Goal: Task Accomplishment & Management: Complete application form

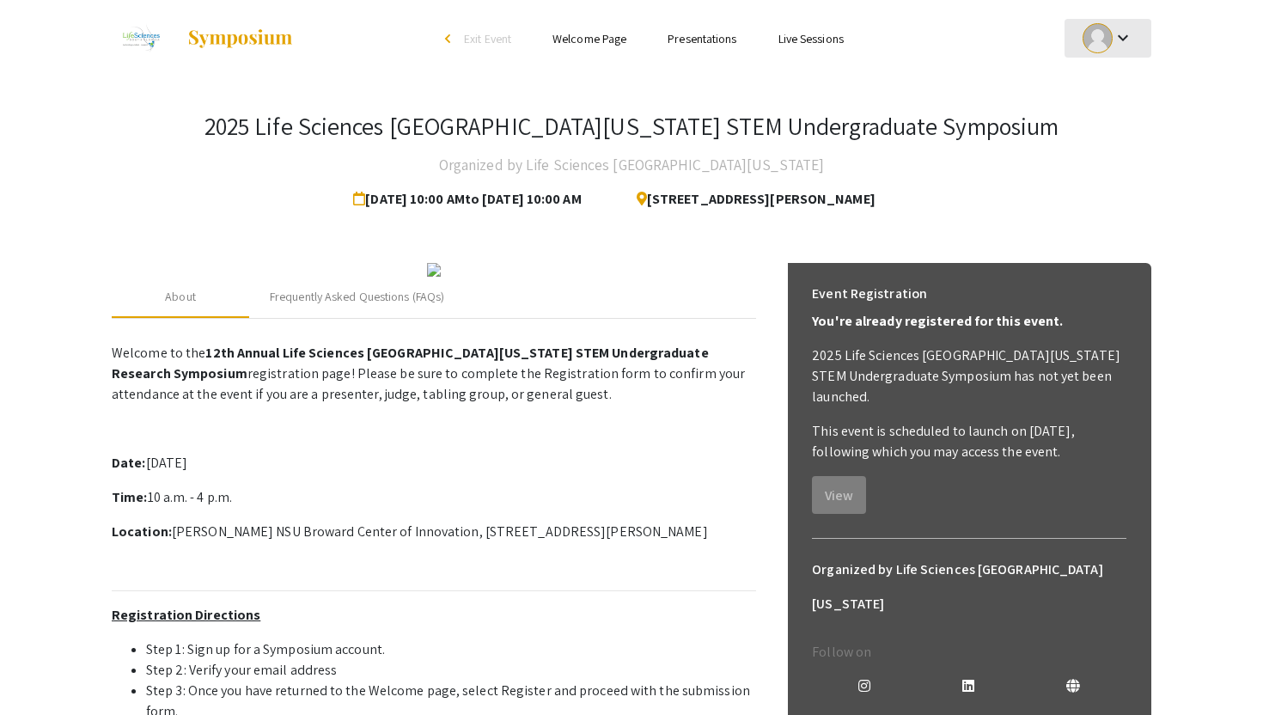
click at [1113, 40] on mat-icon "keyboard_arrow_down" at bounding box center [1122, 37] width 21 height 21
click at [1108, 121] on button "My Submissions" at bounding box center [1117, 126] width 106 height 41
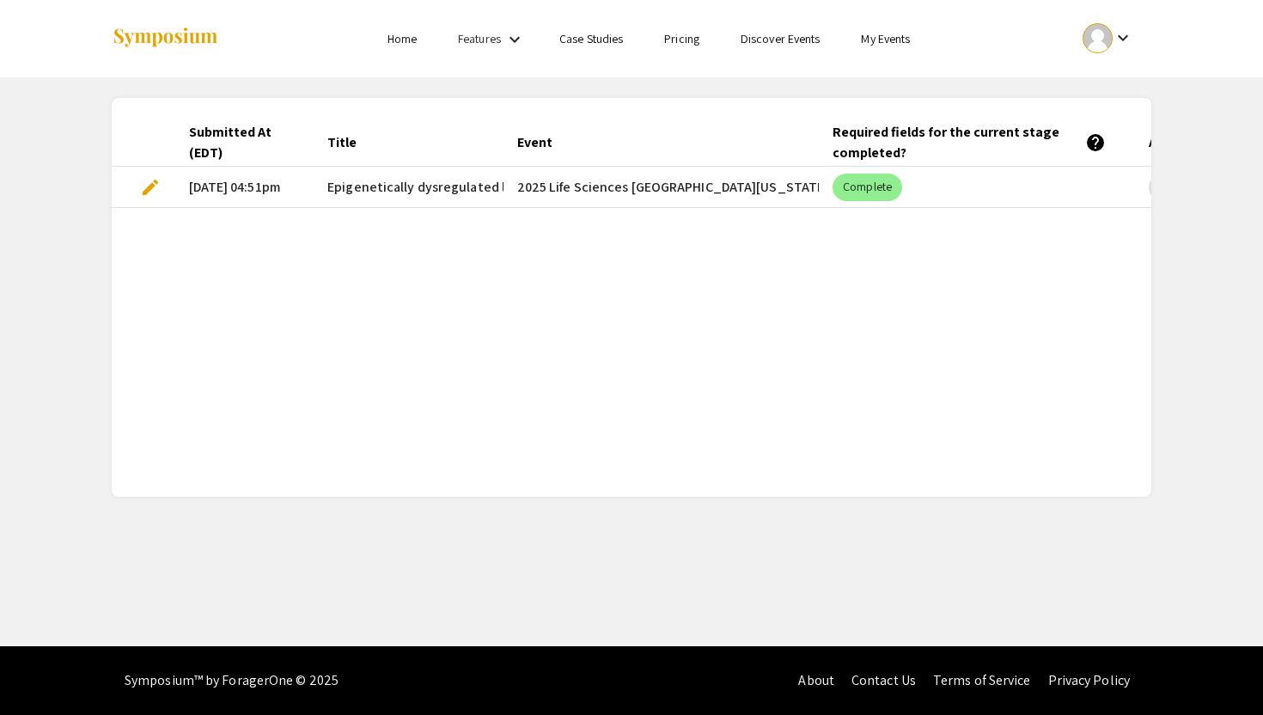
click at [145, 187] on span "edit" at bounding box center [150, 187] width 21 height 21
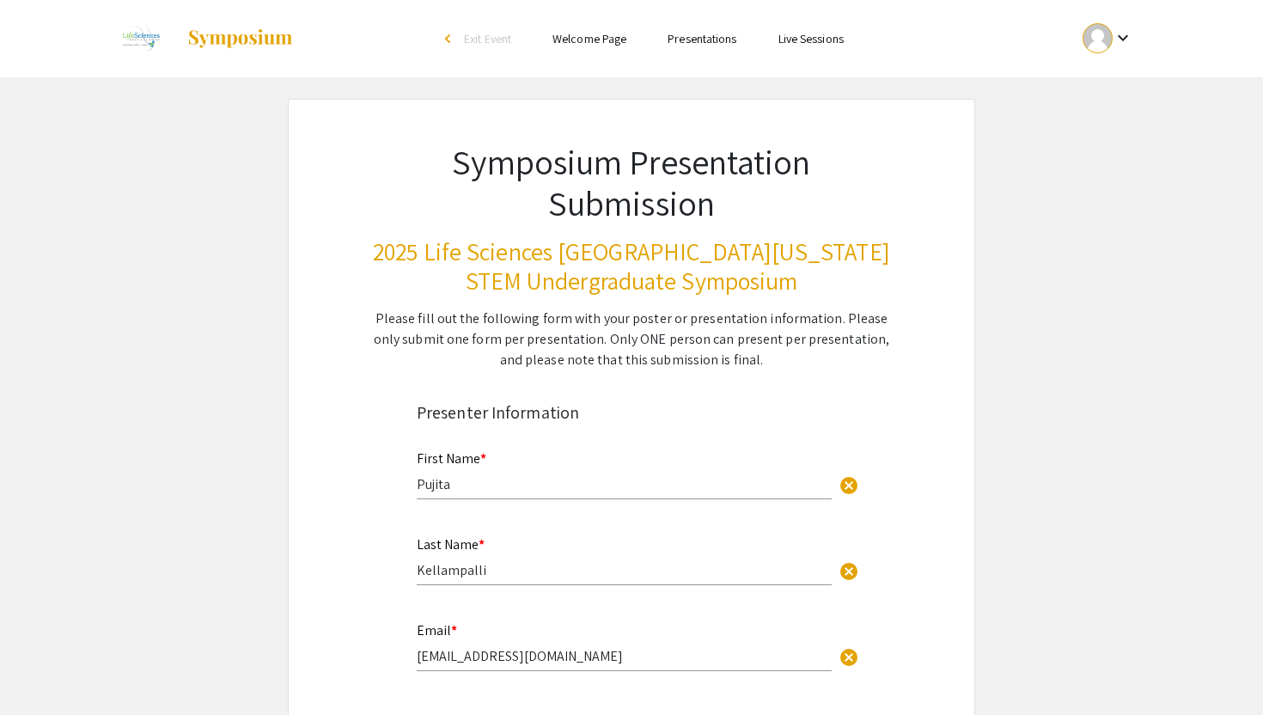
select select "custom"
type input "0"
select select "custom"
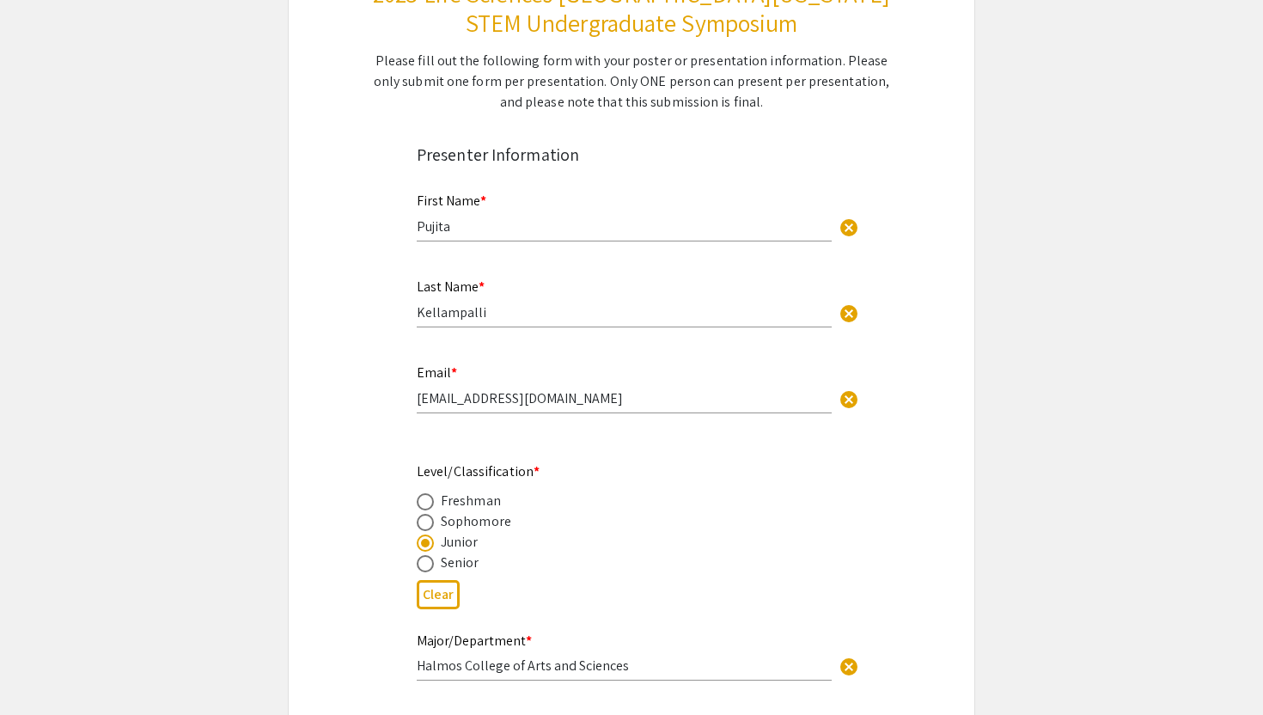
type input "1"
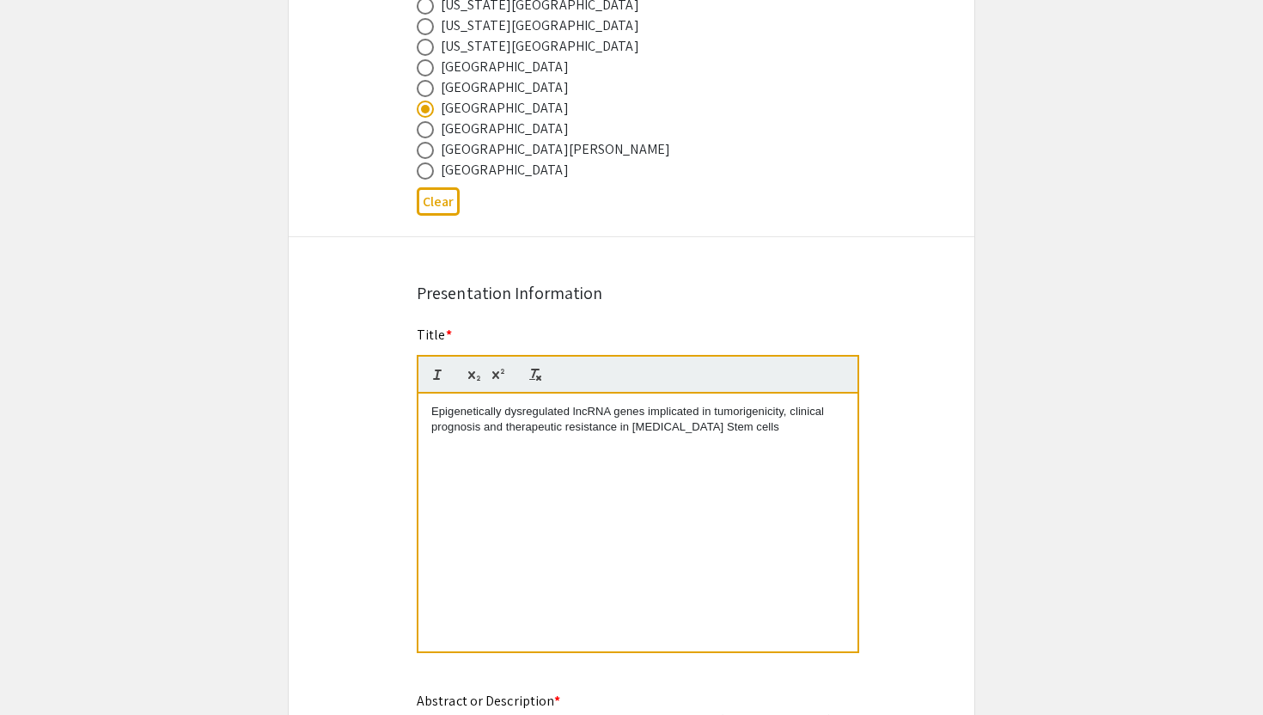
select select "auto"
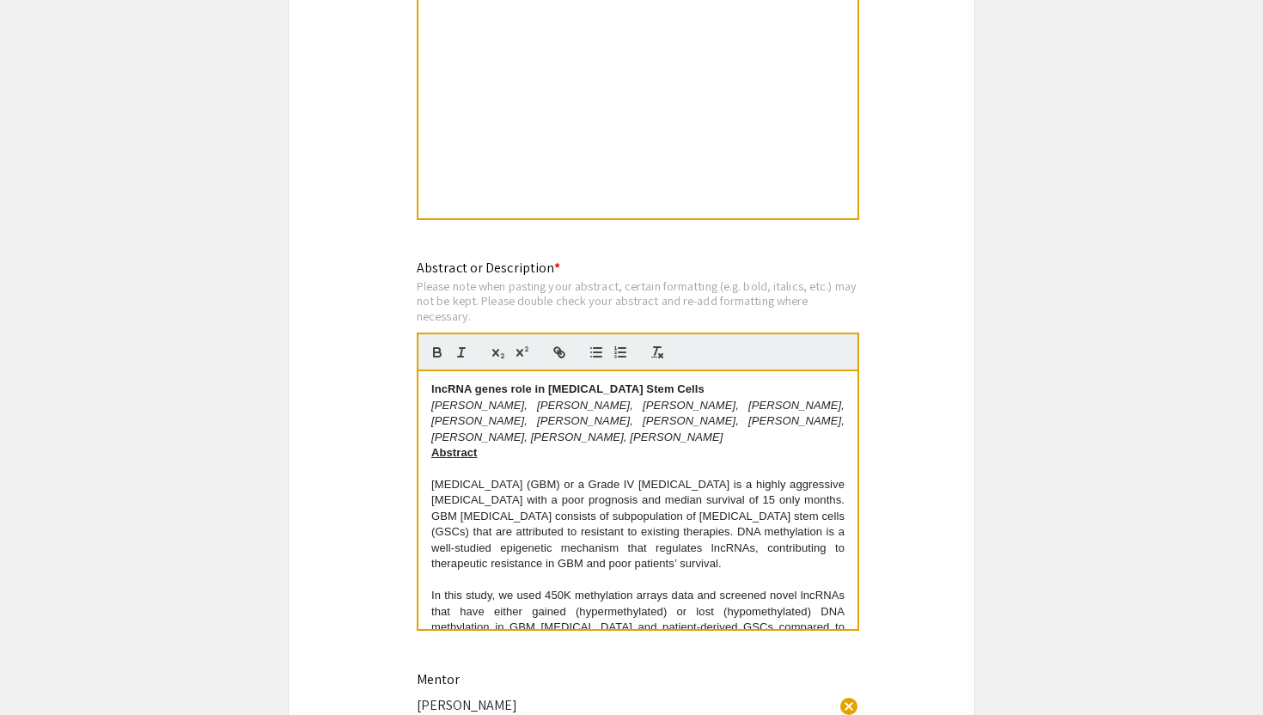
scroll to position [1545, 0]
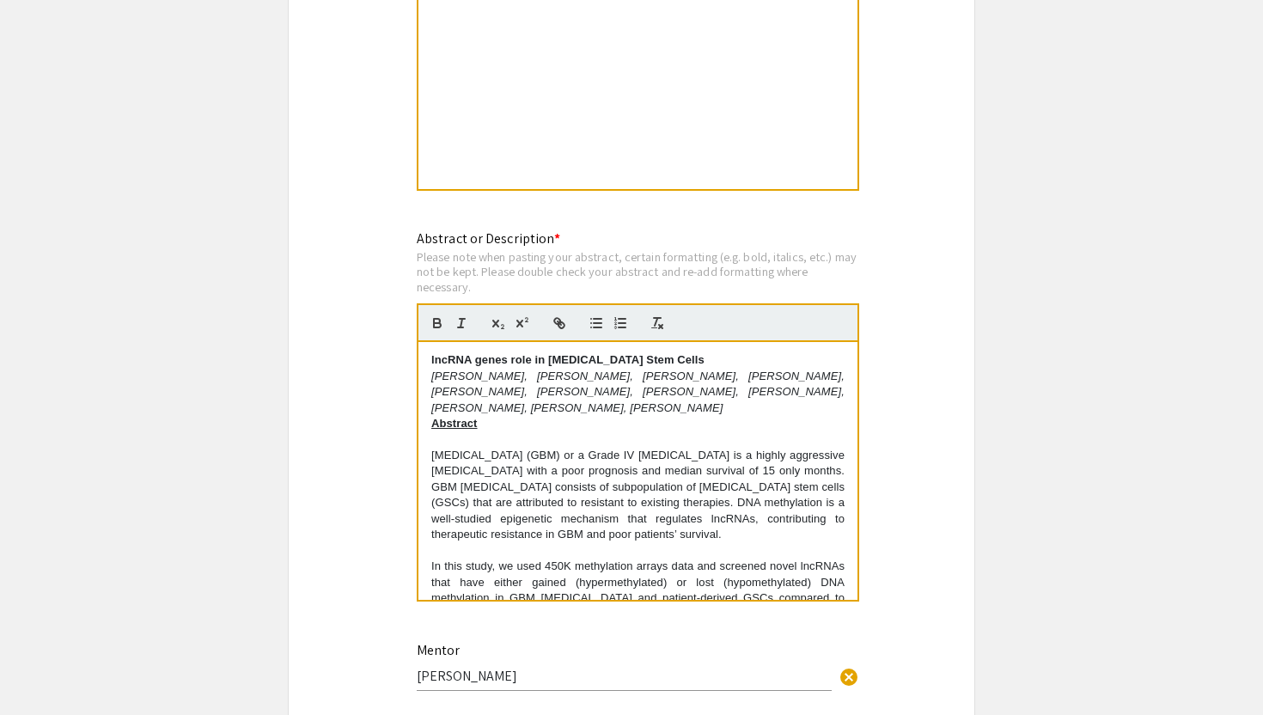
click at [429, 361] on div "lncRNA genes role in Glioblastoma Stem Cells Pujita Kellampalli, Mansi Gandhi, …" at bounding box center [637, 471] width 439 height 258
drag, startPoint x: 653, startPoint y: 367, endPoint x: 631, endPoint y: 366, distance: 21.5
click at [631, 366] on strong "Role of Methylaiton in lncRNA genes role in Glioblastoma Stem Cells" at bounding box center [628, 359] width 394 height 13
drag, startPoint x: 787, startPoint y: 363, endPoint x: 659, endPoint y: 363, distance: 128.0
click at [659, 363] on p "Role of Methylaiton in lncRNA genes in Glioblastoma Stem Cells" at bounding box center [637, 359] width 413 height 15
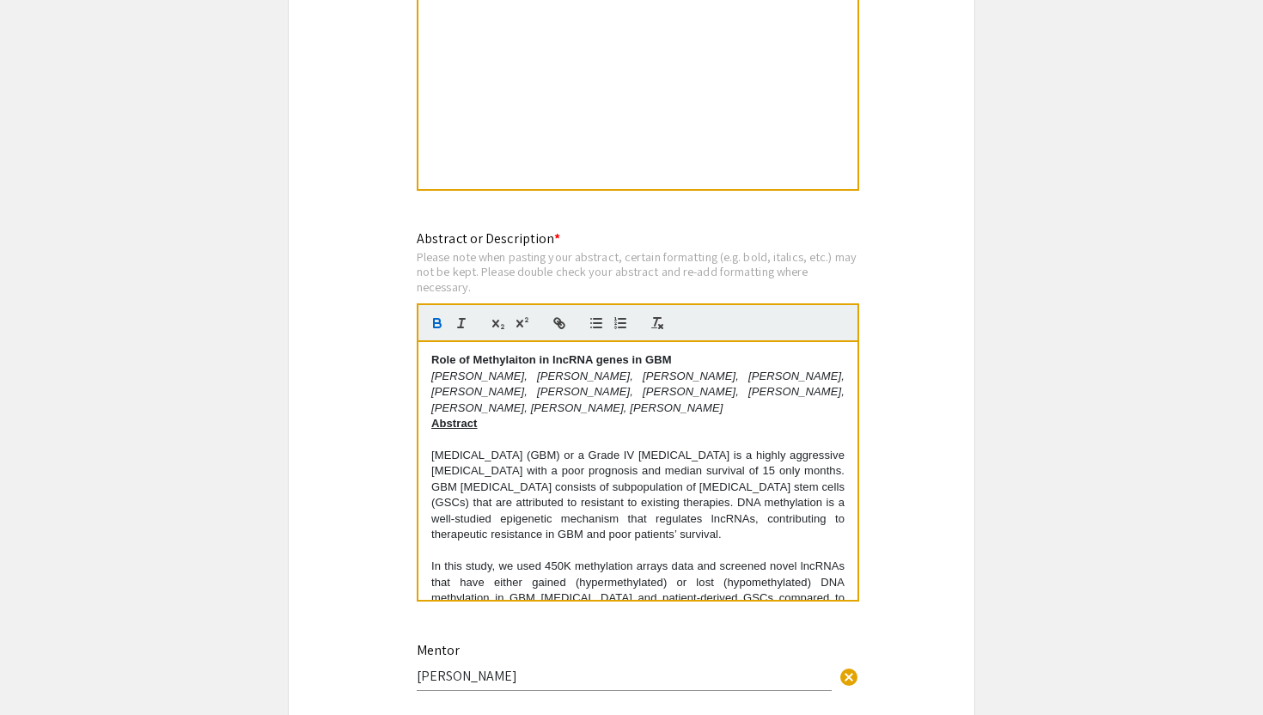
click at [500, 362] on strong "Role of Methylaiton in lncRNA genes in GBM" at bounding box center [551, 359] width 241 height 13
click at [533, 363] on strong "Role of Methylaiton in lncRNA genes in GBM" at bounding box center [551, 359] width 241 height 13
click at [482, 362] on strong "Role of Methylation regulation in lncRNA genes in GBM" at bounding box center [580, 359] width 298 height 13
drag, startPoint x: 473, startPoint y: 368, endPoint x: 426, endPoint y: 368, distance: 47.2
click at [426, 368] on div "Role of methylation regulation in lncRNA genes in GBM Pujita Kellampalli, Mansi…" at bounding box center [637, 471] width 439 height 258
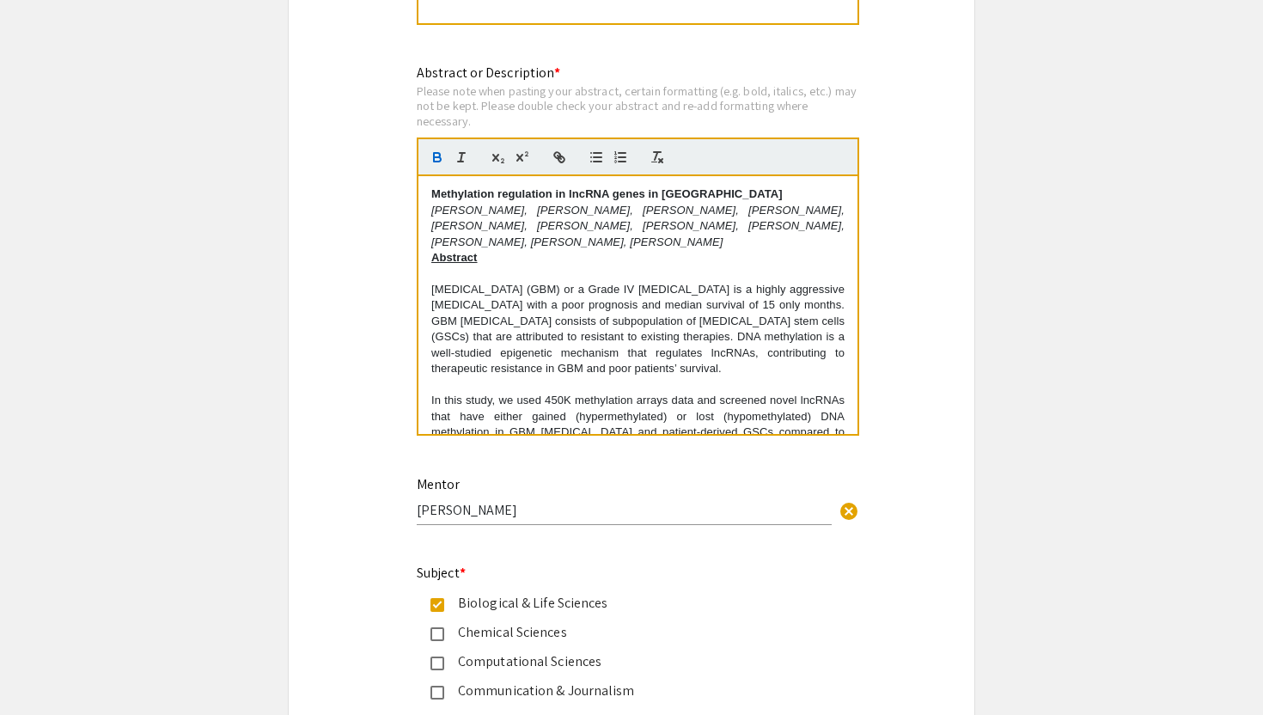
scroll to position [1735, 0]
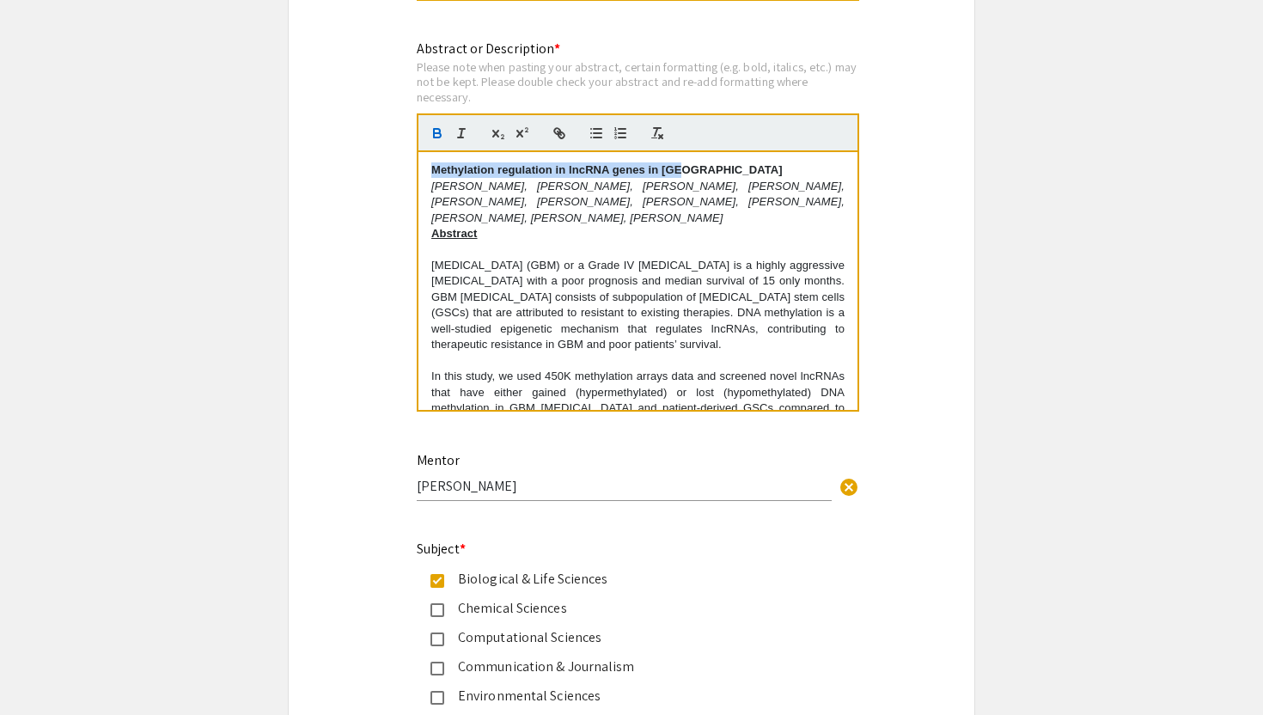
drag, startPoint x: 697, startPoint y: 173, endPoint x: 430, endPoint y: 178, distance: 267.2
click at [430, 178] on div "Methylation regulation in lncRNA genes in GBM Pujita Kellampalli, Mansi Gandhi,…" at bounding box center [637, 281] width 439 height 258
copy strong "Methylation regulation in lncRNA genes in GBM"
click at [436, 176] on strong "Methylation regulation in lncRNA genes in GBM" at bounding box center [606, 169] width 351 height 13
click at [428, 180] on div "Methylation regulation in lncRNA genes in GBM Pujita Kellampalli, Mansi Gandhi,…" at bounding box center [637, 281] width 439 height 258
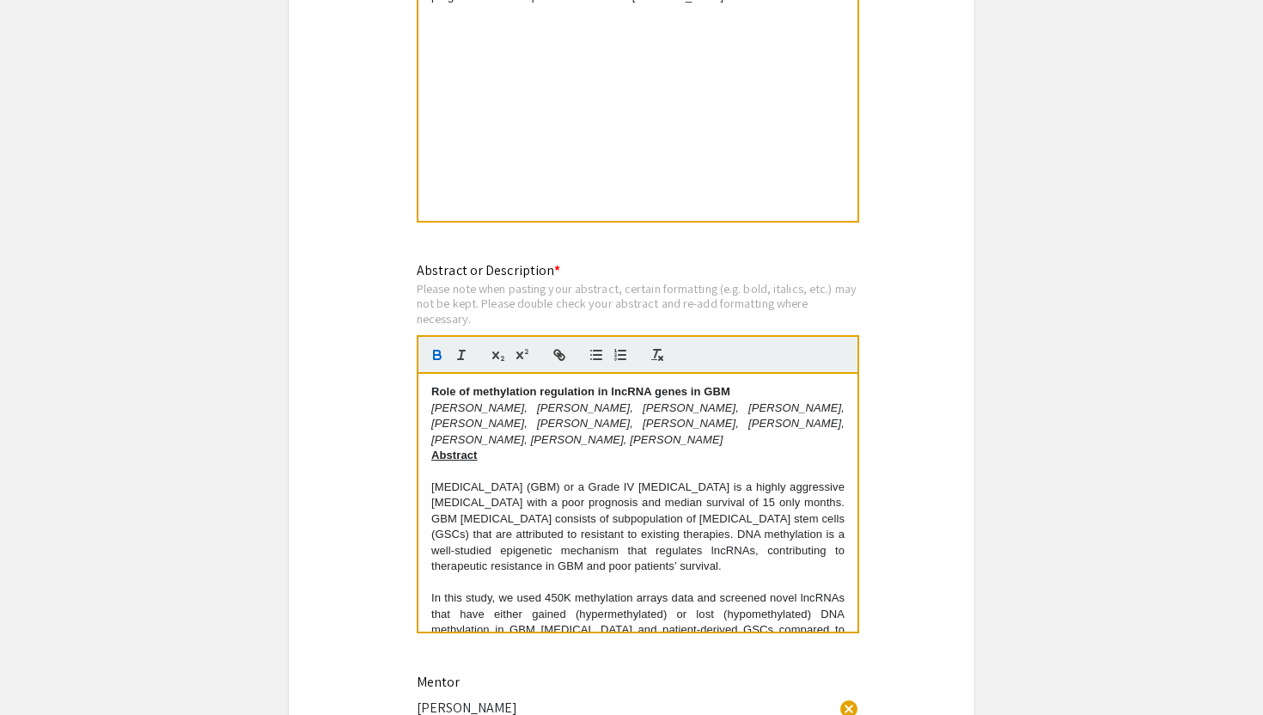
scroll to position [1514, 0]
drag, startPoint x: 731, startPoint y: 394, endPoint x: 429, endPoint y: 403, distance: 302.5
click at [429, 403] on div "Role of methylation regulation in lncRNA genes in GBM Pujita Kellampalli, Mansi…" at bounding box center [637, 502] width 439 height 258
copy strong "Role of methylation regulation in lncRNA genes in GBM"
click at [457, 447] on p "Pujita Kellampalli, Mansi Gandhi, Dhruv Patel, Nehal Pant, Mihika Mishra, Shehr…" at bounding box center [637, 422] width 413 height 47
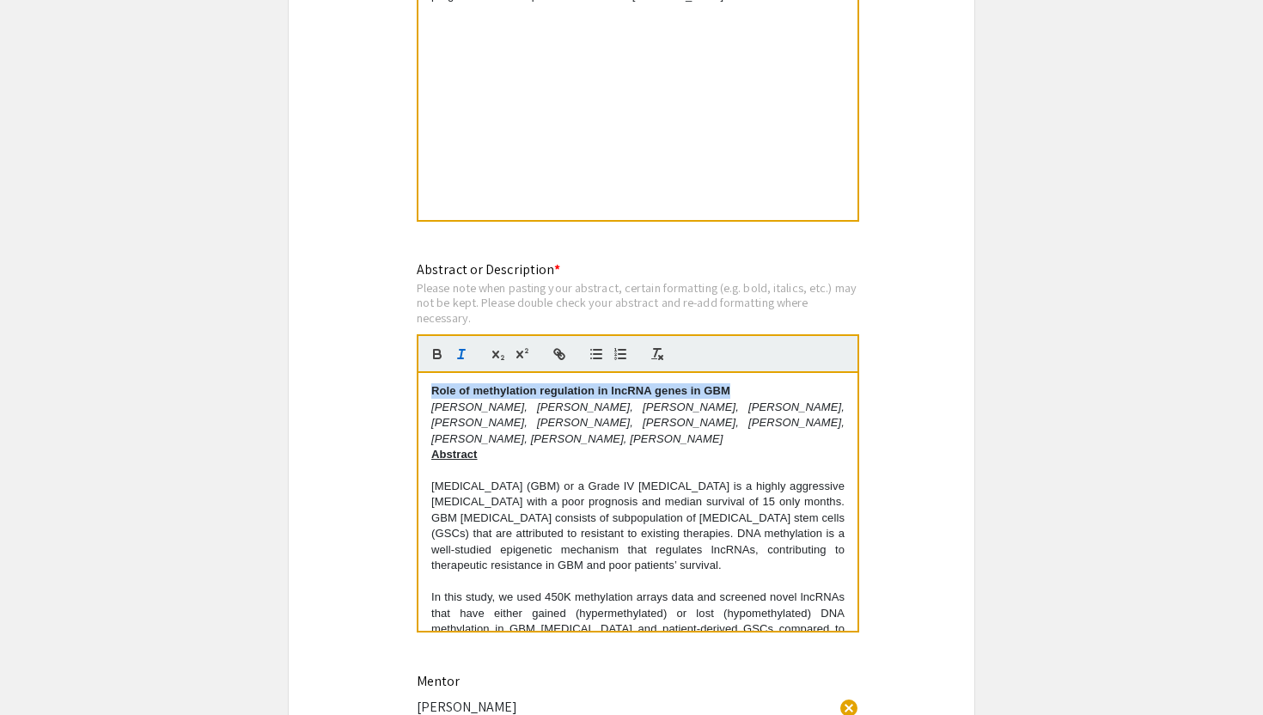
drag, startPoint x: 738, startPoint y: 394, endPoint x: 425, endPoint y: 395, distance: 312.7
click at [425, 395] on div "Role of methylation regulation in lncRNA genes in GBM Pujita Kellampalli, Mansi…" at bounding box center [637, 502] width 439 height 258
click at [524, 394] on strong "Role of methylation regulation in lncRNA genes in GBM" at bounding box center [580, 390] width 299 height 13
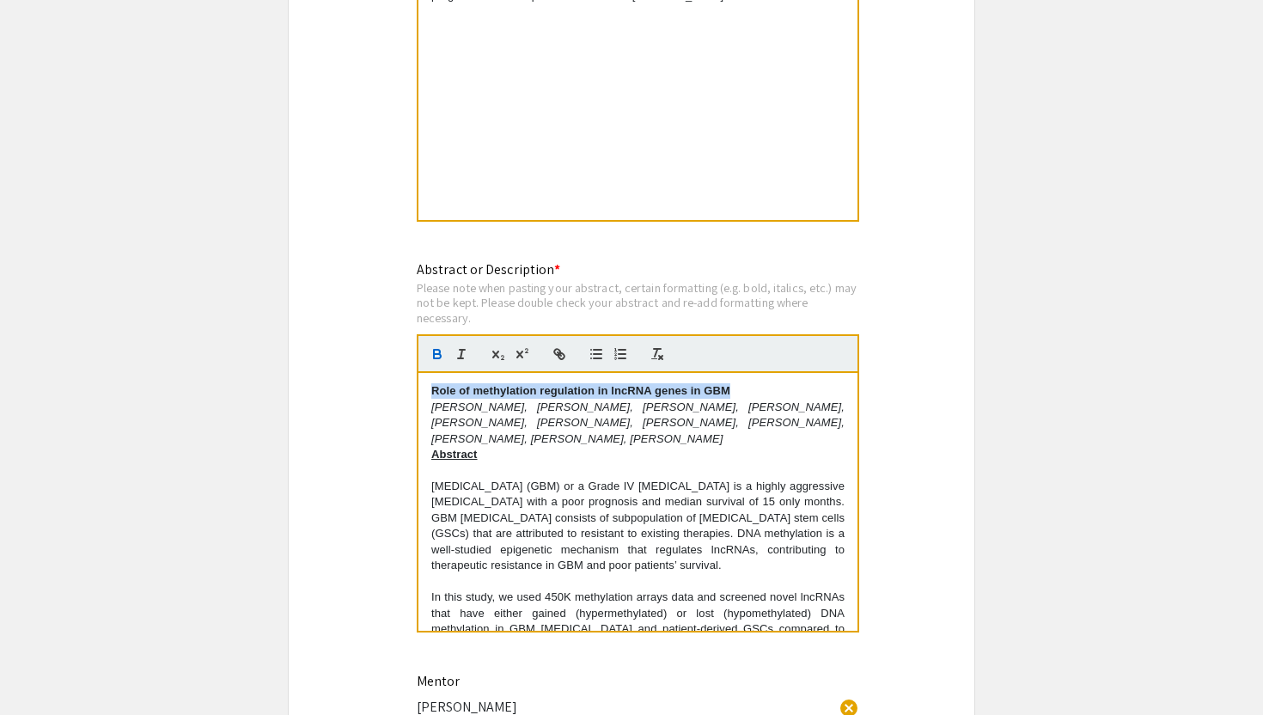
click at [524, 394] on strong "Role of methylation regulation in lncRNA genes in GBM" at bounding box center [580, 390] width 299 height 13
drag, startPoint x: 634, startPoint y: 393, endPoint x: 416, endPoint y: 391, distance: 218.2
click at [416, 392] on div "Abstract or Description * Please note when pasting your abstract, certain forma…" at bounding box center [631, 457] width 455 height 397
click at [480, 397] on strong "Methylation-Regulated lncRNAs in GBM" at bounding box center [538, 390] width 215 height 13
click at [512, 393] on strong "Methylation-Regulated lncRNAs in GBM" at bounding box center [538, 390] width 215 height 13
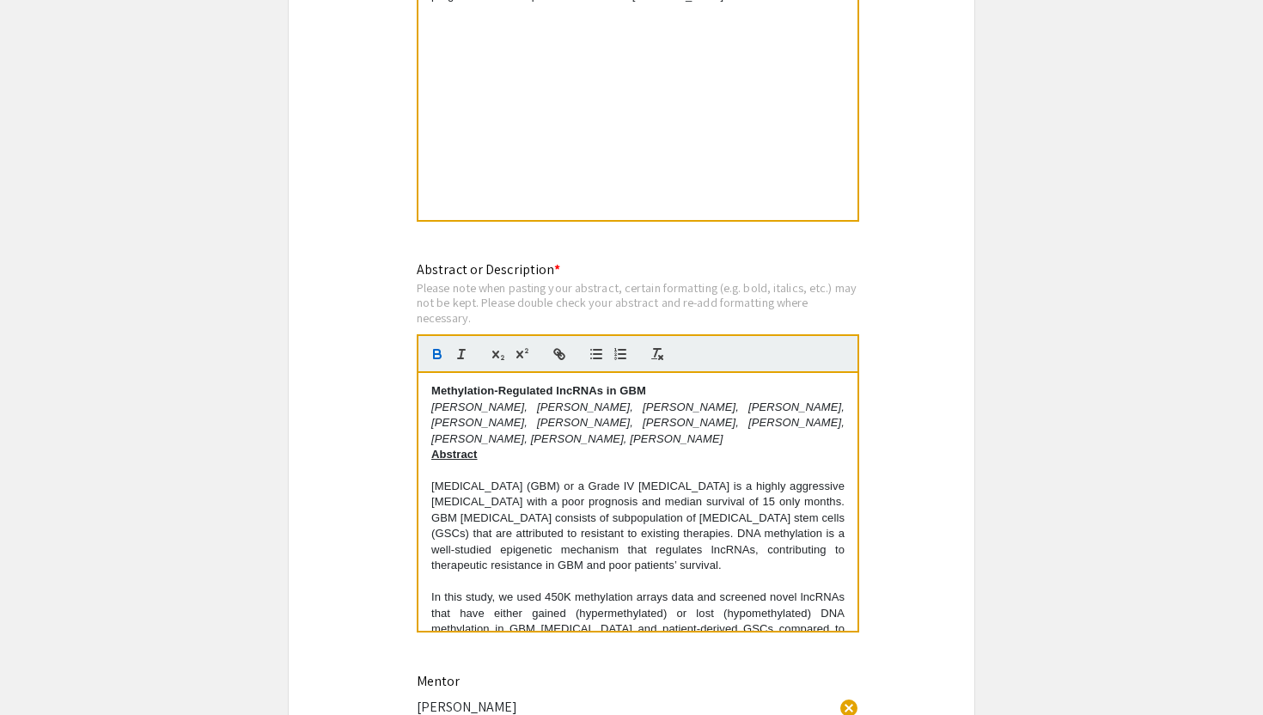
click at [507, 396] on strong "Methylation-Regulated lncRNAs in GBM" at bounding box center [538, 390] width 215 height 13
click at [432, 397] on strong "Methylation-regulated lncRNAs in GBM" at bounding box center [584, 390] width 306 height 13
drag, startPoint x: 661, startPoint y: 392, endPoint x: 429, endPoint y: 391, distance: 231.9
click at [429, 391] on div "Methylation-regulated lncRNAs in GBM Pujita Kellampalli, Mansi Gandhi, Dhruv Pa…" at bounding box center [637, 502] width 439 height 258
copy strong "Methylation-regulated lncRNAs in GBM"
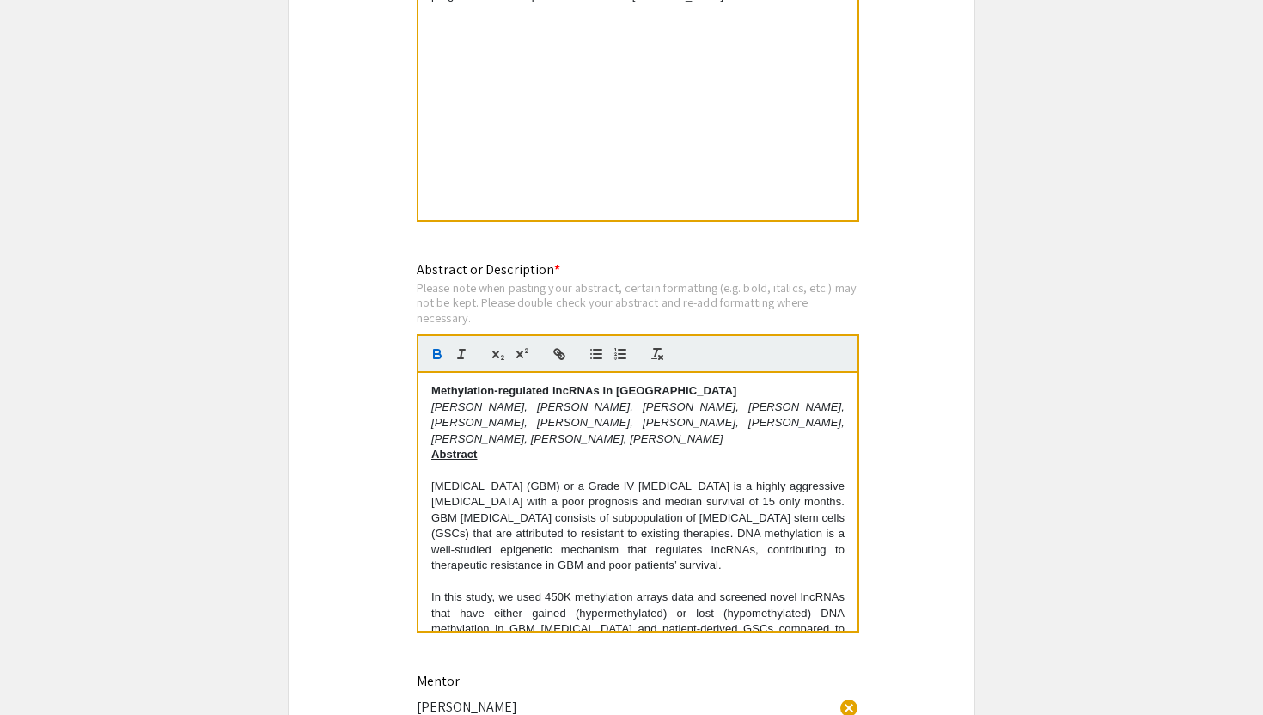
click at [472, 429] on em "Pujita Kellampalli, Mansi Gandhi, Dhruv Patel, Nehal Pant, Mihika Mishra, Shehr…" at bounding box center [639, 422] width 417 height 45
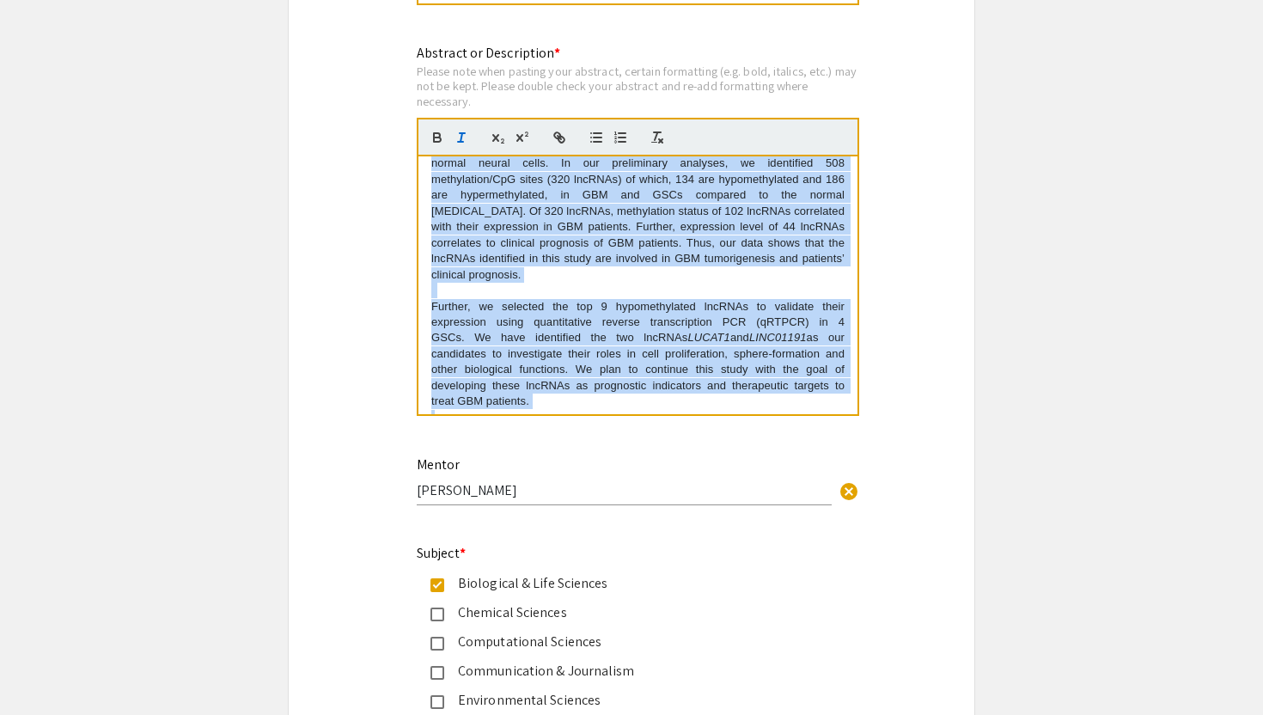
scroll to position [270, 0]
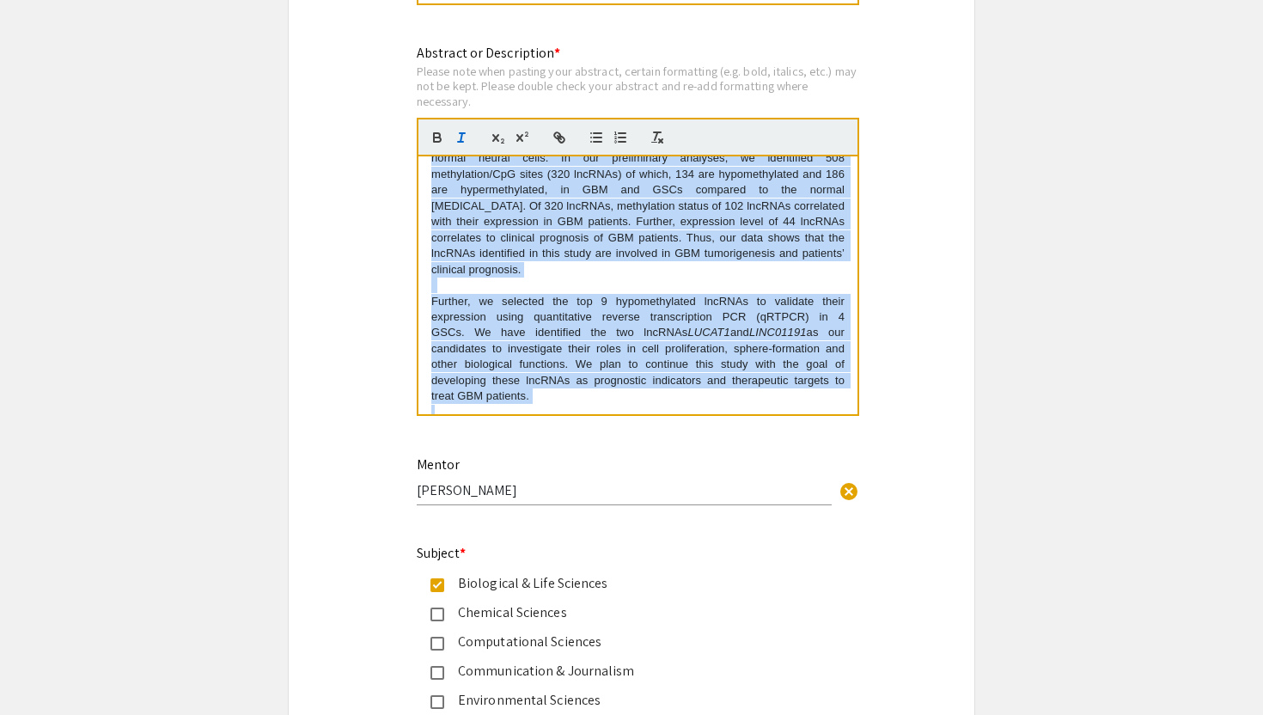
drag, startPoint x: 430, startPoint y: 258, endPoint x: 808, endPoint y: 430, distance: 415.5
click at [808, 430] on div "Abstract or Description * Please note when pasting your abstract, certain forma…" at bounding box center [638, 239] width 442 height 393
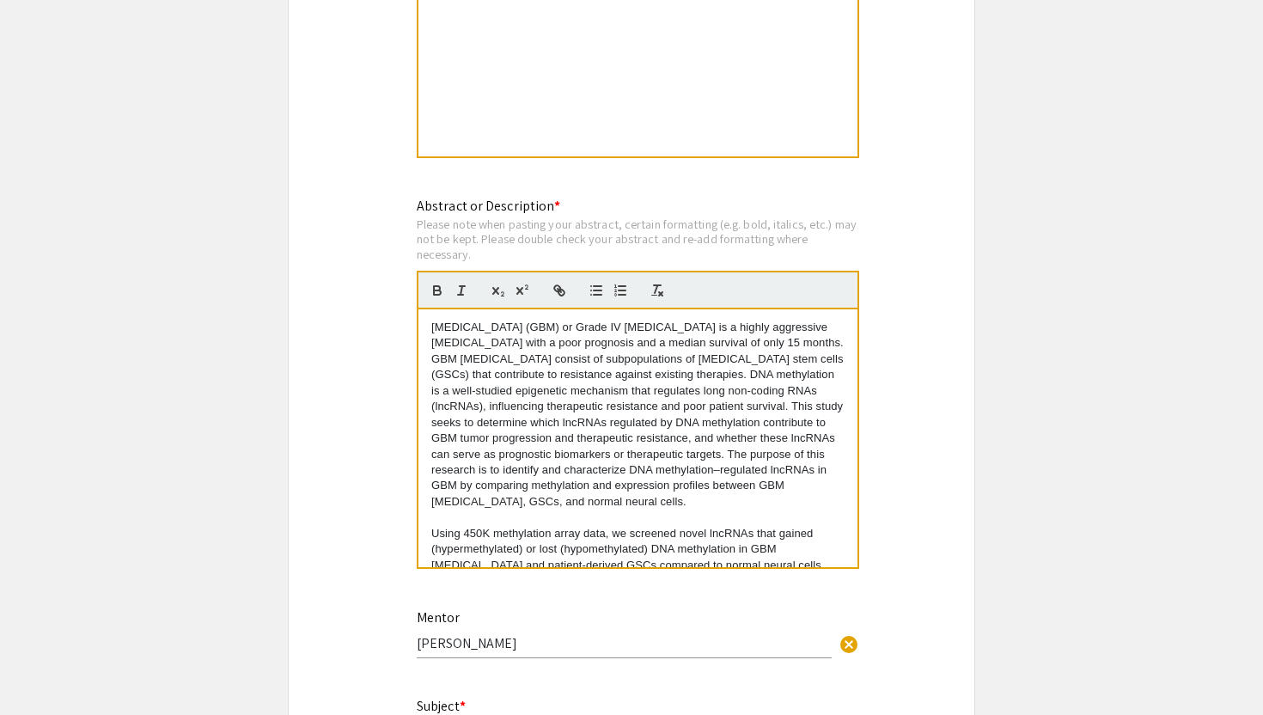
scroll to position [0, 0]
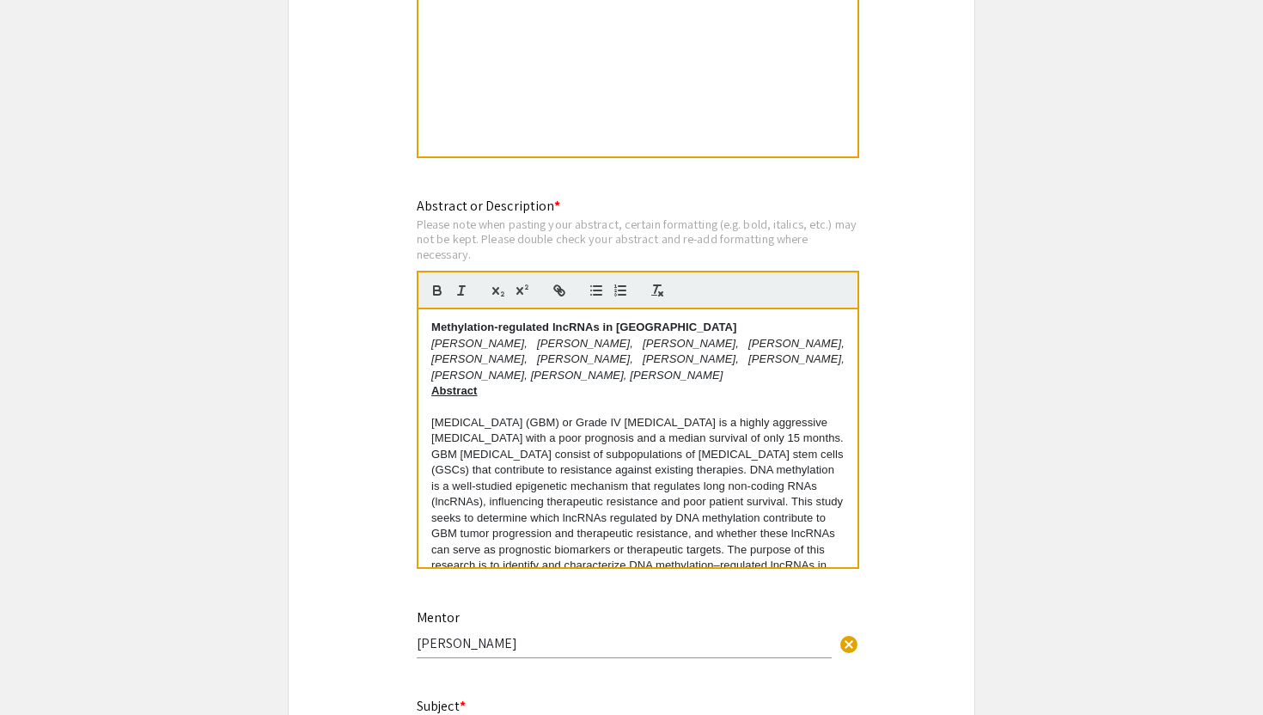
click at [424, 332] on div "Methylation-regulated lncRNAs in GBM Pujita Kellampalli, Mansi Gandhi, Dhruv Pa…" at bounding box center [637, 438] width 439 height 258
click at [431, 397] on u "﻿Abstract" at bounding box center [454, 390] width 46 height 13
drag, startPoint x: 598, startPoint y: 396, endPoint x: 424, endPoint y: 396, distance: 173.5
click at [424, 396] on div "Methylation-regulated lncRNAs in GBM Pujita Kellampalli, Mansi Gandhi, Dhruv Pa…" at bounding box center [637, 438] width 439 height 258
click at [677, 433] on p "Glioblastoma multiforme (GBM) or Grade IV glioma is a highly aggressive brain t…" at bounding box center [637, 510] width 413 height 190
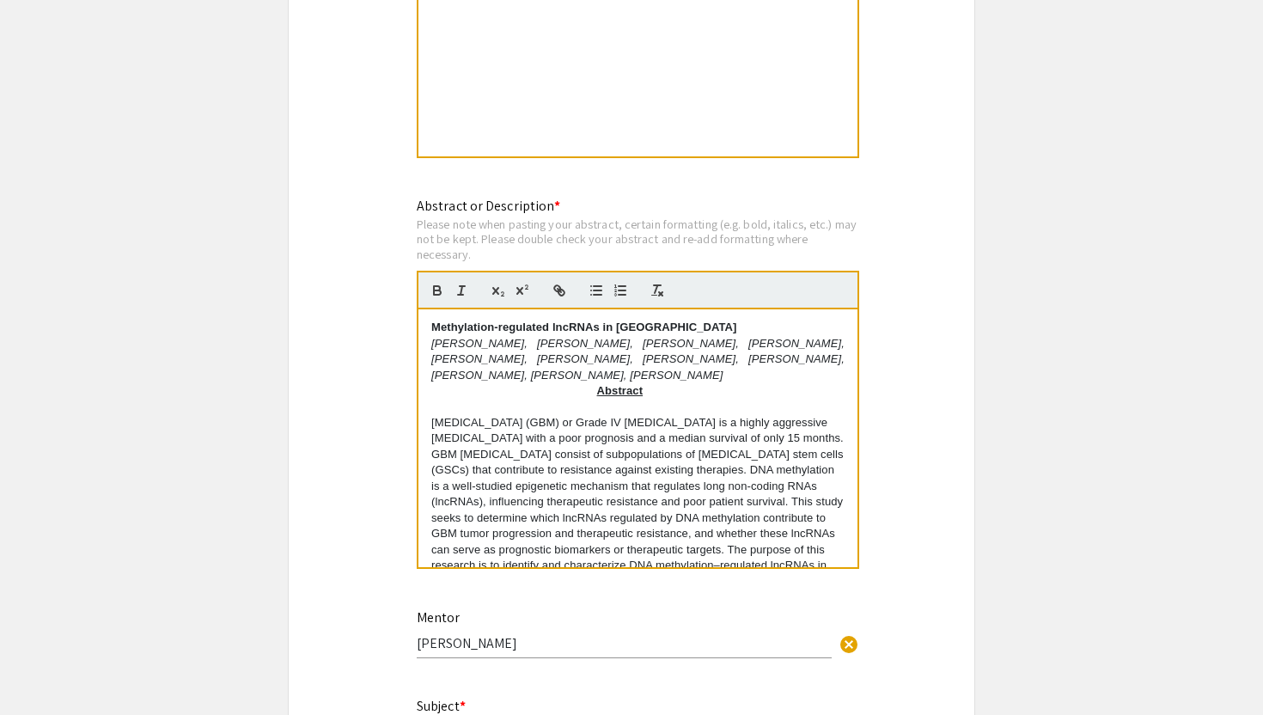
click at [852, 361] on div "Methylation-regulated lncRNAs in GBM Pujita Kellampalli, Mansi Gandhi, Dhruv Pa…" at bounding box center [637, 438] width 439 height 258
click at [884, 359] on div "Symposium Presentation Submission 2025 Life Sciences South Florida STEM Undergr…" at bounding box center [631, 382] width 687 height 3723
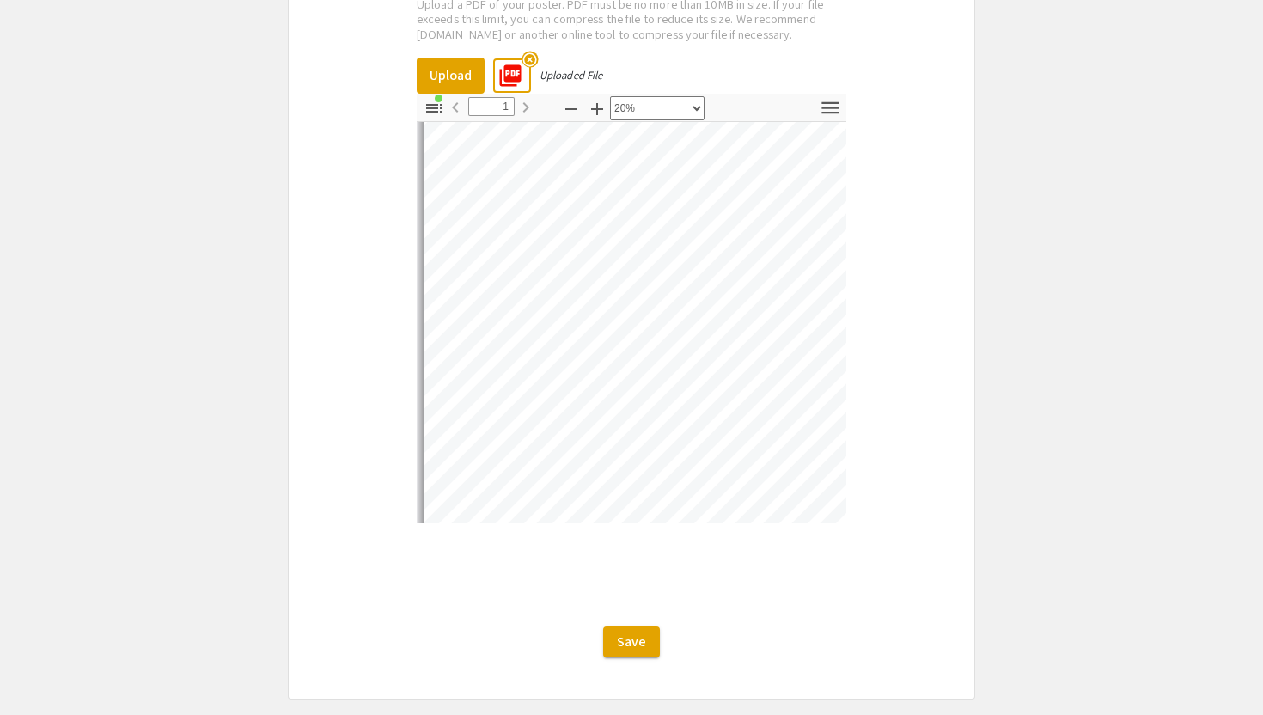
scroll to position [79, 0]
select select "custom"
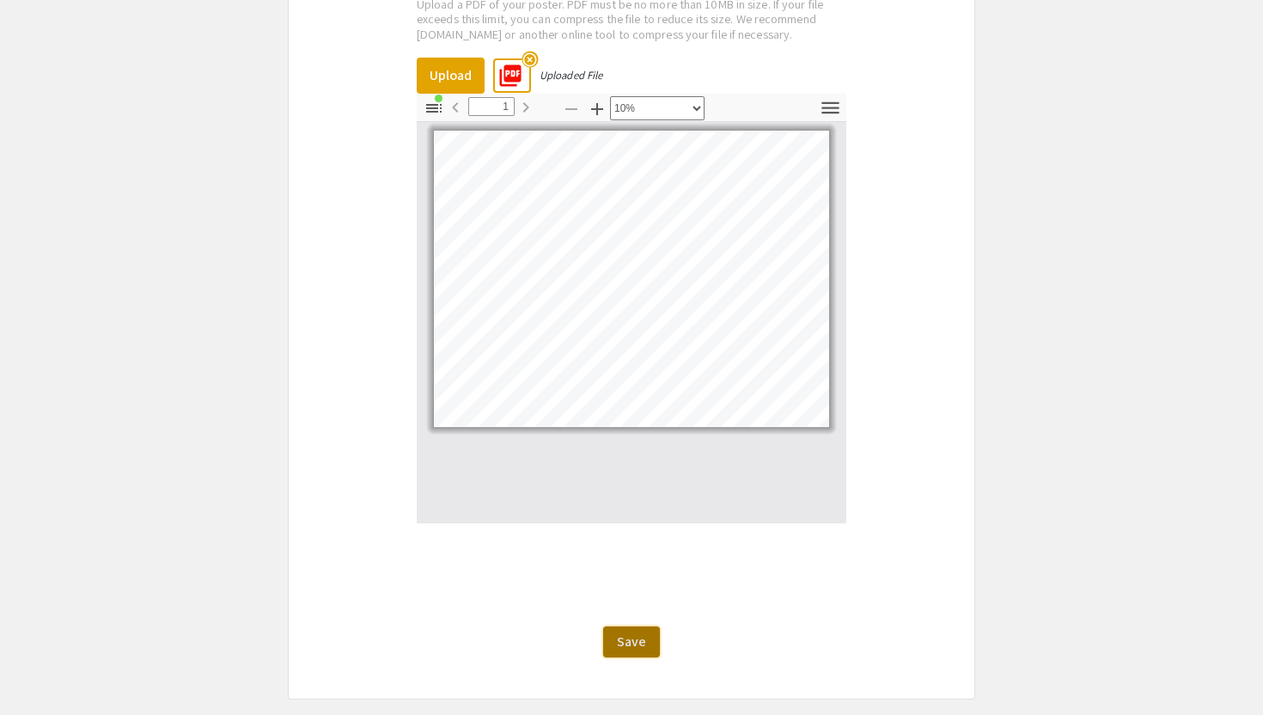
click at [621, 639] on span "Save" at bounding box center [631, 641] width 29 height 18
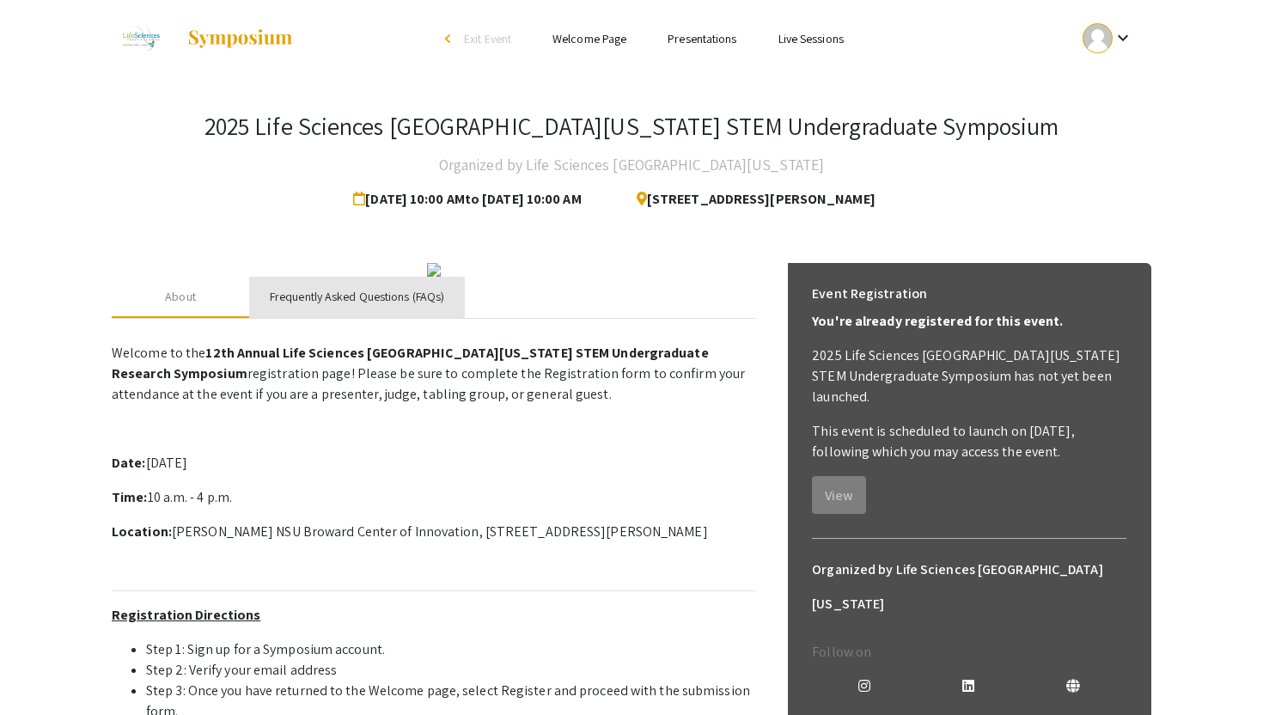
click at [356, 318] on div "Frequently Asked Questions (FAQs)" at bounding box center [357, 297] width 216 height 41
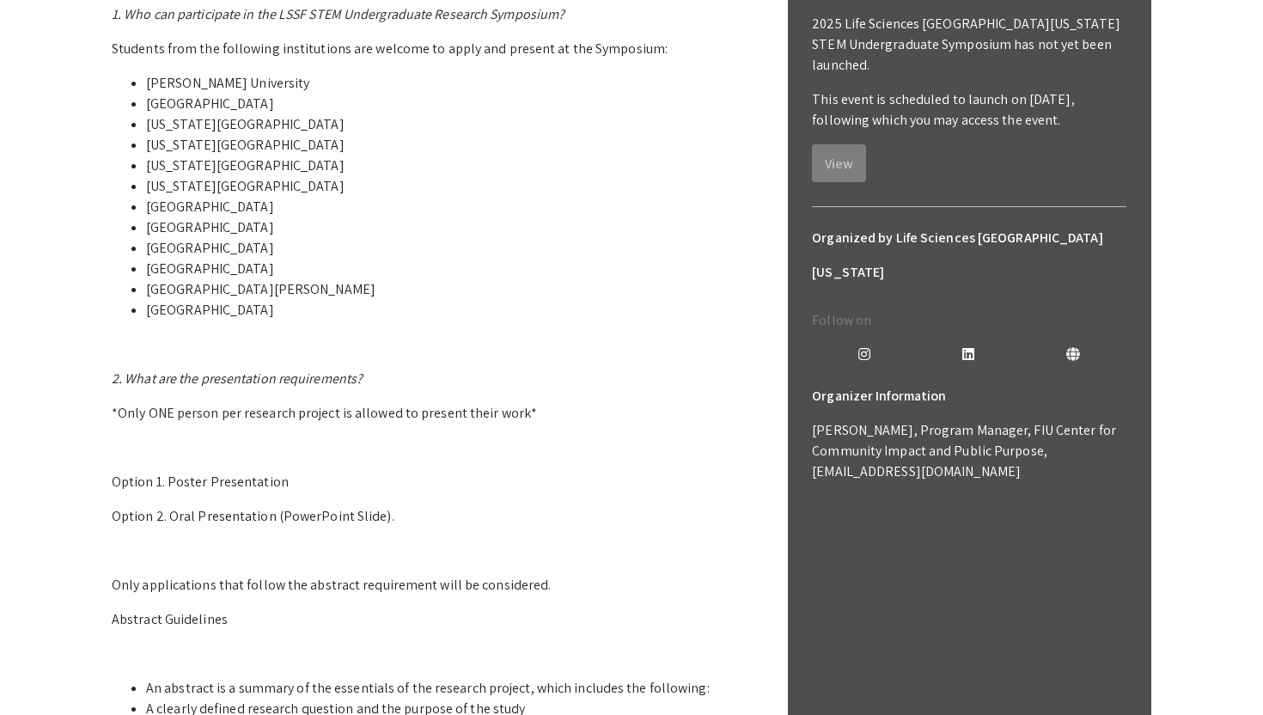
scroll to position [316, 0]
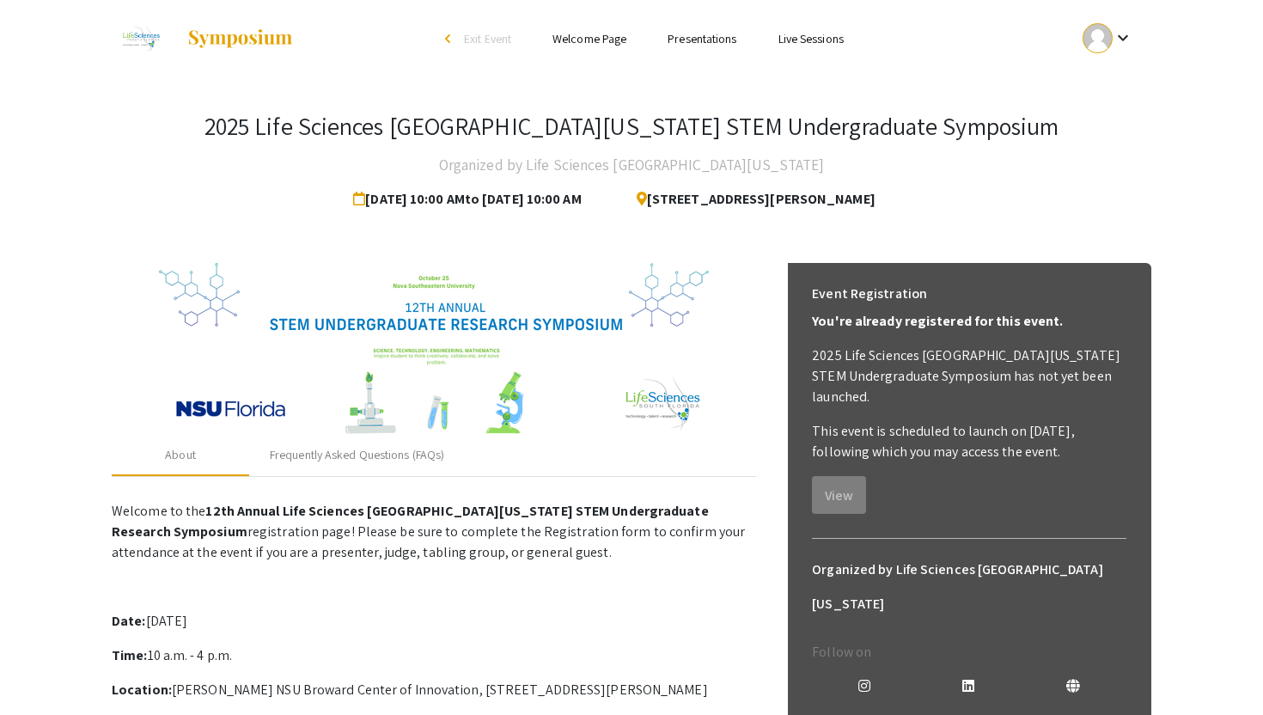
click at [1142, 31] on button "keyboard_arrow_down" at bounding box center [1107, 38] width 87 height 39
click at [1105, 128] on button "My Submissions" at bounding box center [1117, 126] width 106 height 41
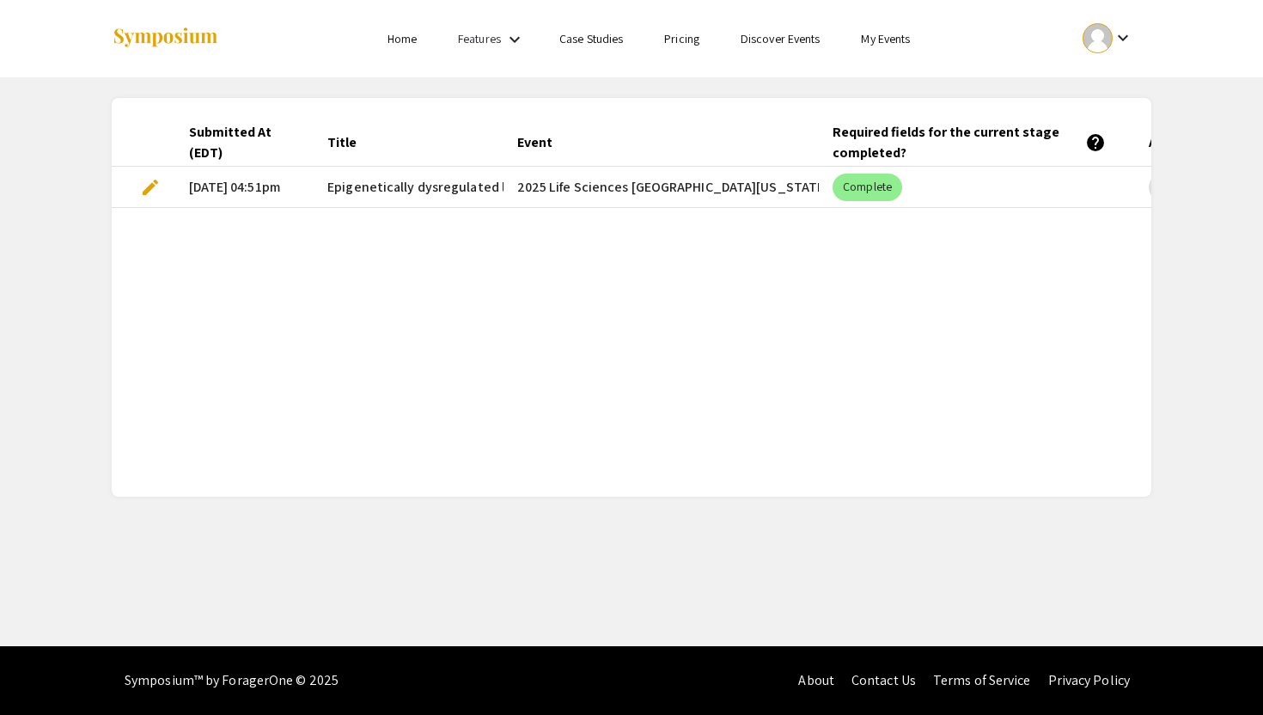
click at [158, 188] on span "edit" at bounding box center [150, 187] width 21 height 21
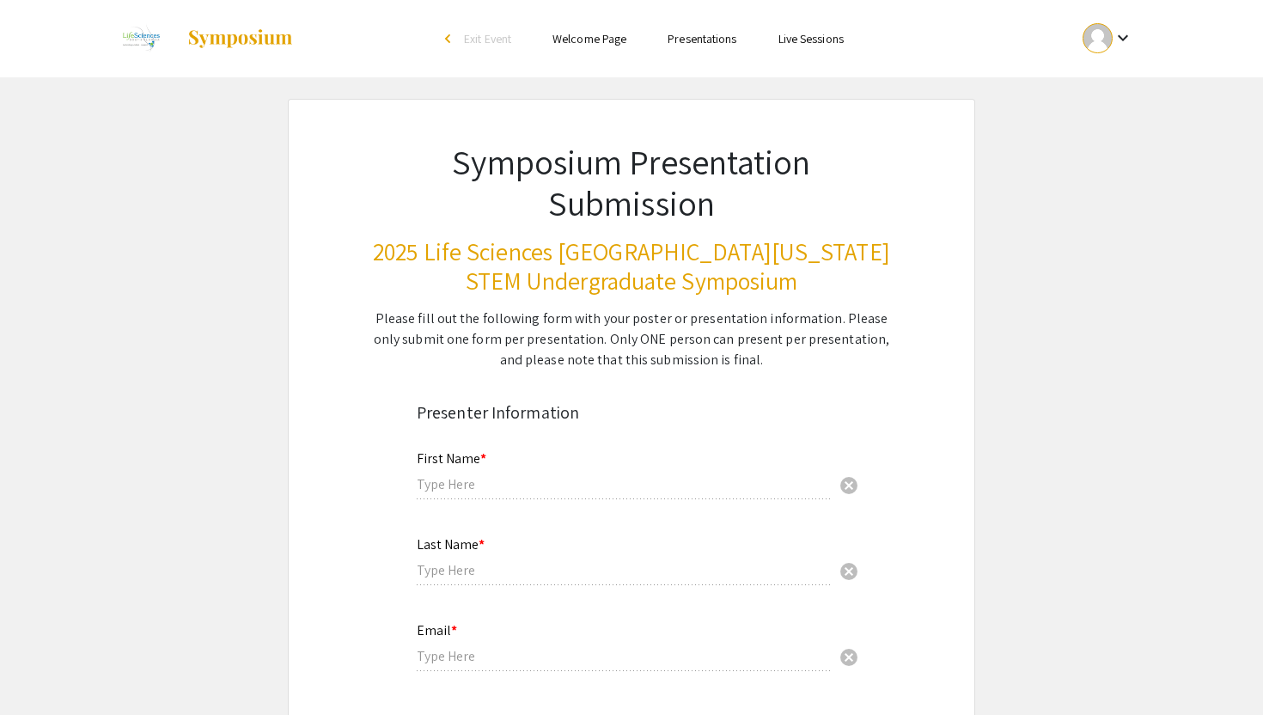
type input "Pujita"
type input "Kellampalli"
type input "pk481@mynsu.nova.edu"
radio input "true"
type input "Halmos College of Arts and Sciences"
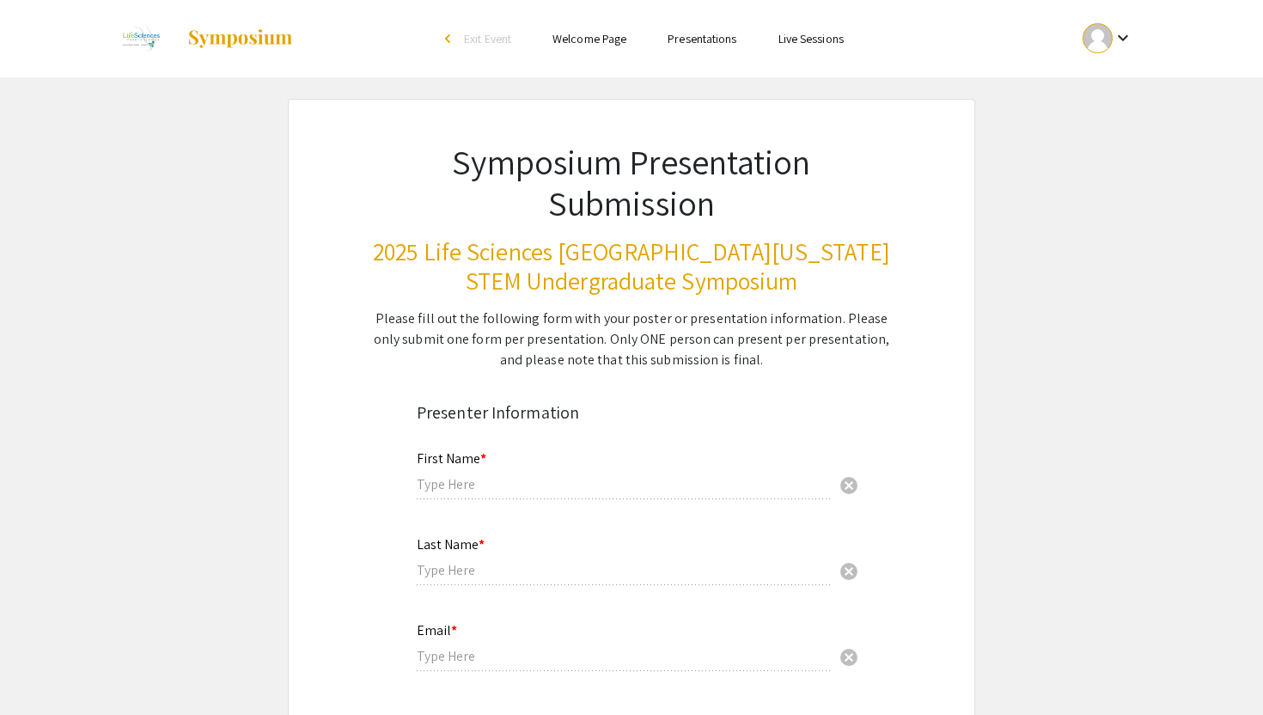
radio input "true"
type input "Dr. Rajendra Pangeni"
radio input "true"
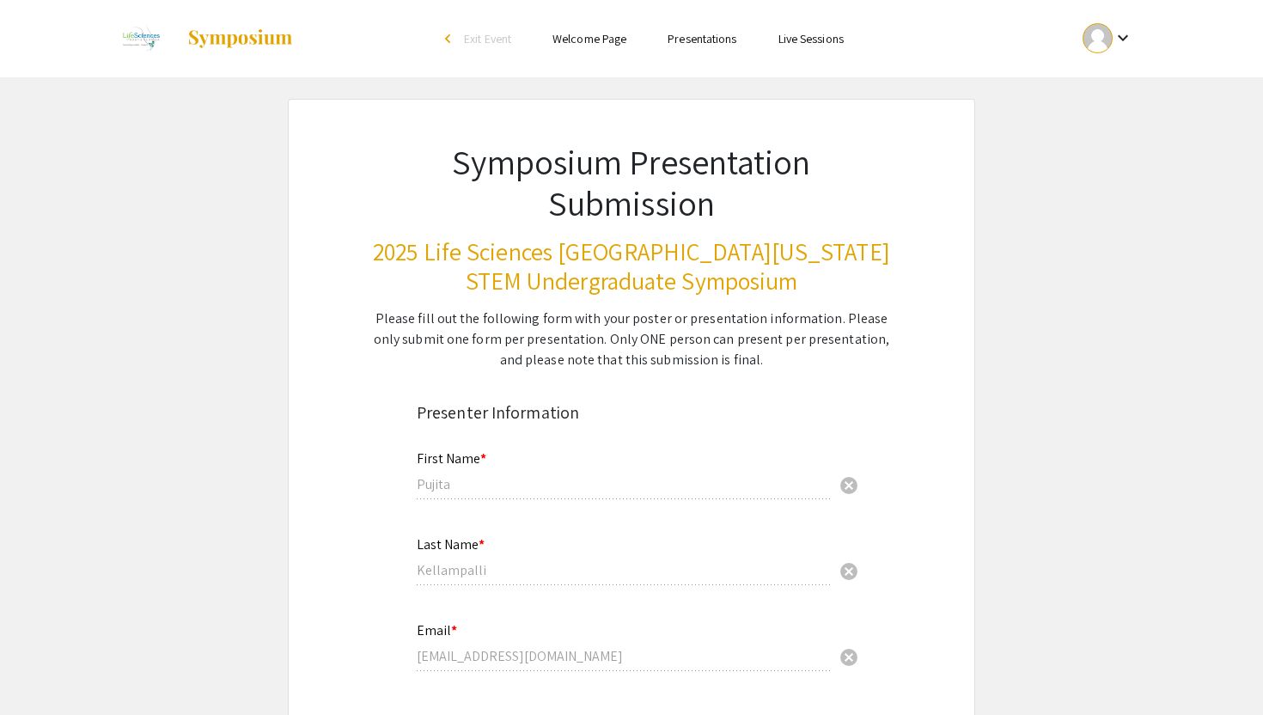
select select "custom"
type input "0"
select select "custom"
type input "1"
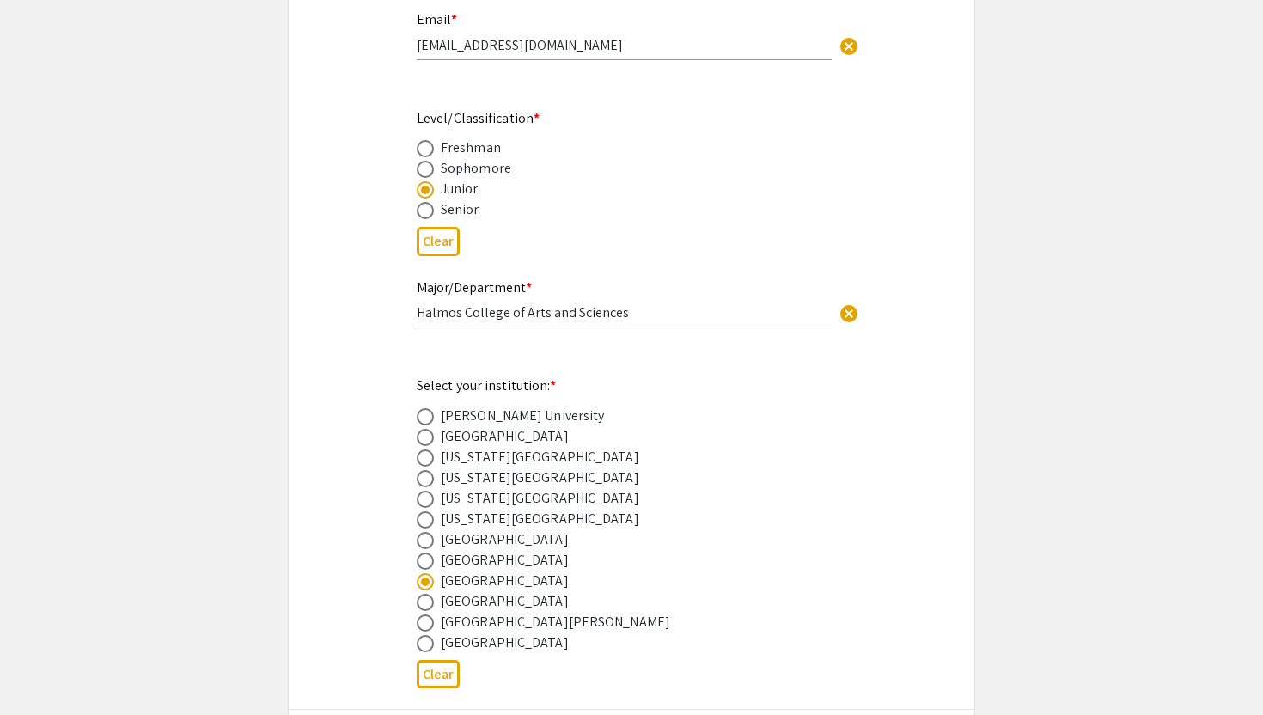
select select "custom"
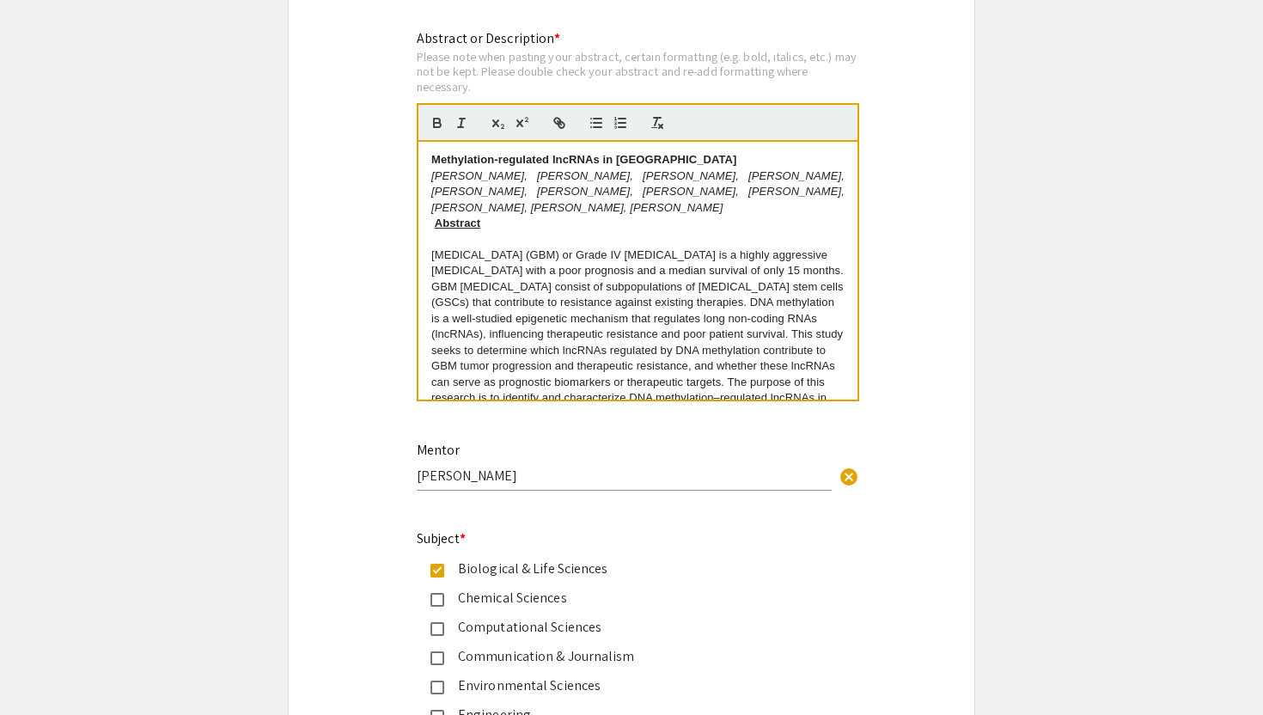
scroll to position [270, 0]
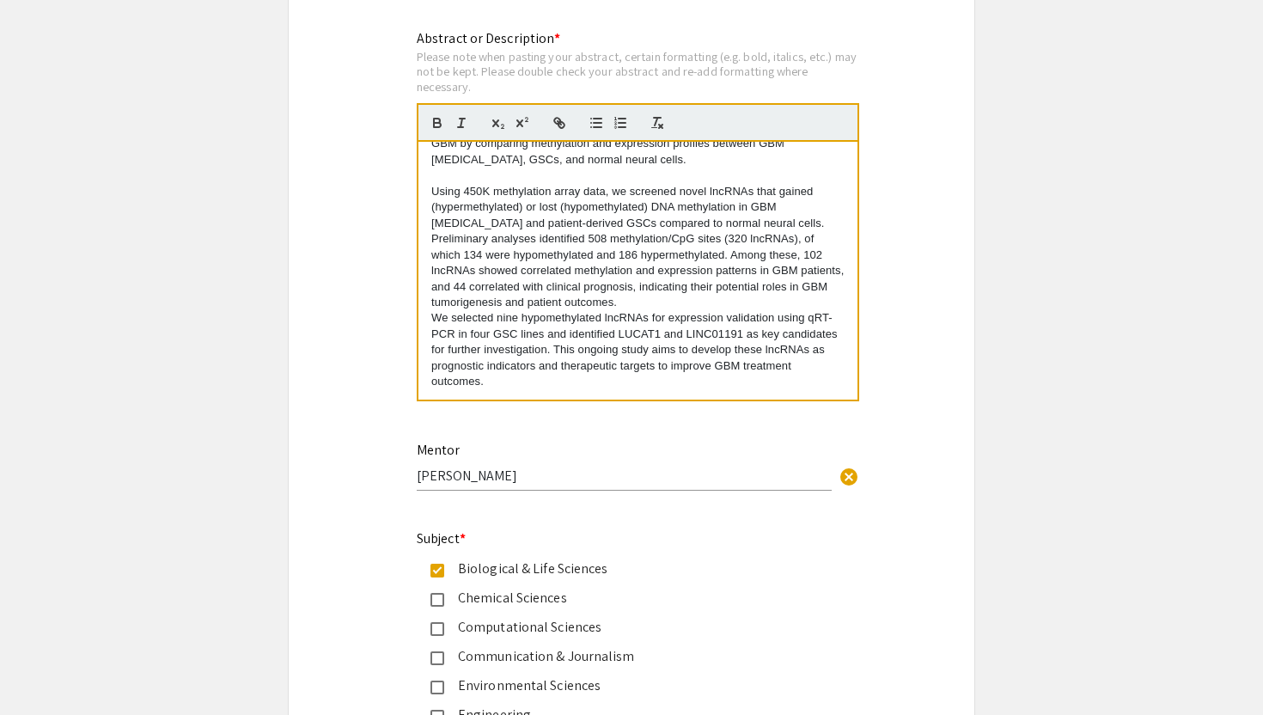
click at [429, 321] on div "Methylation-regulated lncRNAs in GBM Pujita Kellampalli, Mansi Gandhi, Dhruv Pa…" at bounding box center [637, 271] width 439 height 258
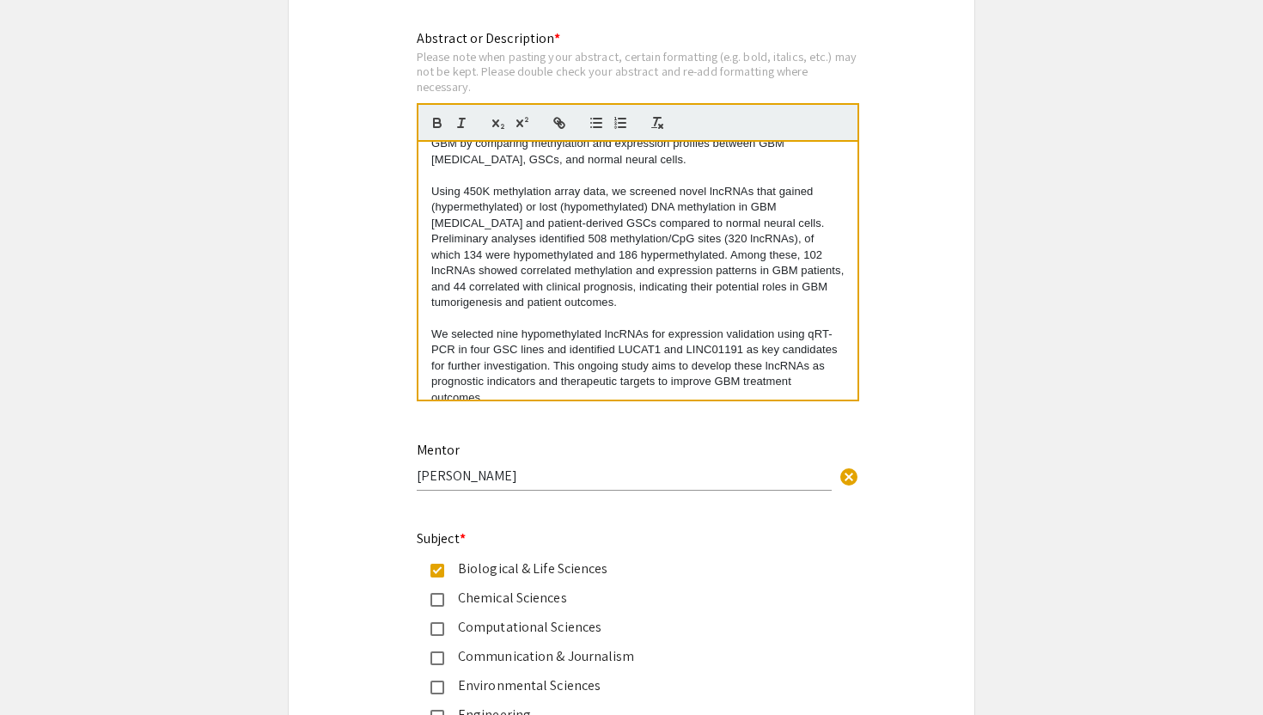
scroll to position [286, 0]
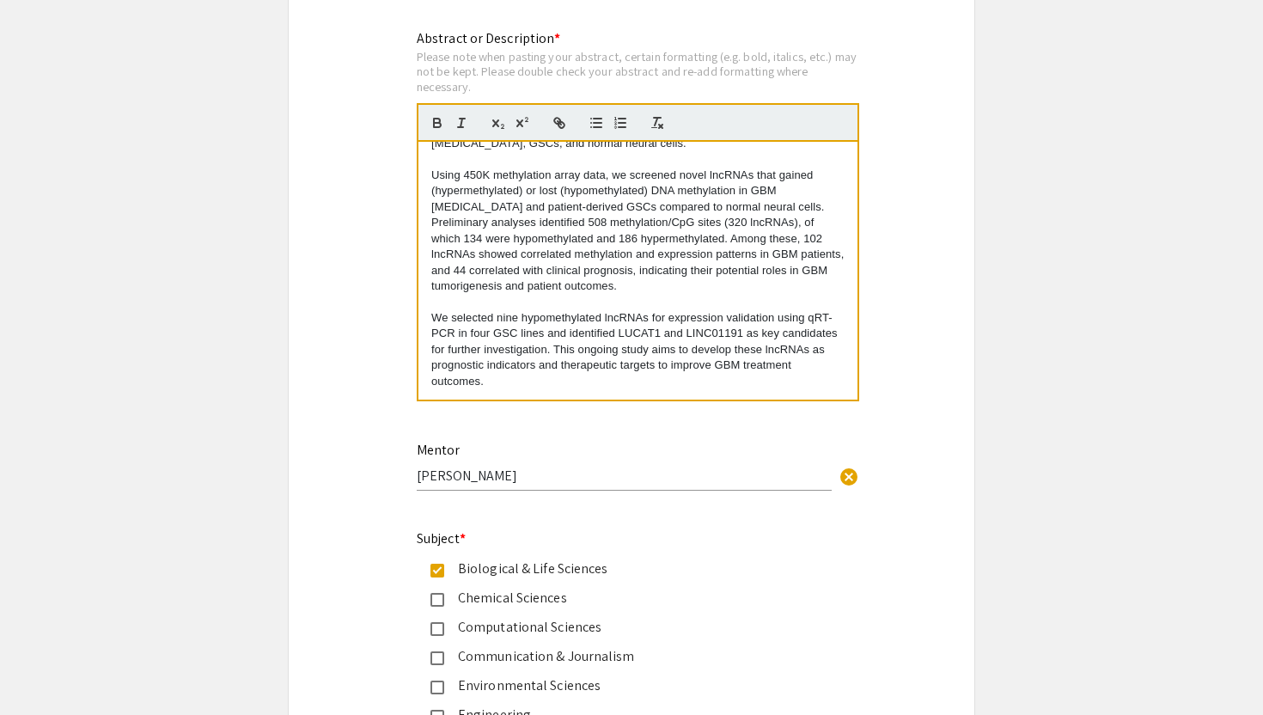
click at [539, 431] on div "Mentor Dr. Rajendra Pangeni cancel" at bounding box center [624, 457] width 415 height 65
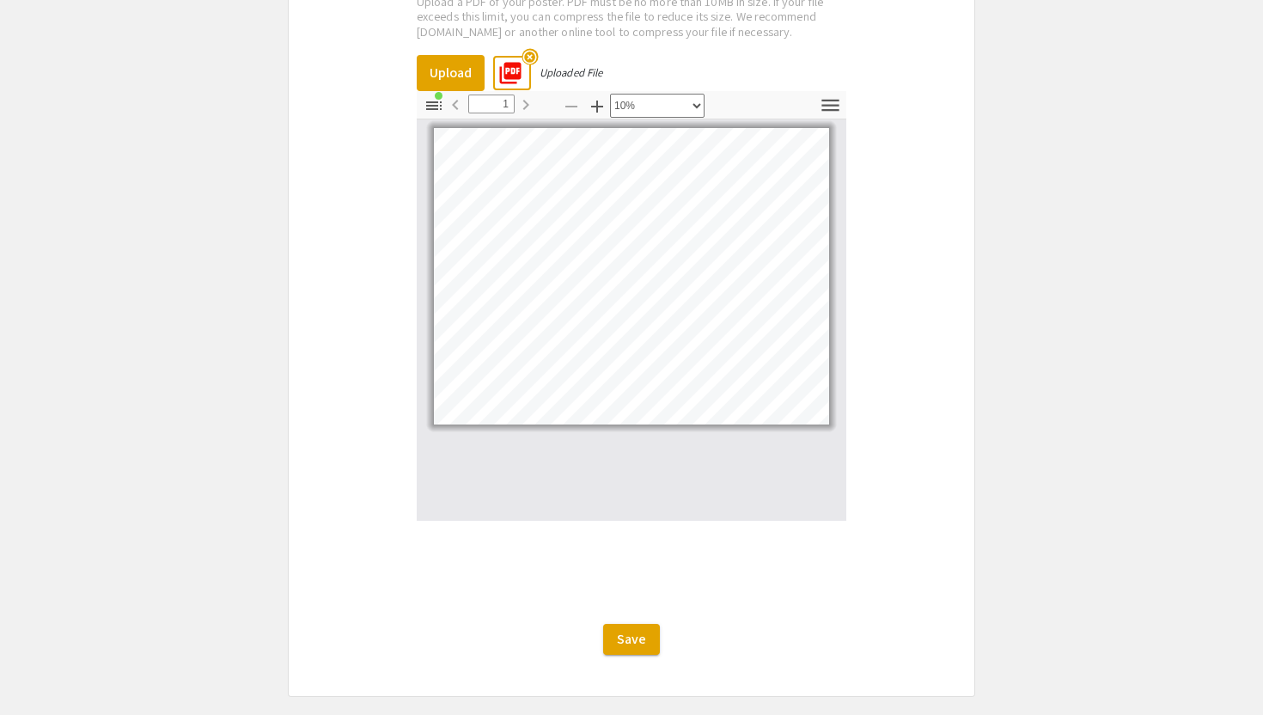
scroll to position [3145, 0]
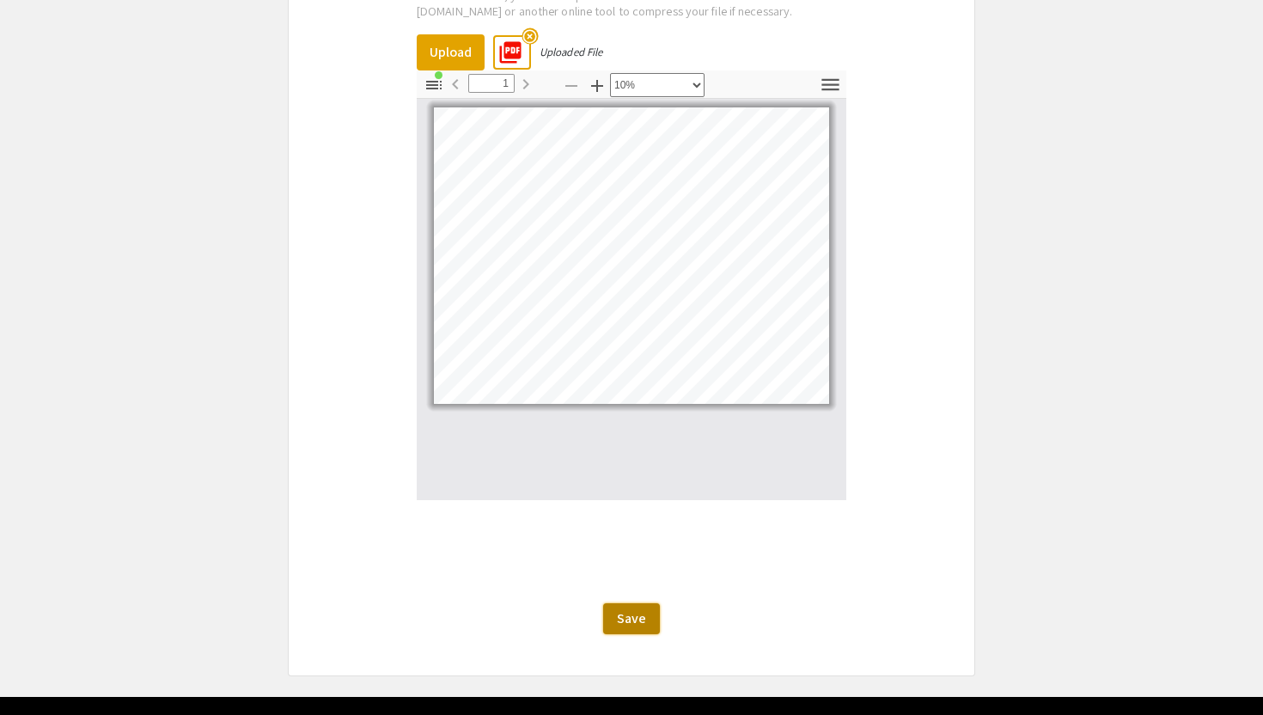
click at [614, 634] on button "Save" at bounding box center [631, 618] width 57 height 31
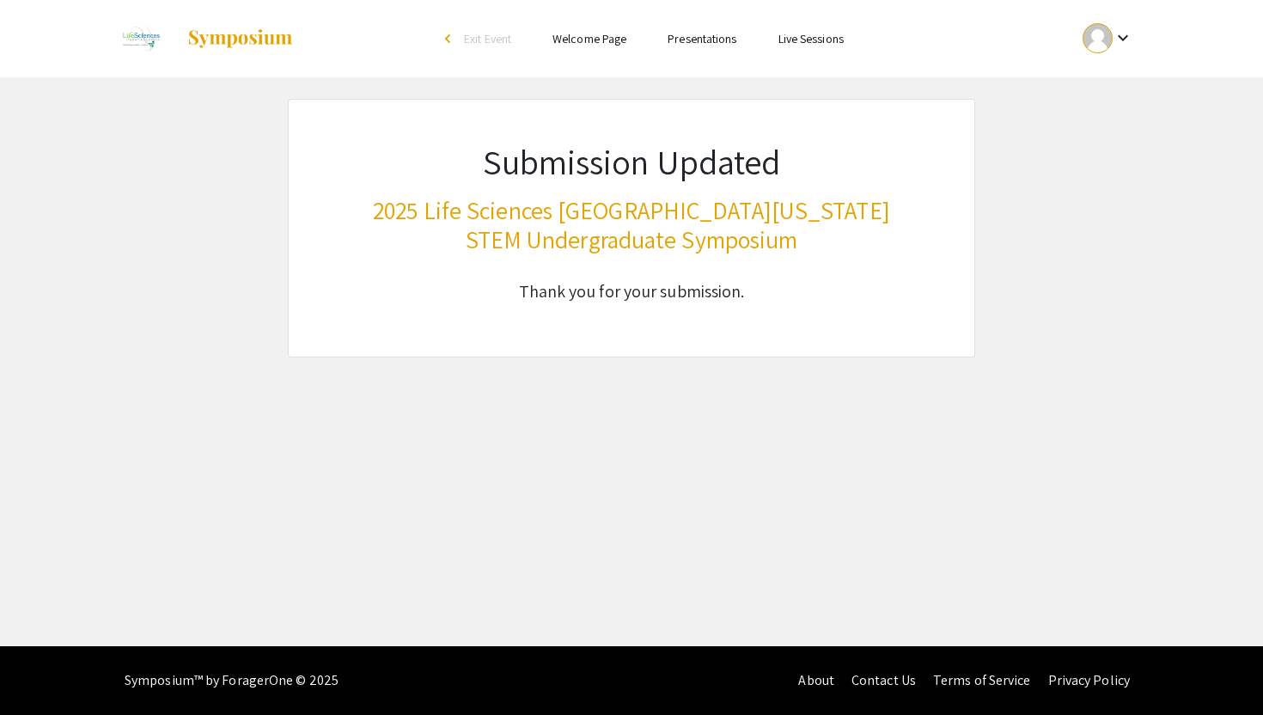
click at [1102, 47] on div at bounding box center [1097, 38] width 30 height 30
click at [1099, 121] on button "My Submissions" at bounding box center [1117, 126] width 106 height 41
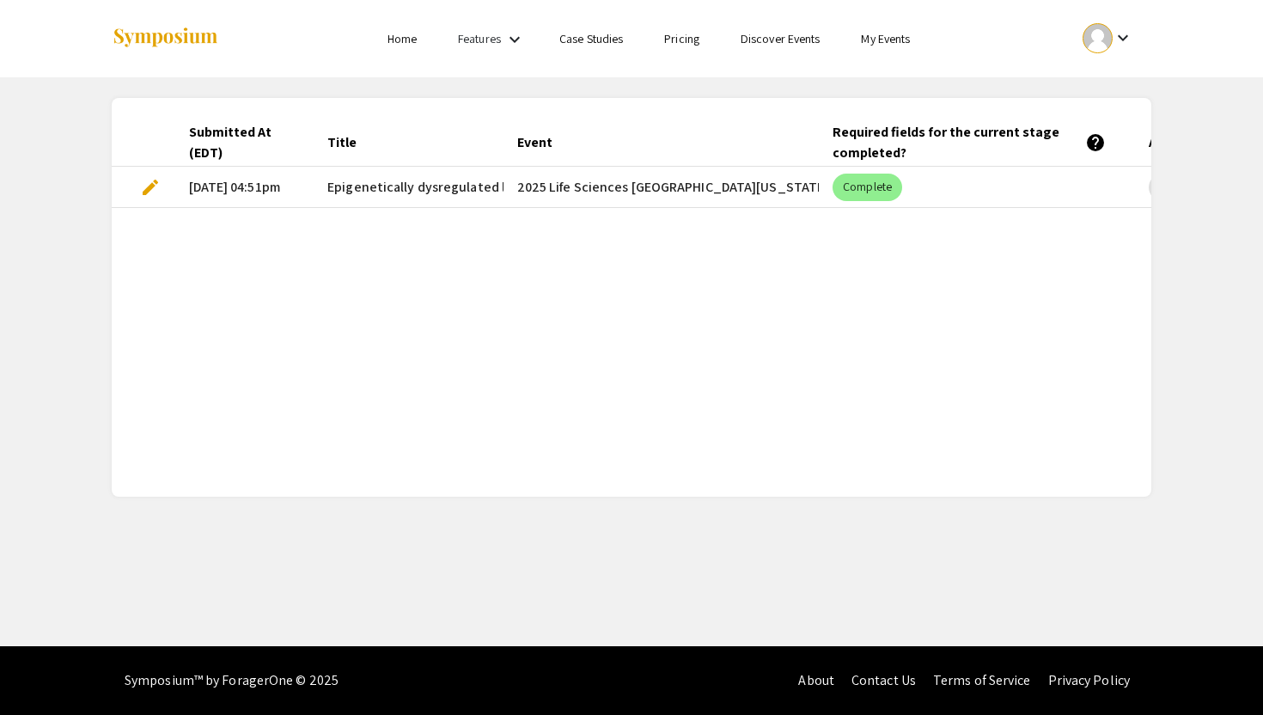
click at [382, 180] on span "Epigenetically dysregulated lncRNA genes implicated in tumorigenicity, clinical…" at bounding box center [773, 187] width 892 height 21
click at [384, 183] on span "Epigenetically dysregulated lncRNA genes implicated in tumorigenicity, clinical…" at bounding box center [773, 187] width 892 height 21
click at [149, 182] on span "edit" at bounding box center [150, 187] width 21 height 21
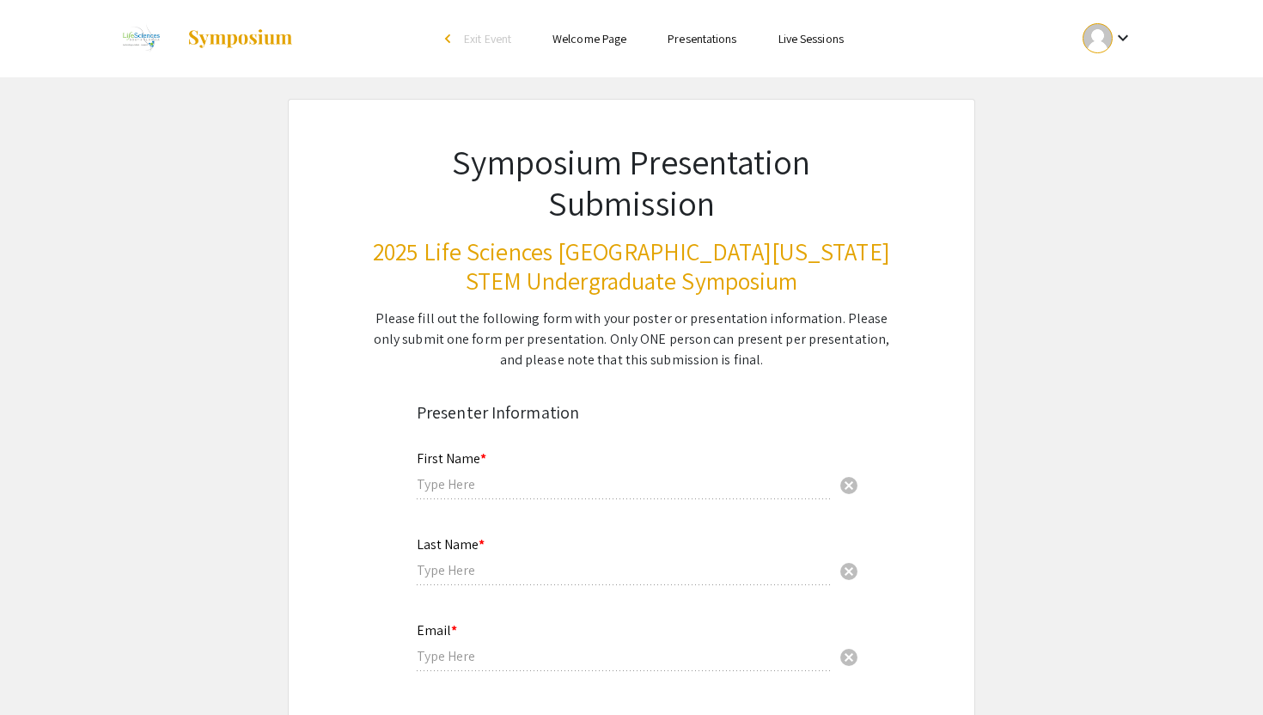
type input "Pujita"
type input "Kellampalli"
type input "pk481@mynsu.nova.edu"
radio input "true"
type input "Halmos College of Arts and Sciences"
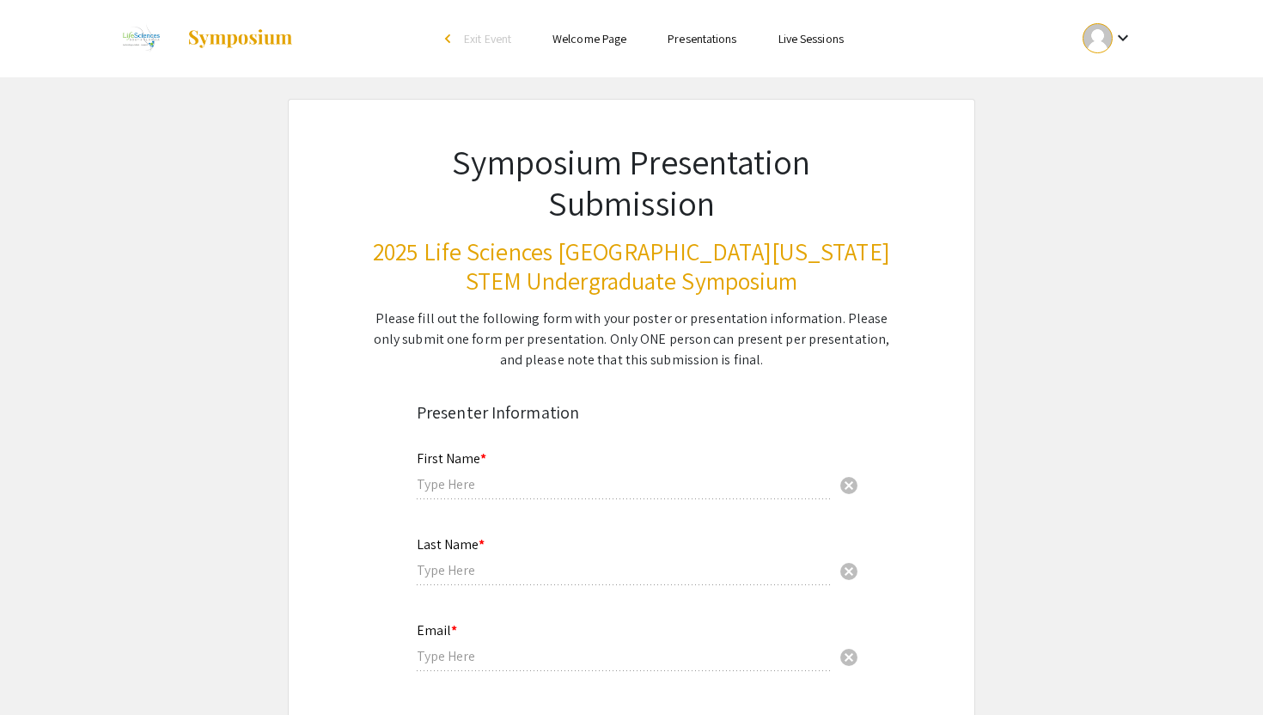
radio input "true"
type input "Dr. Rajendra Pangeni"
radio input "true"
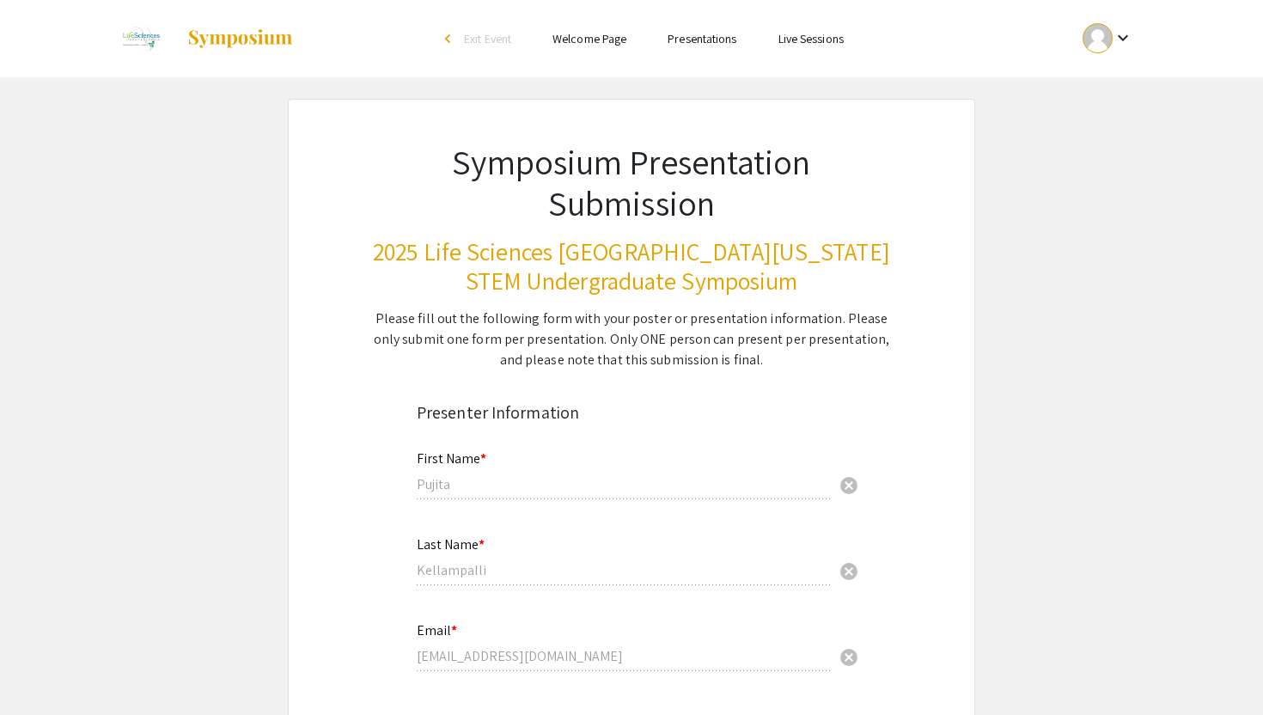
select select "custom"
type input "1"
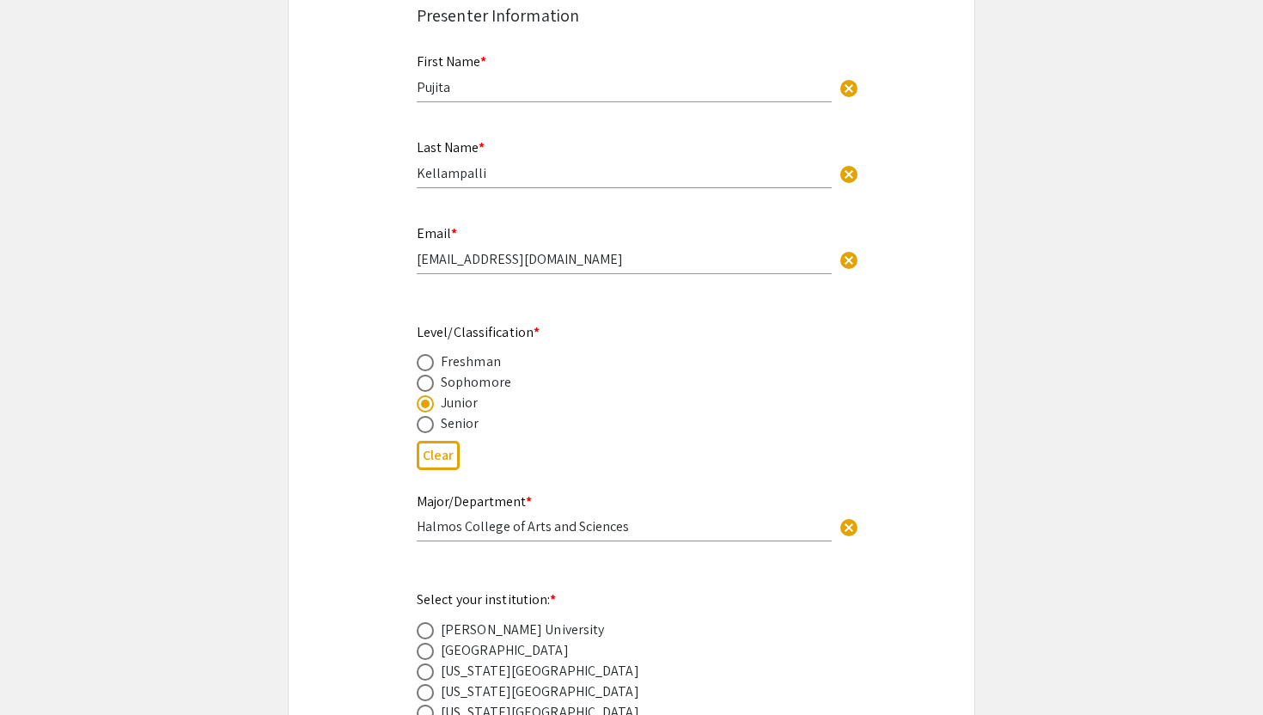
select select "custom"
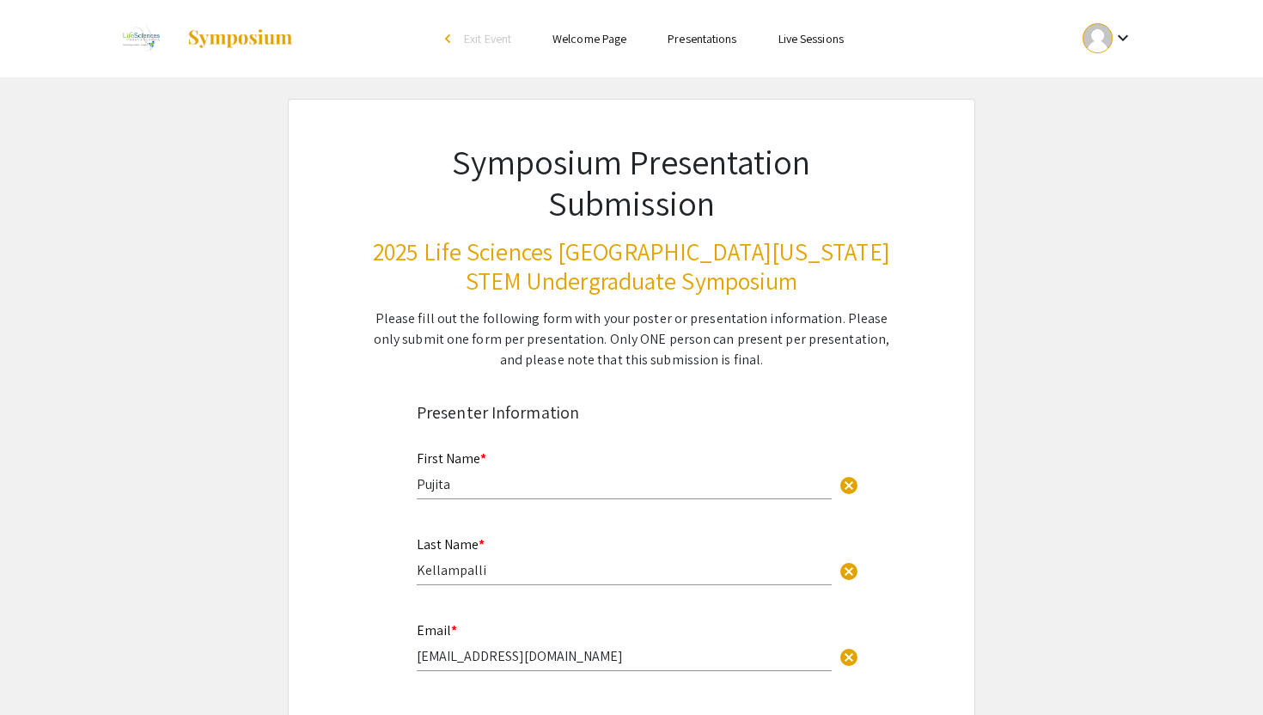
click at [1127, 33] on mat-icon "keyboard_arrow_down" at bounding box center [1122, 37] width 21 height 21
click at [1101, 120] on button "My Submissions" at bounding box center [1117, 126] width 106 height 41
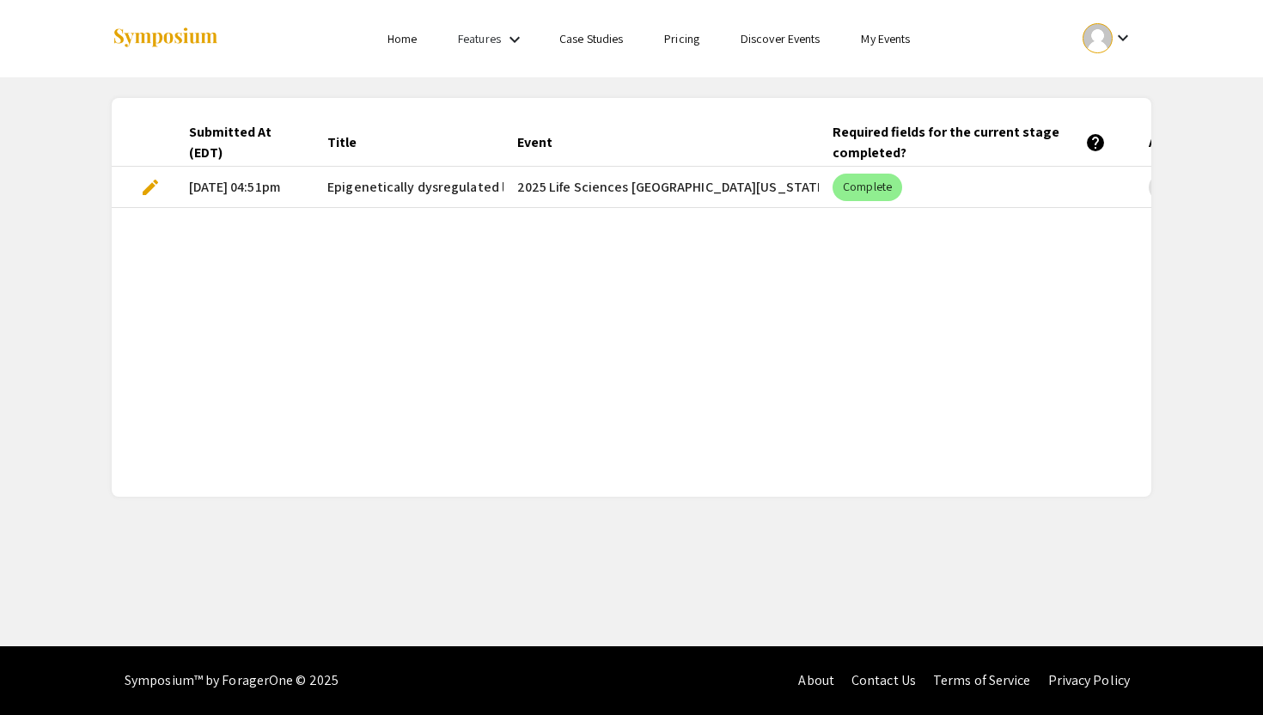
click at [155, 190] on span "edit" at bounding box center [150, 187] width 21 height 21
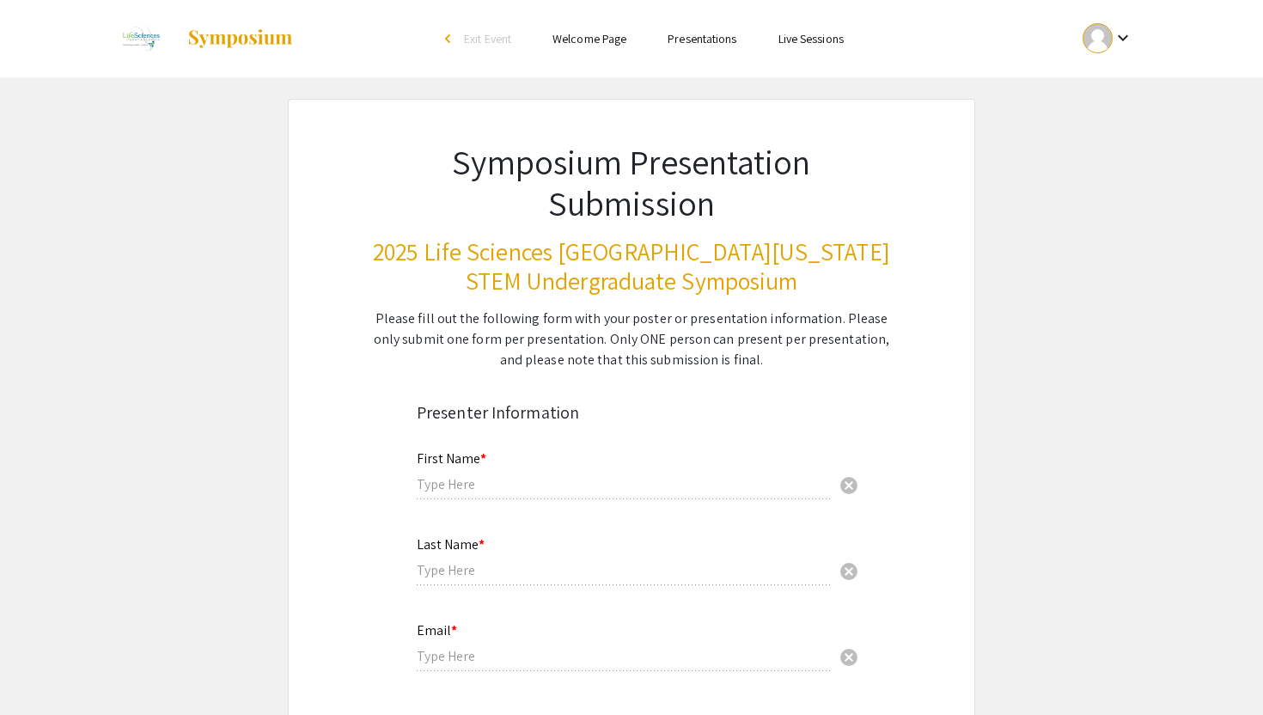
type input "Pujita"
type input "Kellampalli"
type input "pk481@mynsu.nova.edu"
radio input "true"
type input "Halmos College of Arts and Sciences"
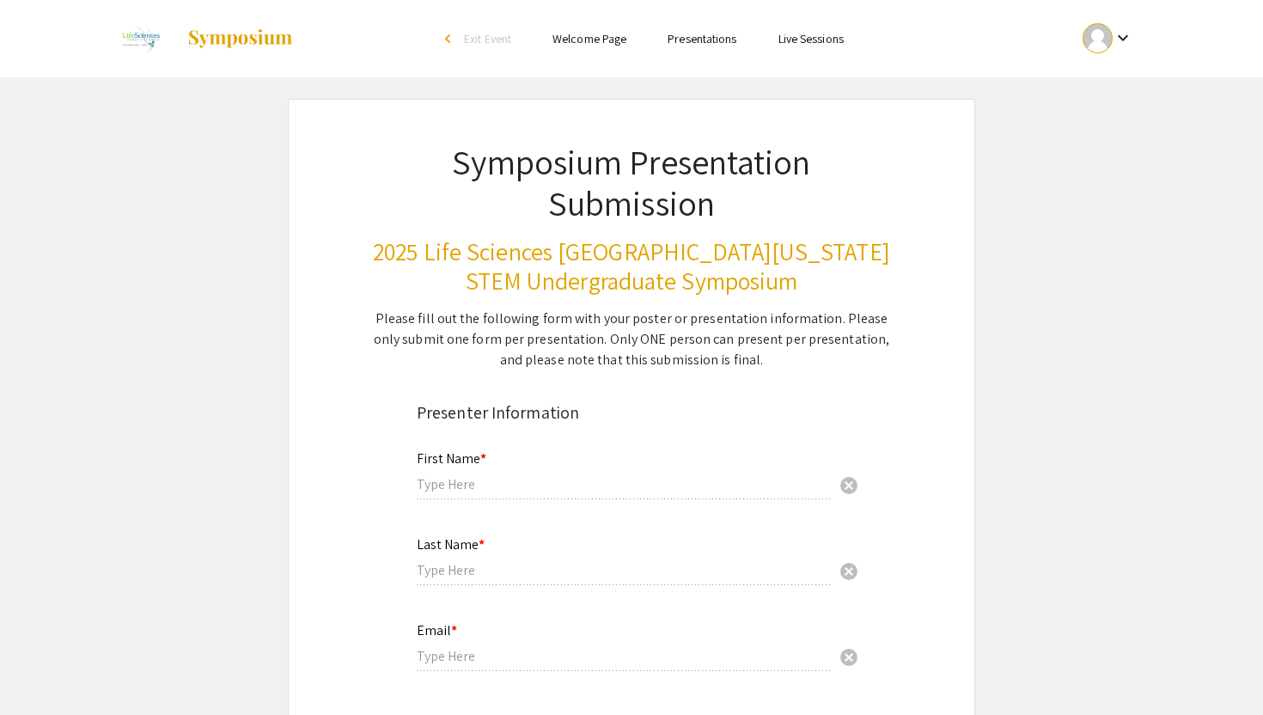
radio input "true"
type input "Dr. Rajendra Pangeni"
radio input "true"
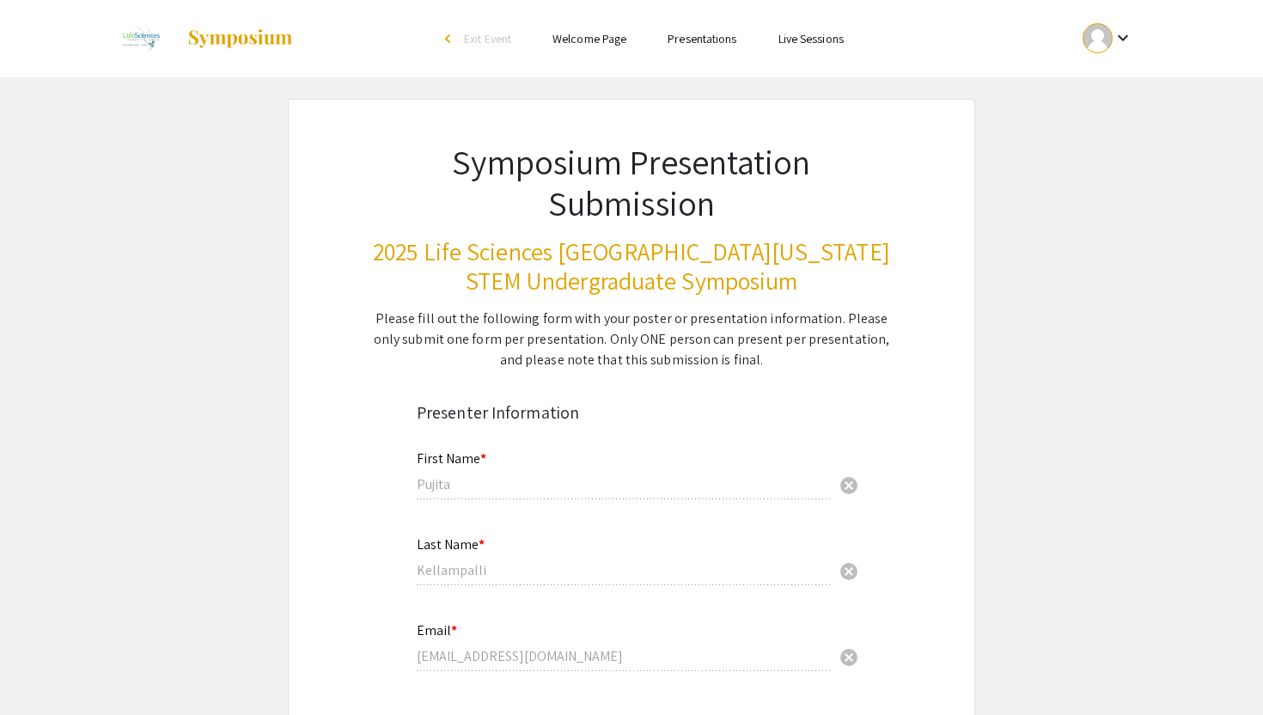
select select "custom"
type input "0"
select select "custom"
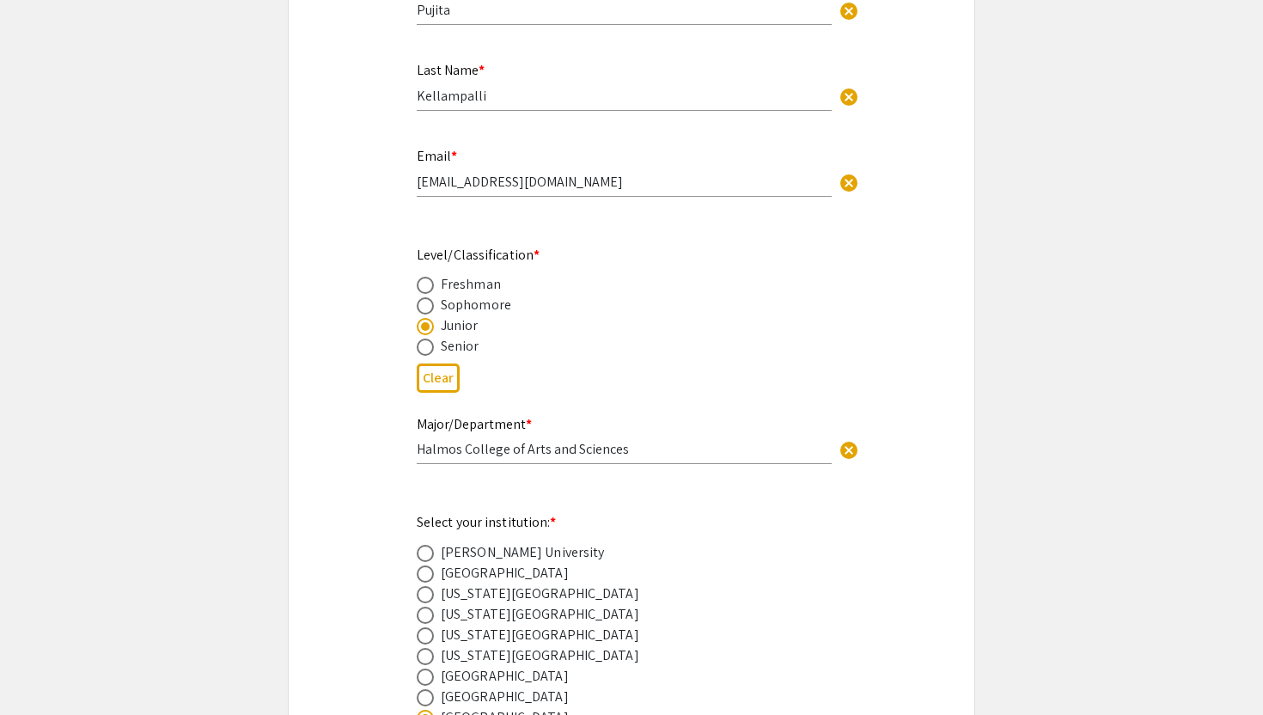
type input "1"
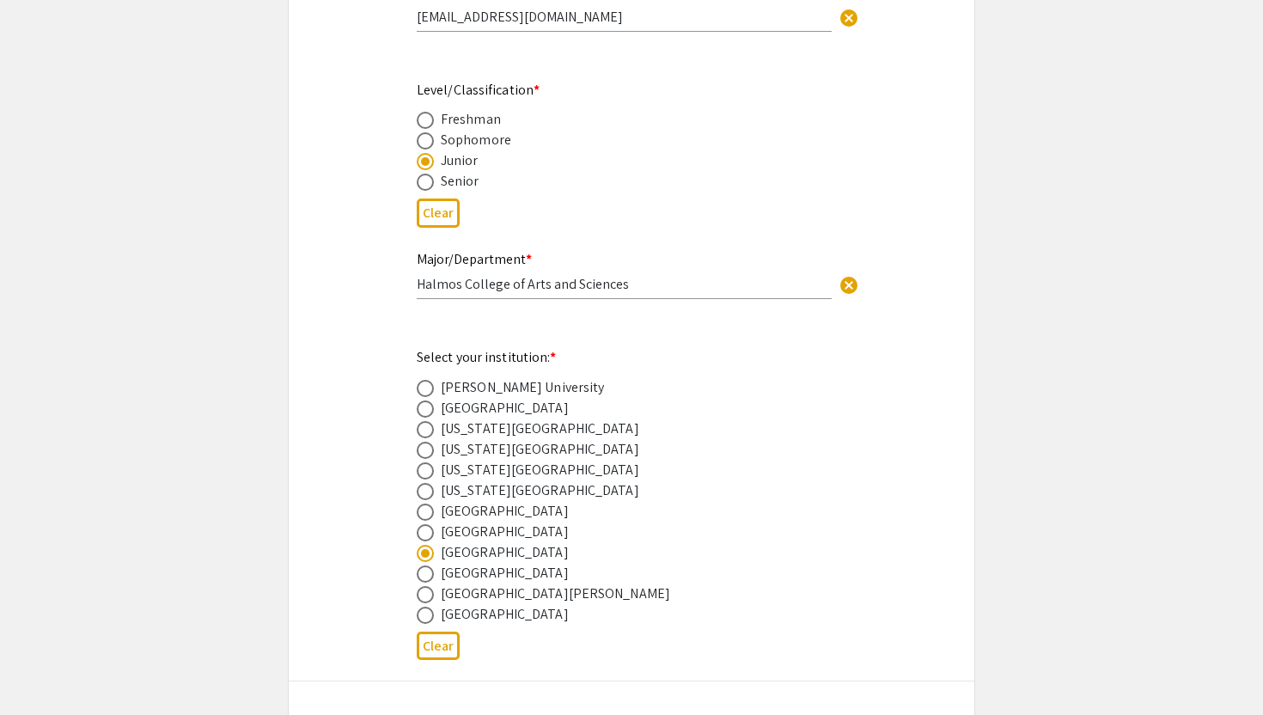
select select "custom"
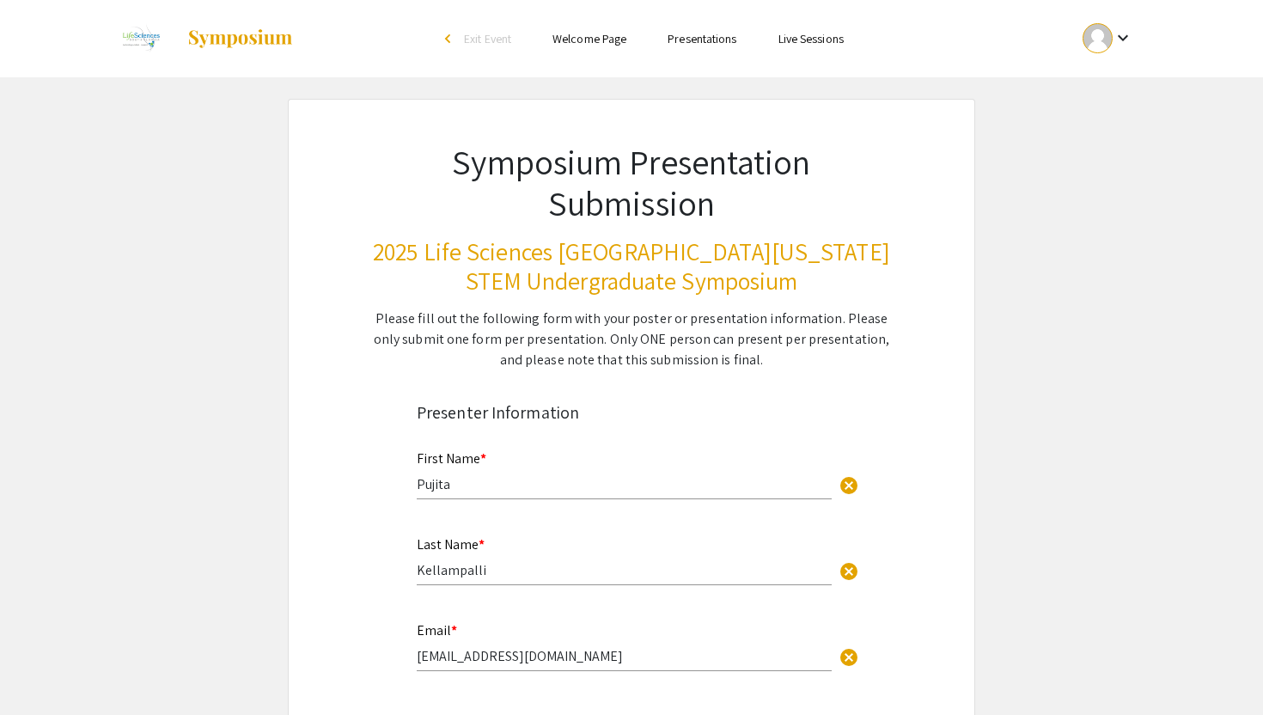
click at [1125, 33] on mat-icon "keyboard_arrow_down" at bounding box center [1122, 37] width 21 height 21
click at [1102, 129] on button "My Submissions" at bounding box center [1117, 126] width 106 height 41
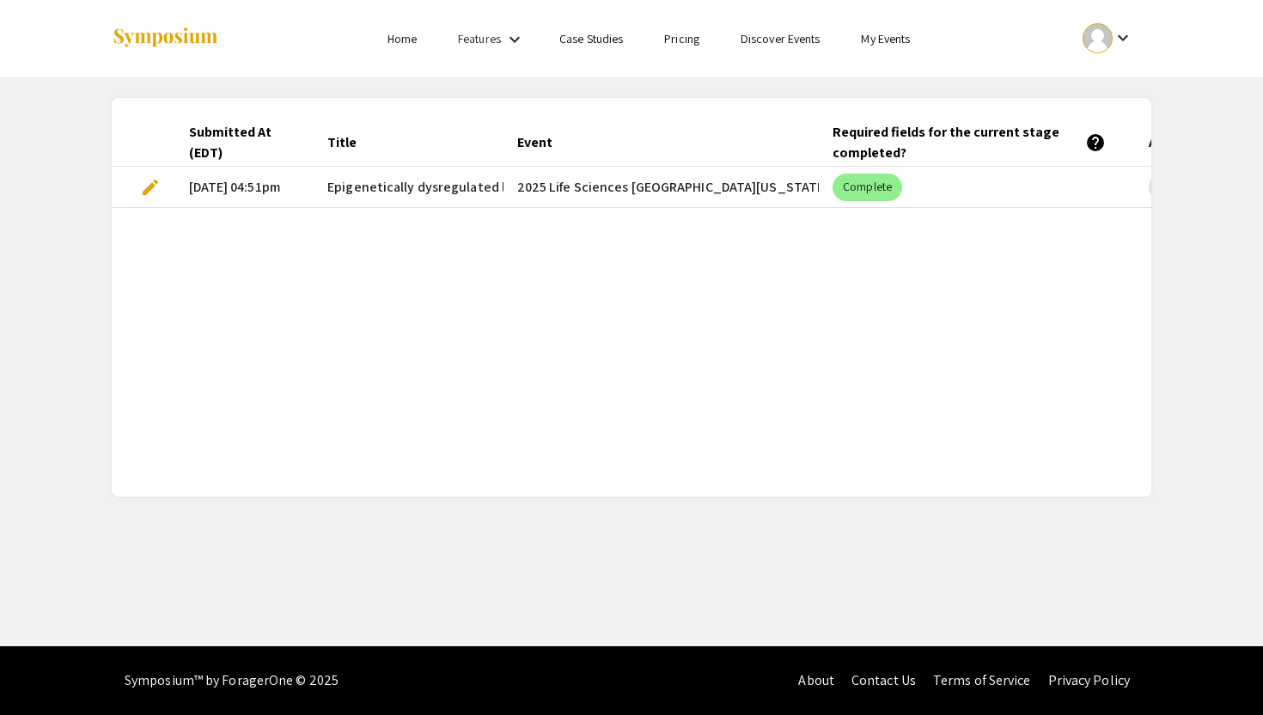
click at [149, 186] on span "edit" at bounding box center [150, 187] width 21 height 21
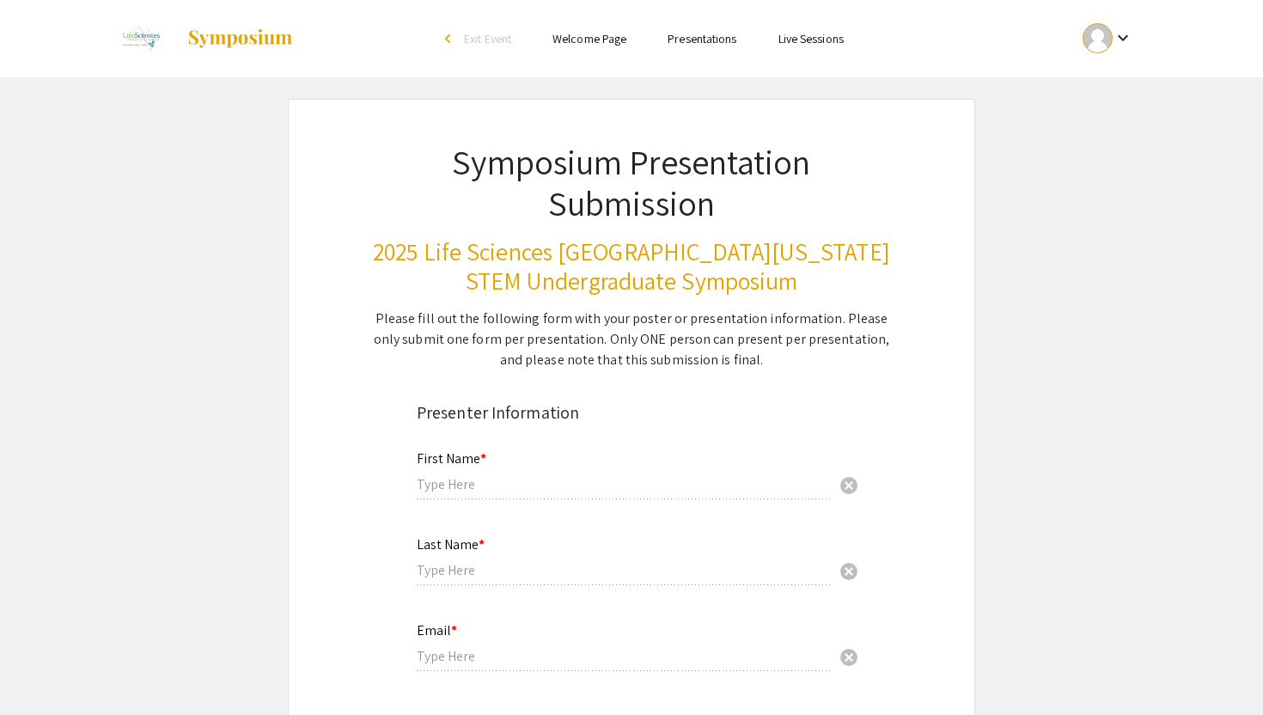
type input "Pujita"
type input "Kellampalli"
type input "pk481@mynsu.nova.edu"
radio input "true"
type input "Halmos College of Arts and Sciences"
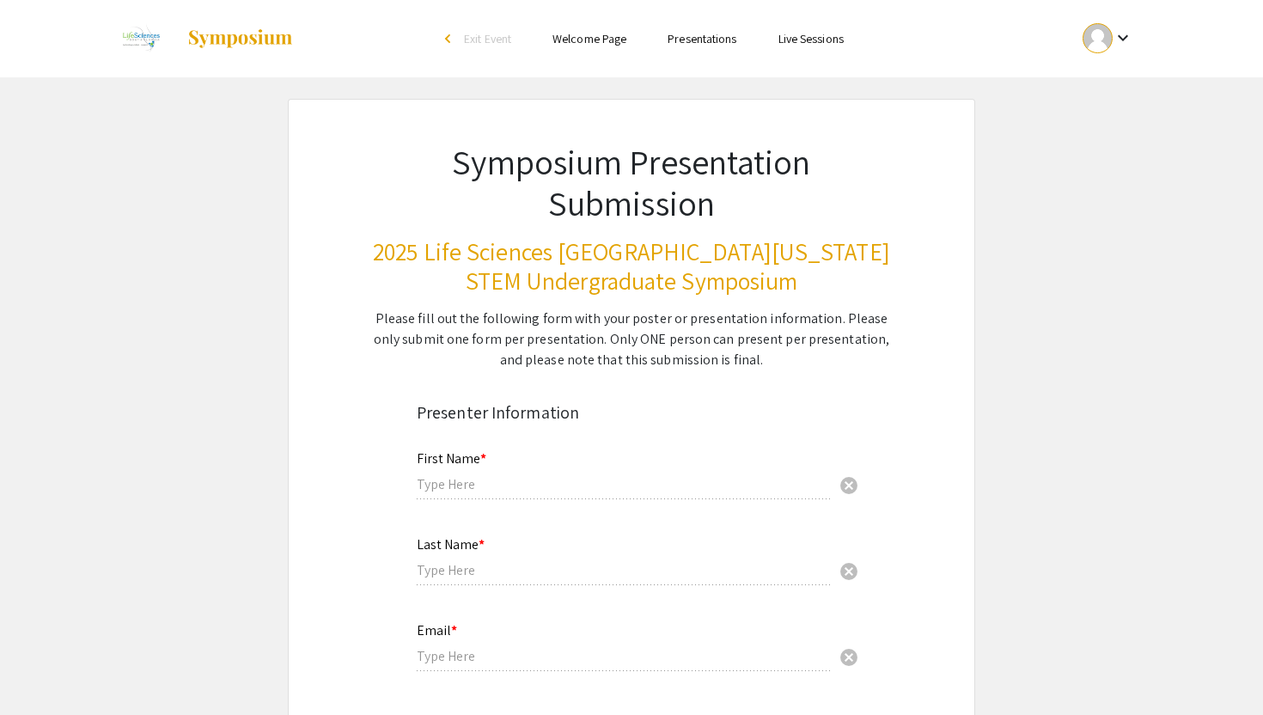
radio input "true"
type input "Dr. Rajendra Pangeni"
radio input "true"
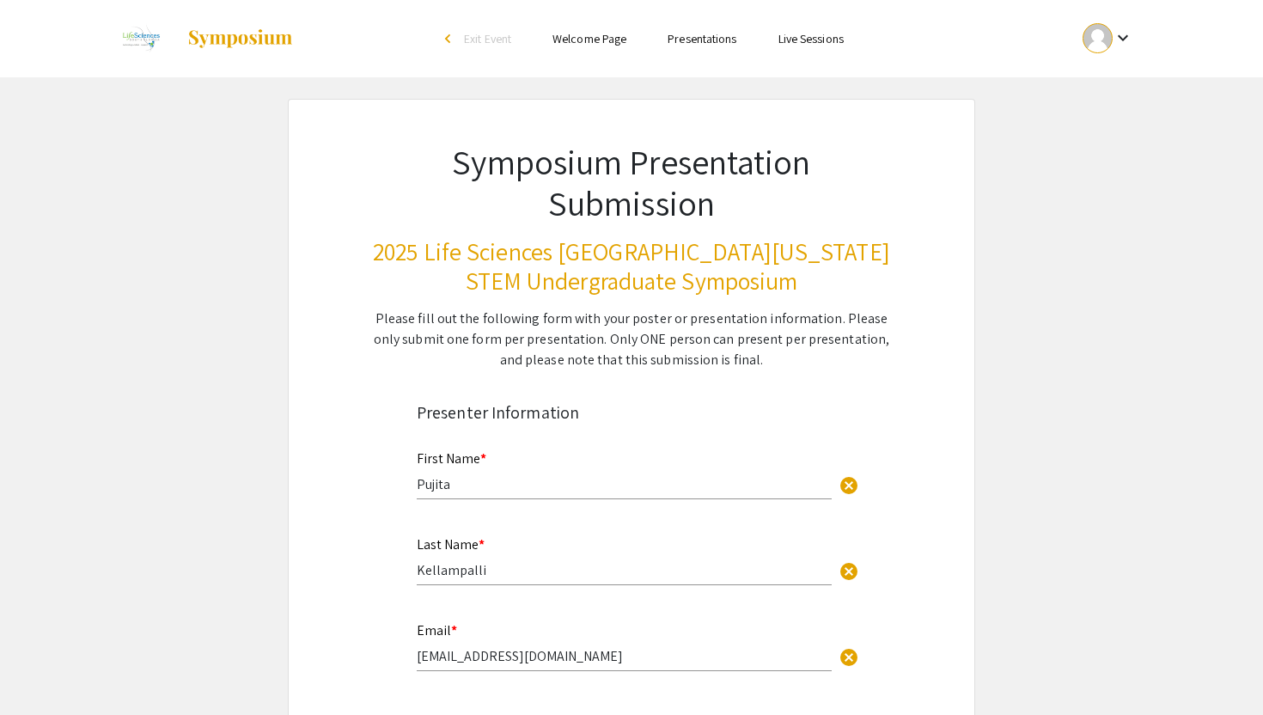
select select "custom"
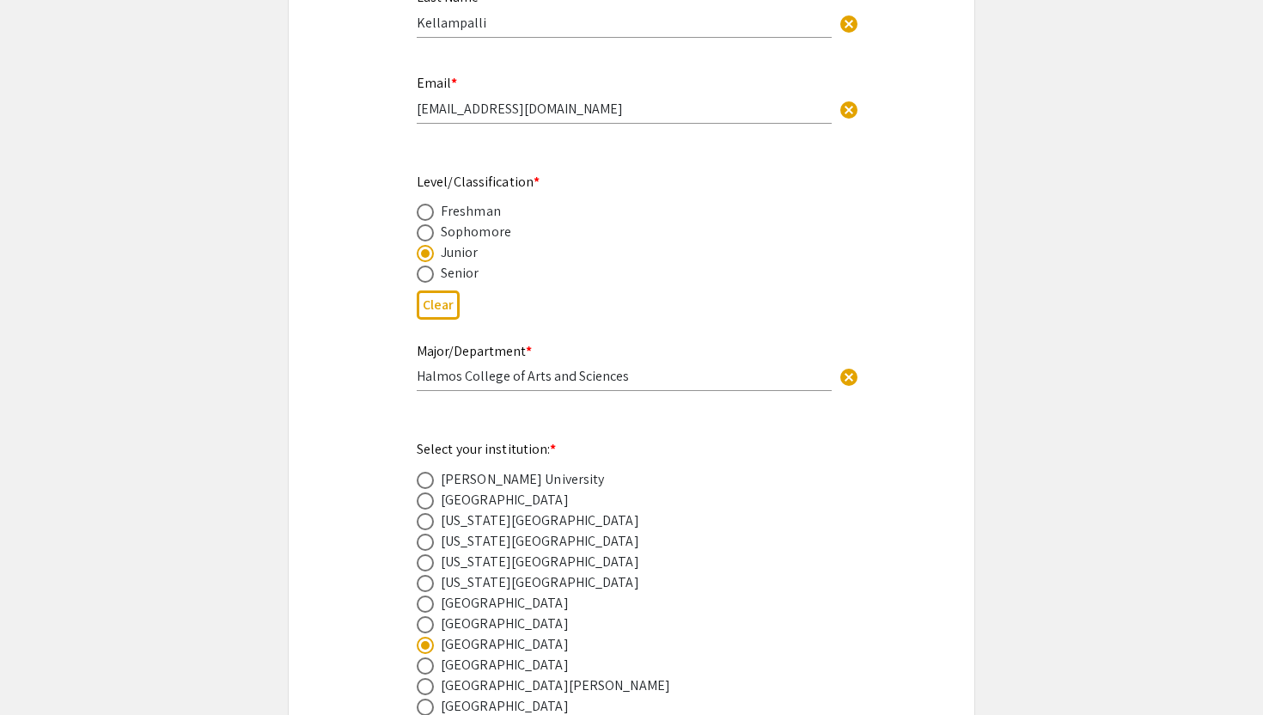
type input "1"
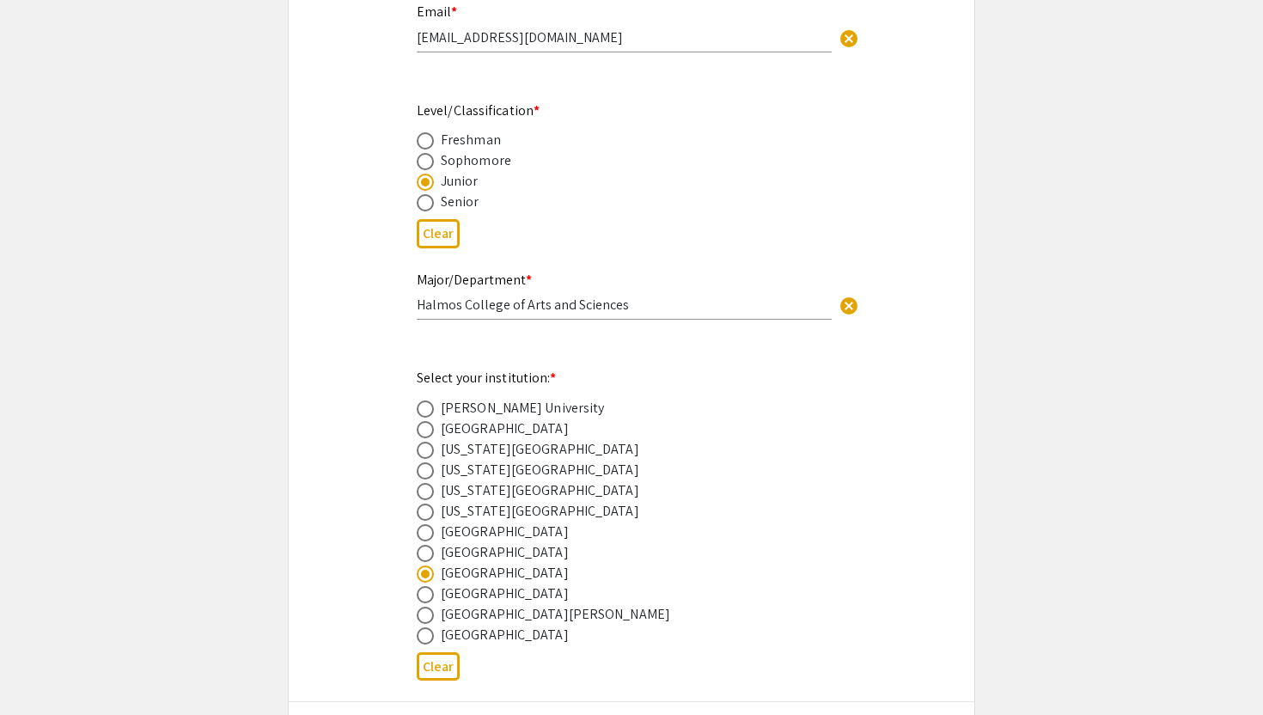
select select "custom"
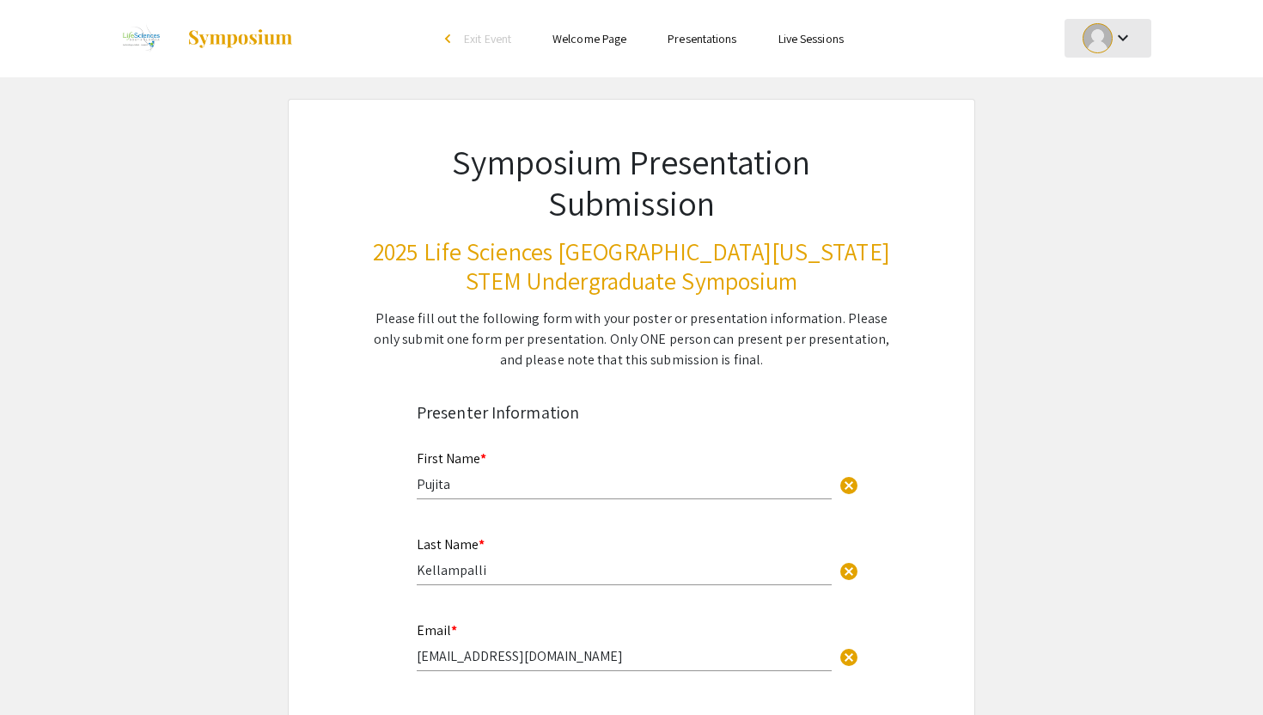
click at [1110, 39] on div at bounding box center [1097, 38] width 30 height 30
click at [1111, 135] on button "My Submissions" at bounding box center [1117, 126] width 106 height 41
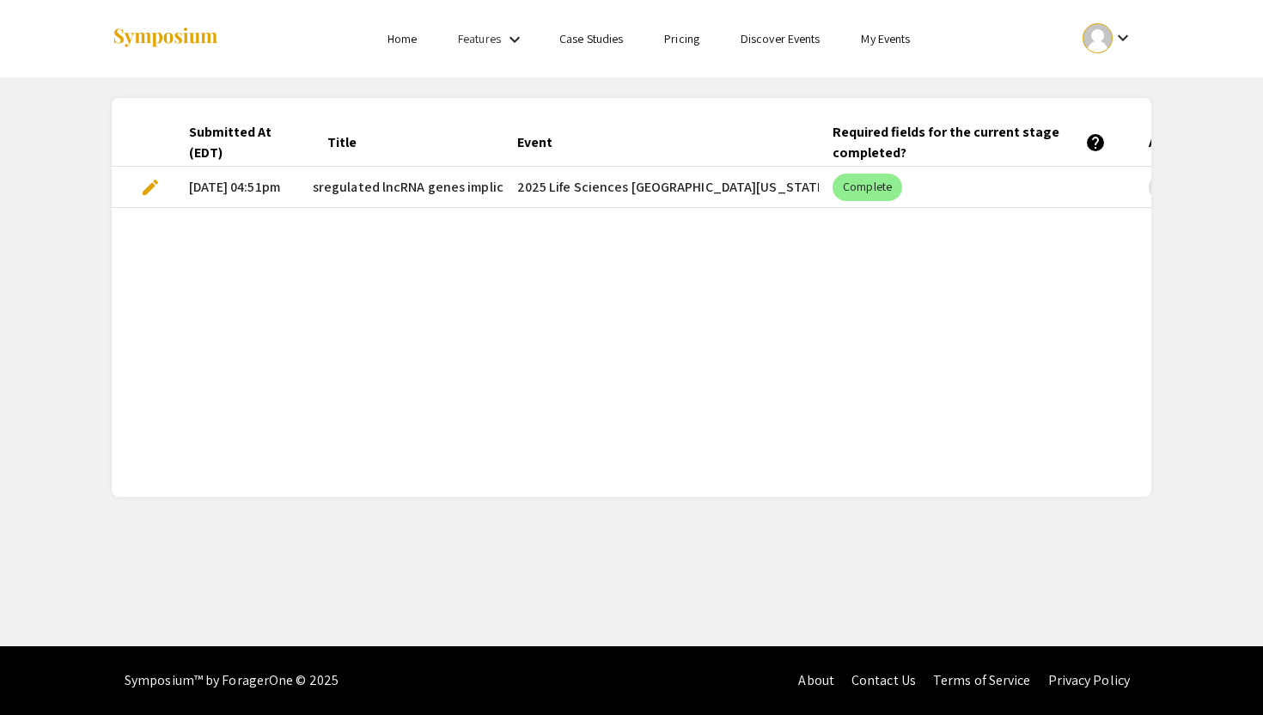
click at [147, 183] on span "edit" at bounding box center [150, 187] width 21 height 21
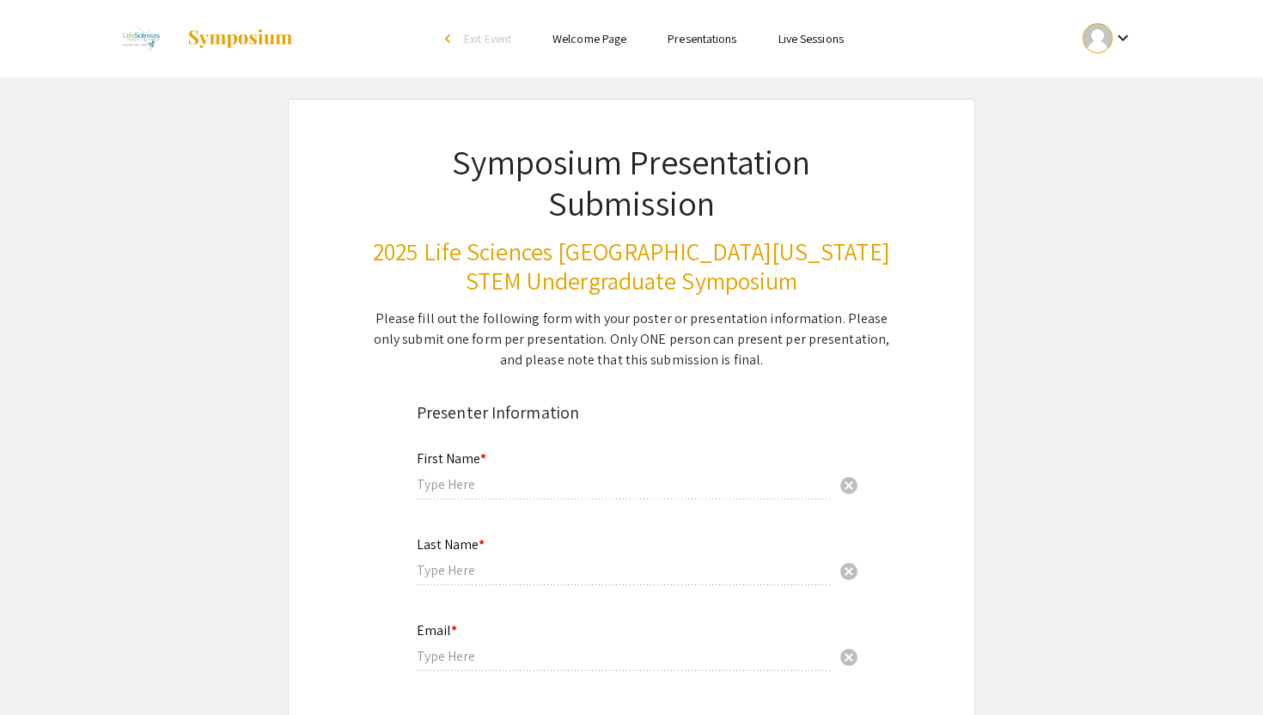
type input "Pujita"
type input "Kellampalli"
type input "pk481@mynsu.nova.edu"
radio input "true"
type input "Halmos College of Arts and Sciences"
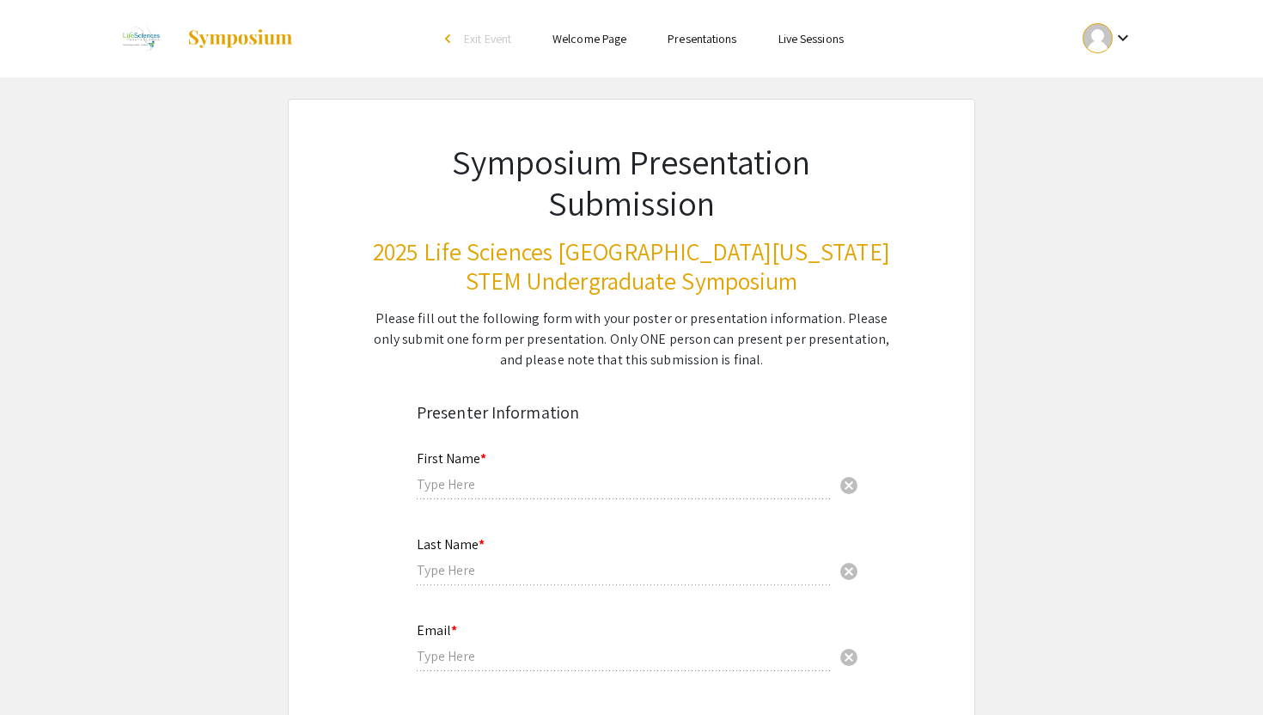
radio input "true"
type input "Dr. Rajendra Pangeni"
radio input "true"
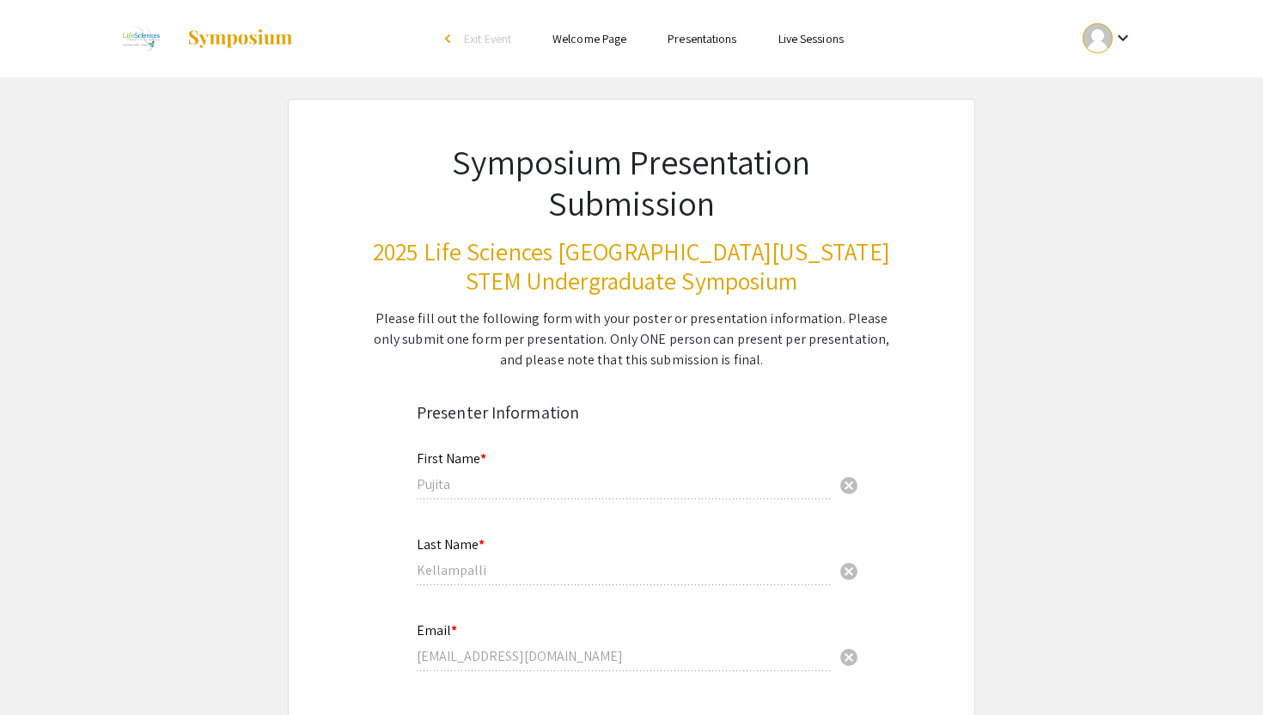
select select "custom"
type input "0"
select select "custom"
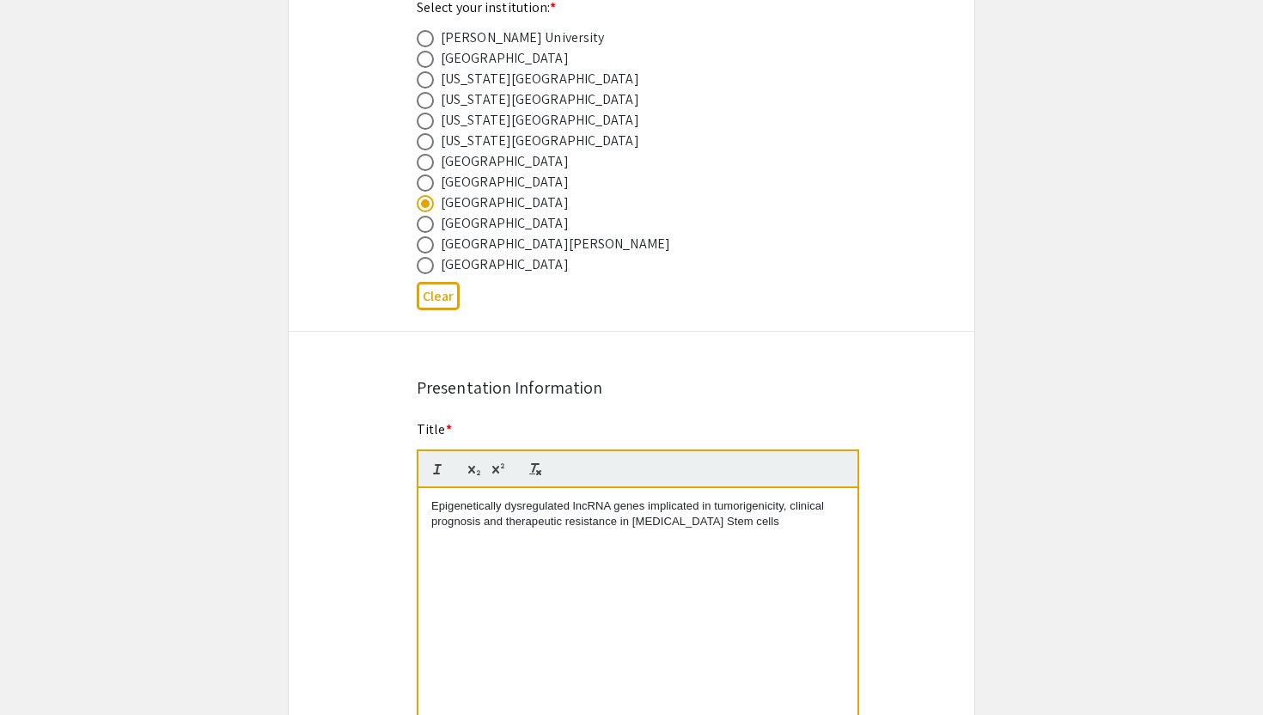
type input "1"
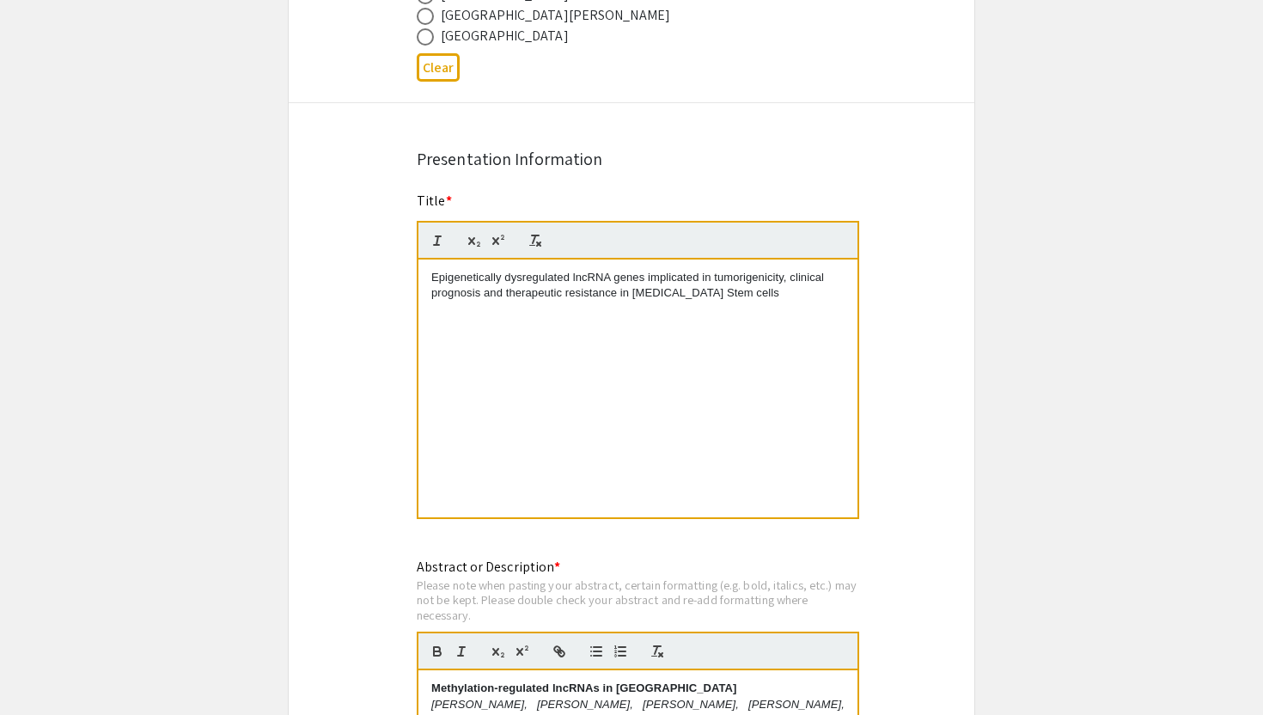
select select "custom"
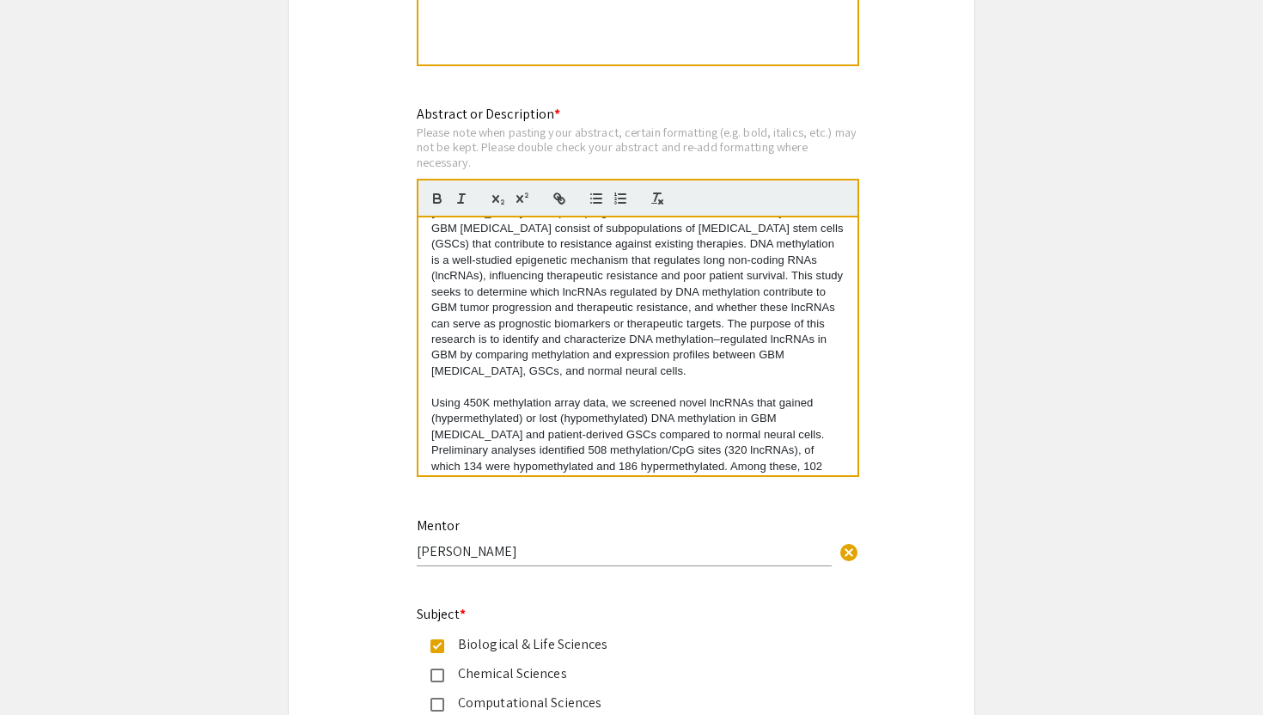
scroll to position [286, 0]
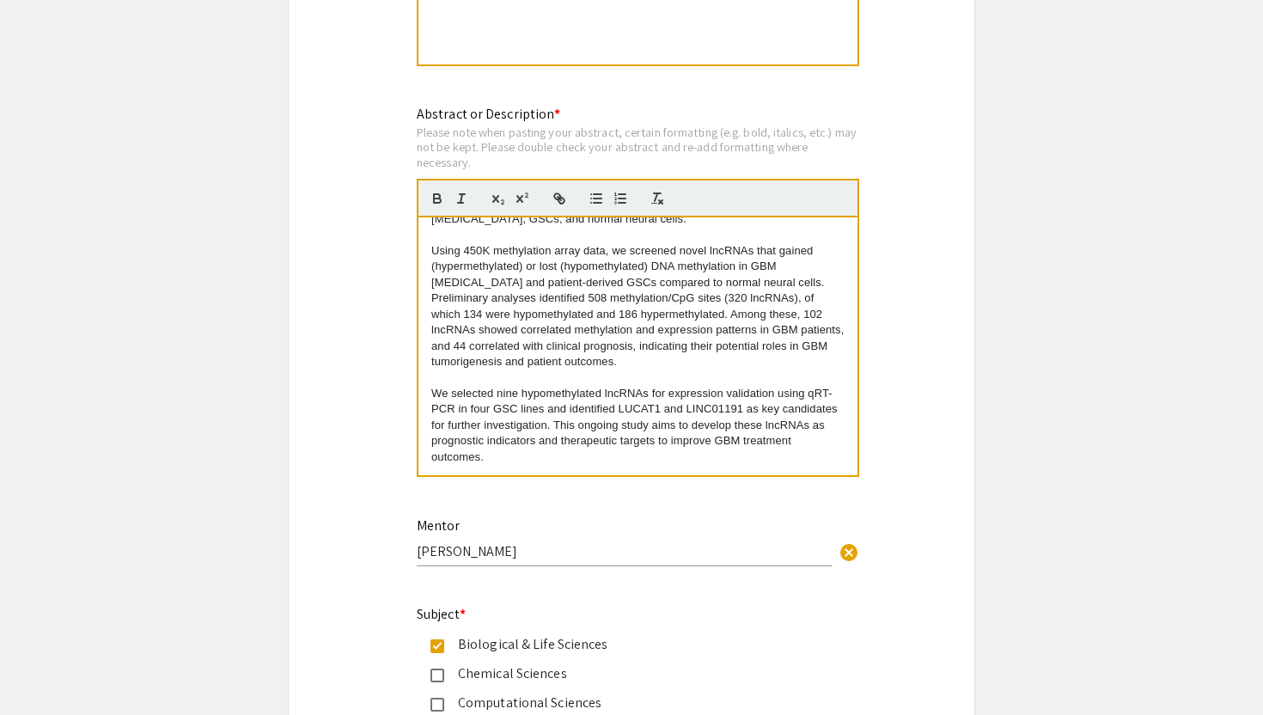
drag, startPoint x: 429, startPoint y: 334, endPoint x: 887, endPoint y: 512, distance: 491.1
click at [887, 512] on div "Symposium Presentation Submission 2025 Life Sciences South Florida STEM Undergr…" at bounding box center [631, 290] width 687 height 3723
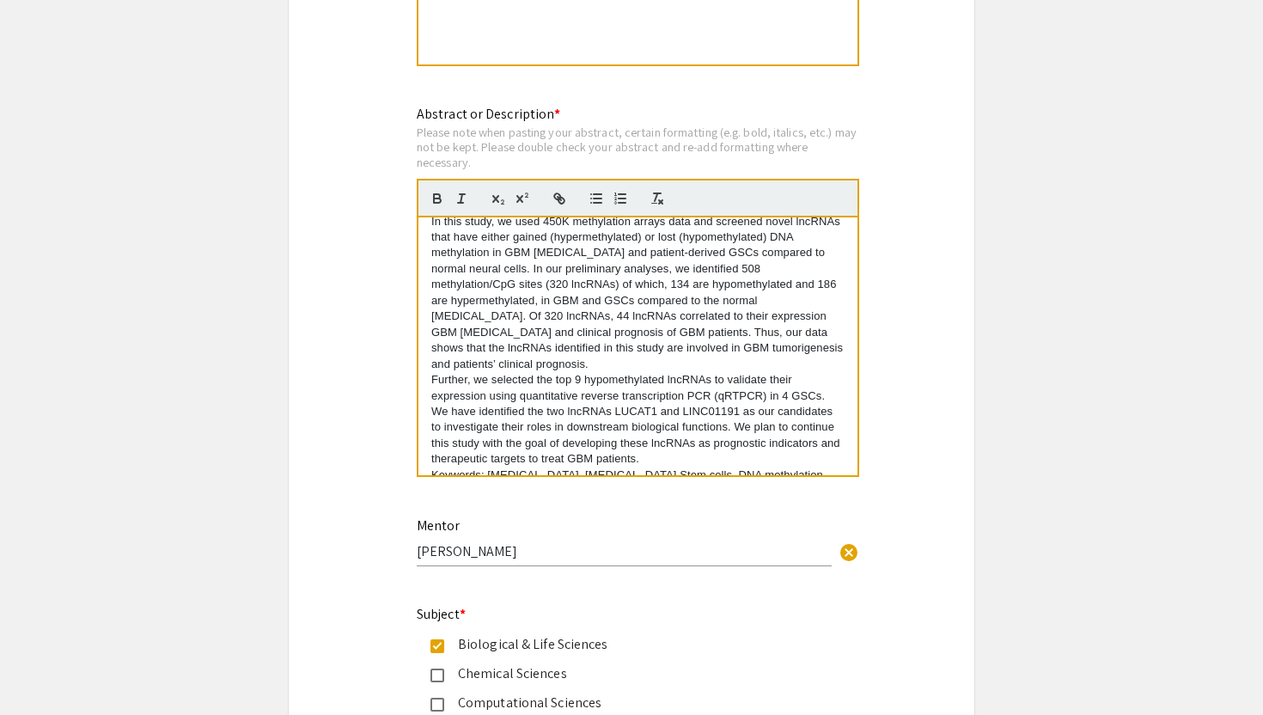
scroll to position [254, 0]
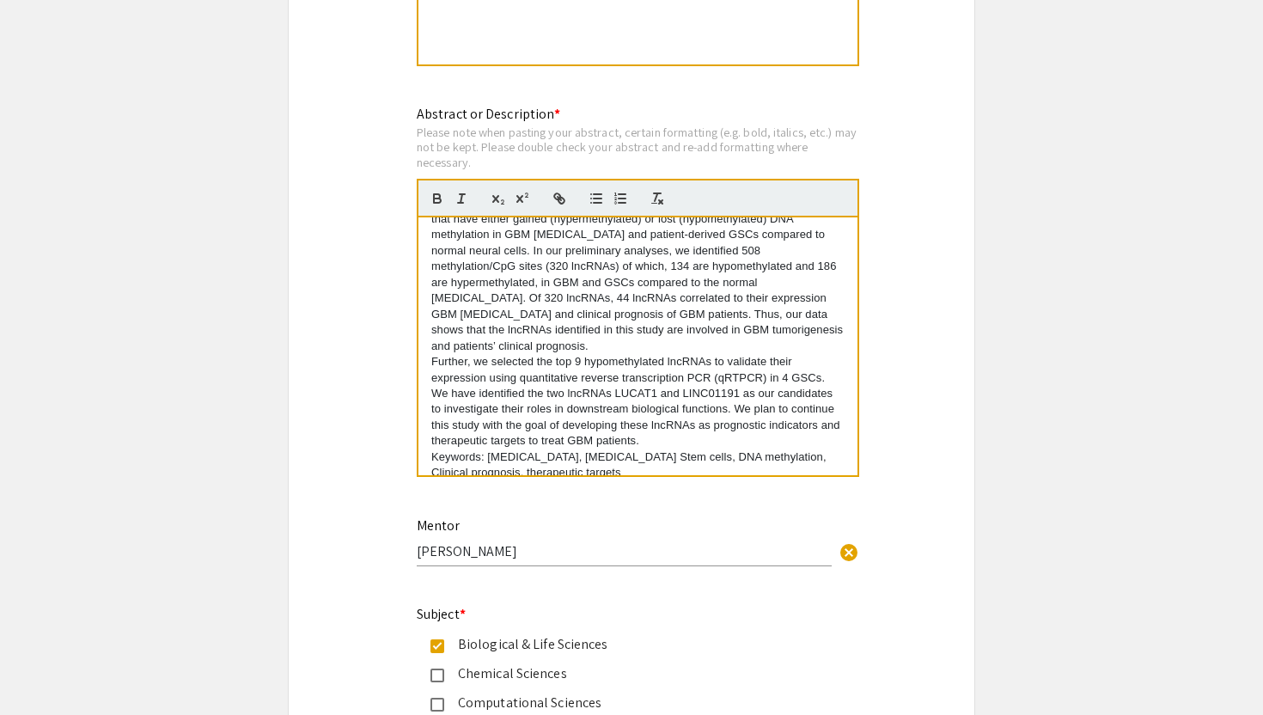
click at [431, 354] on p "Further, we selected the top 9 hypomethylated lncRNAs to validate their express…" at bounding box center [637, 401] width 413 height 95
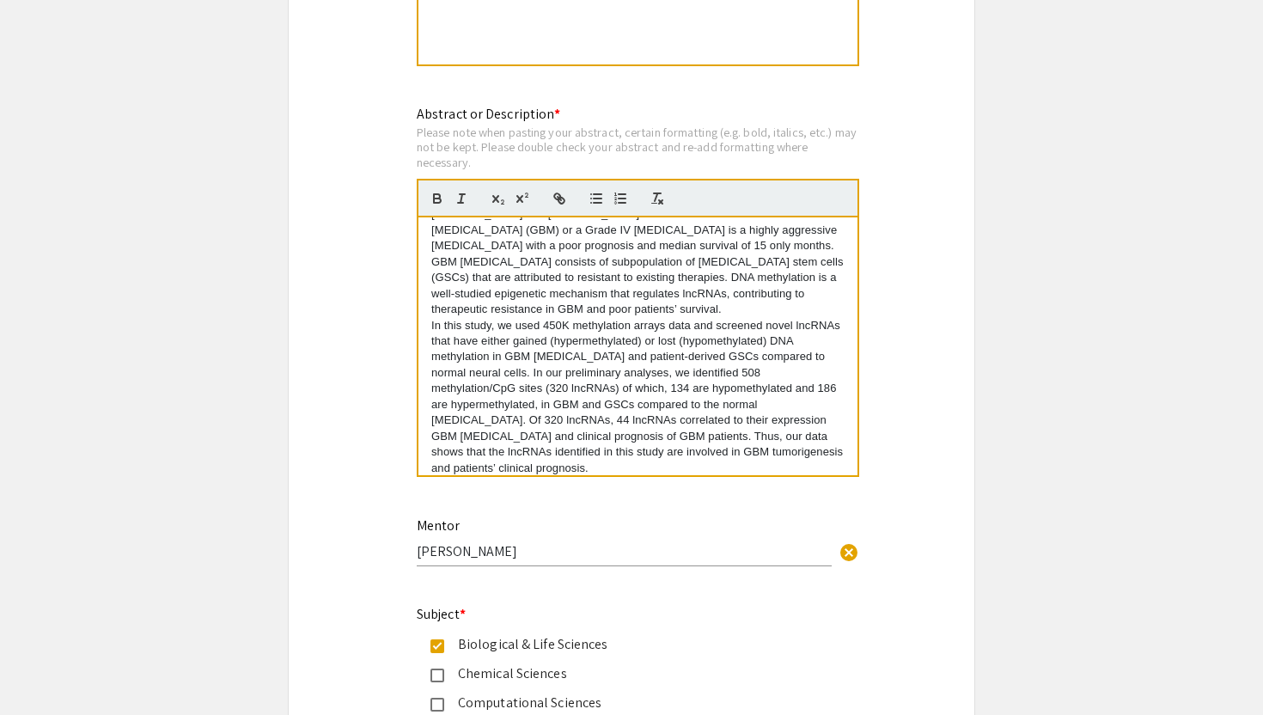
scroll to position [111, 0]
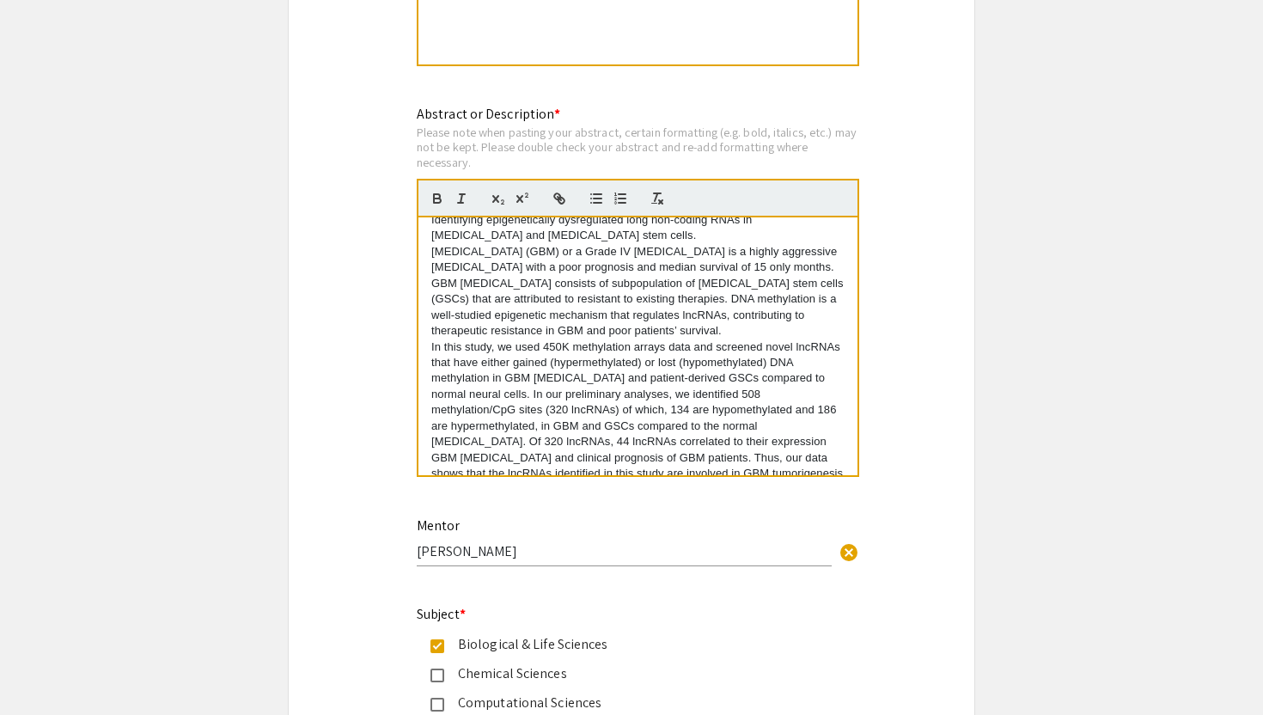
click at [429, 349] on div "Methylation-regulated lncRNAs in GBM Pujita Kellampalli, Mansi Gandhi, Dhruv Pa…" at bounding box center [637, 346] width 439 height 258
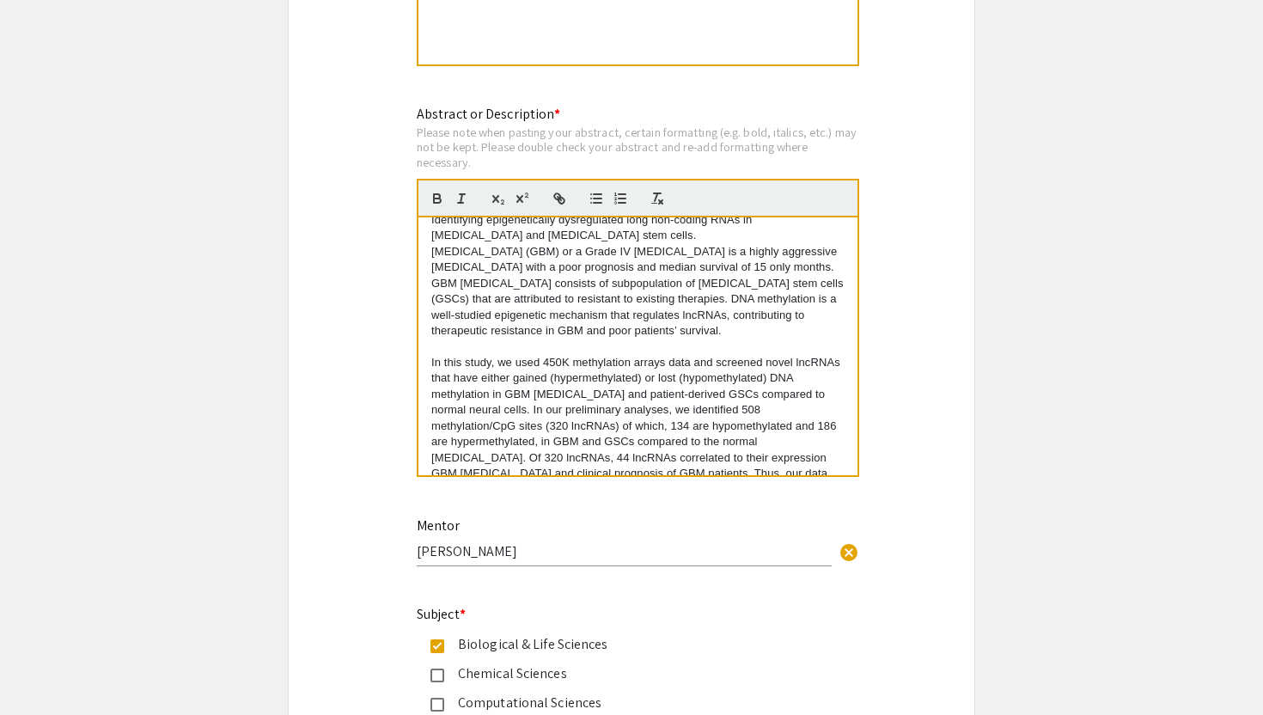
scroll to position [286, 0]
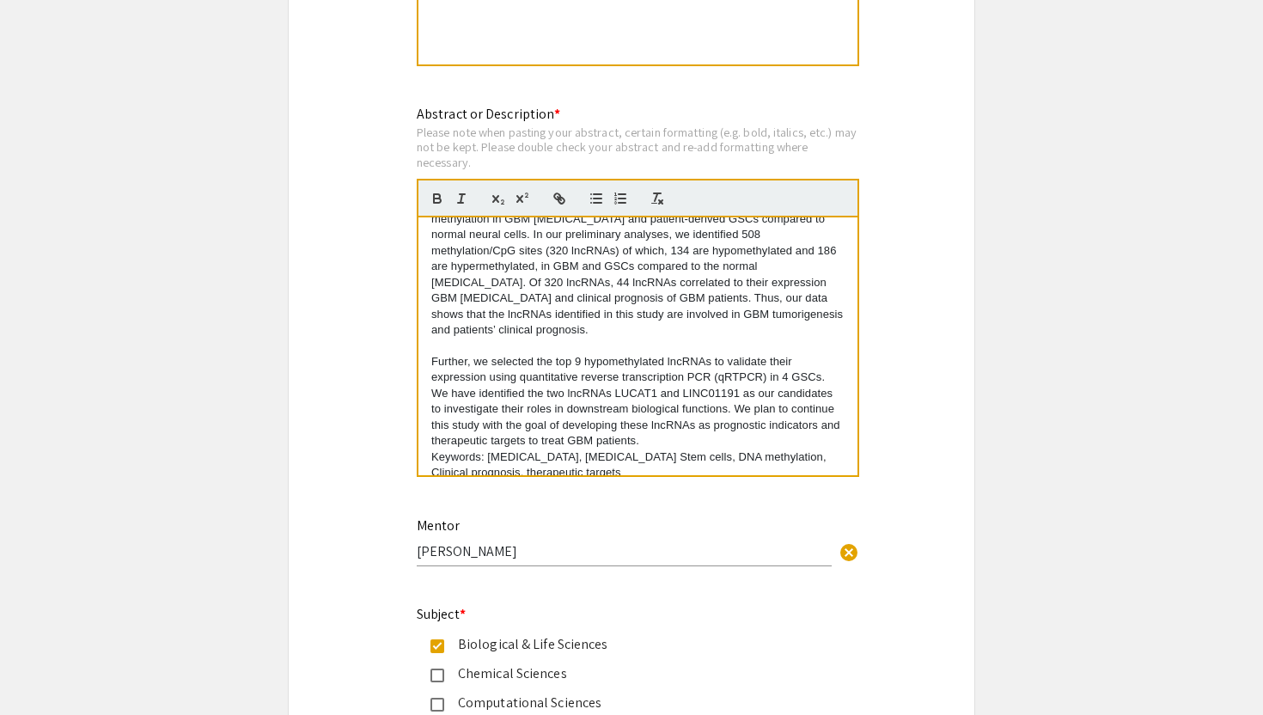
click at [426, 449] on div "Methylation-regulated lncRNAs in GBM Pujita Kellampalli, Mansi Gandhi, Dhruv Pa…" at bounding box center [637, 346] width 439 height 258
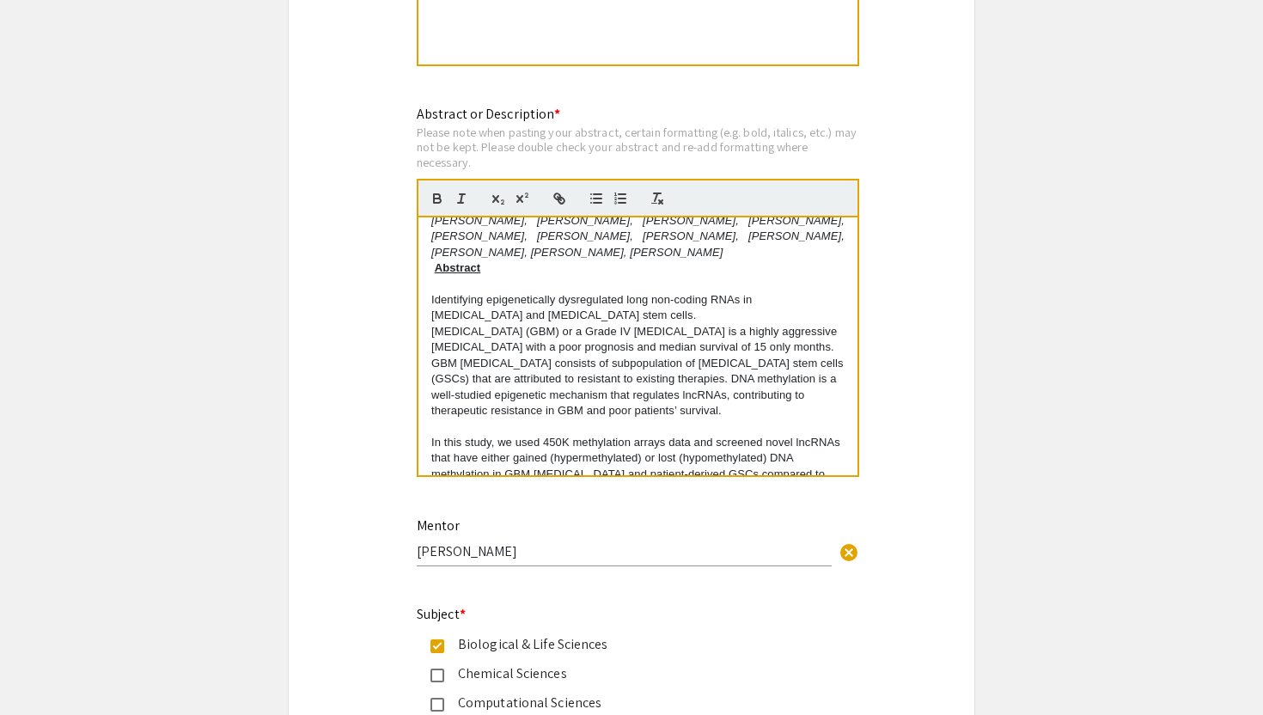
scroll to position [0, 0]
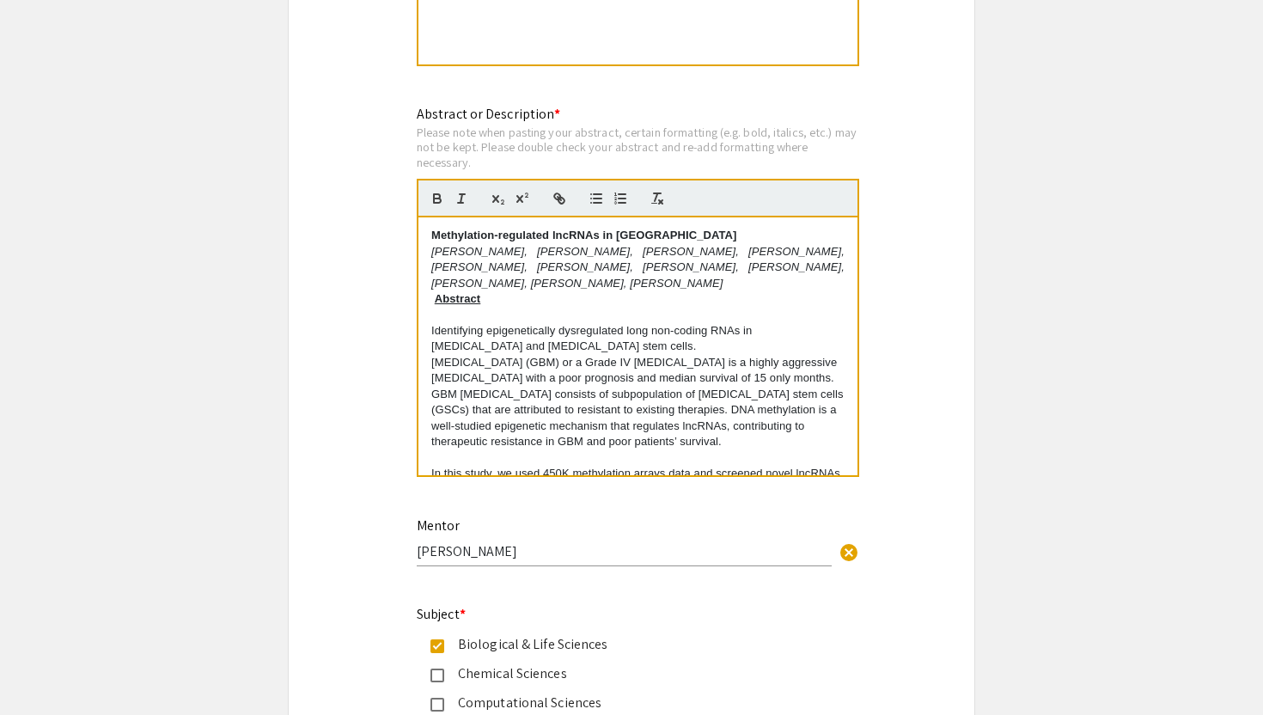
drag, startPoint x: 634, startPoint y: 240, endPoint x: 430, endPoint y: 237, distance: 203.6
click at [431, 237] on p "Methylation-regulated lncRNAs in GBM" at bounding box center [637, 235] width 413 height 15
click at [521, 238] on strong "Methylation-regulated lncRNAs in GBM" at bounding box center [584, 234] width 306 height 13
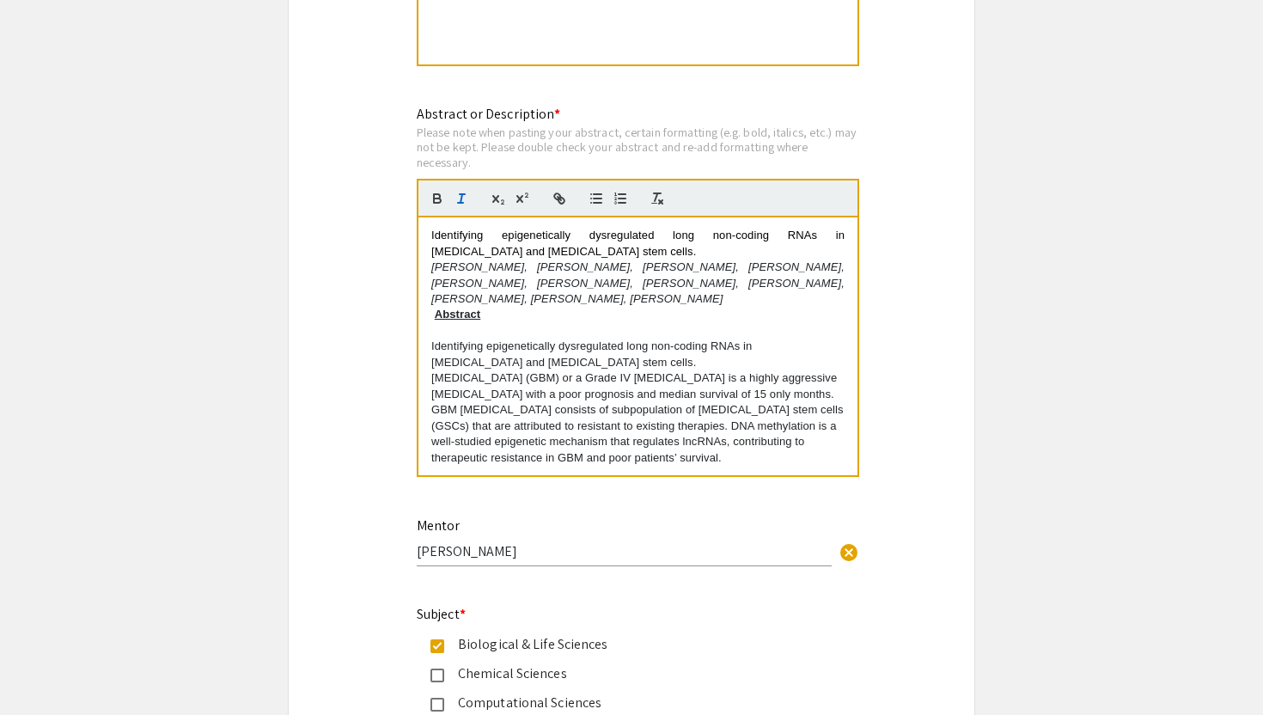
drag, startPoint x: 541, startPoint y: 257, endPoint x: 426, endPoint y: 236, distance: 116.9
click at [426, 236] on div "Identifying epigenetically dysregulated long non-coding RNAs in Glioblastoma an…" at bounding box center [637, 346] width 439 height 258
click at [503, 240] on strong "Identifying epigenetically dysregulated long non-coding RNAs in Glioblastoma an…" at bounding box center [639, 242] width 417 height 28
click at [592, 237] on strong "Identifying epigenetically dysregulated long non-coding RNAs in Glioblastoma an…" at bounding box center [639, 242] width 417 height 28
drag, startPoint x: 552, startPoint y: 255, endPoint x: 426, endPoint y: 236, distance: 127.7
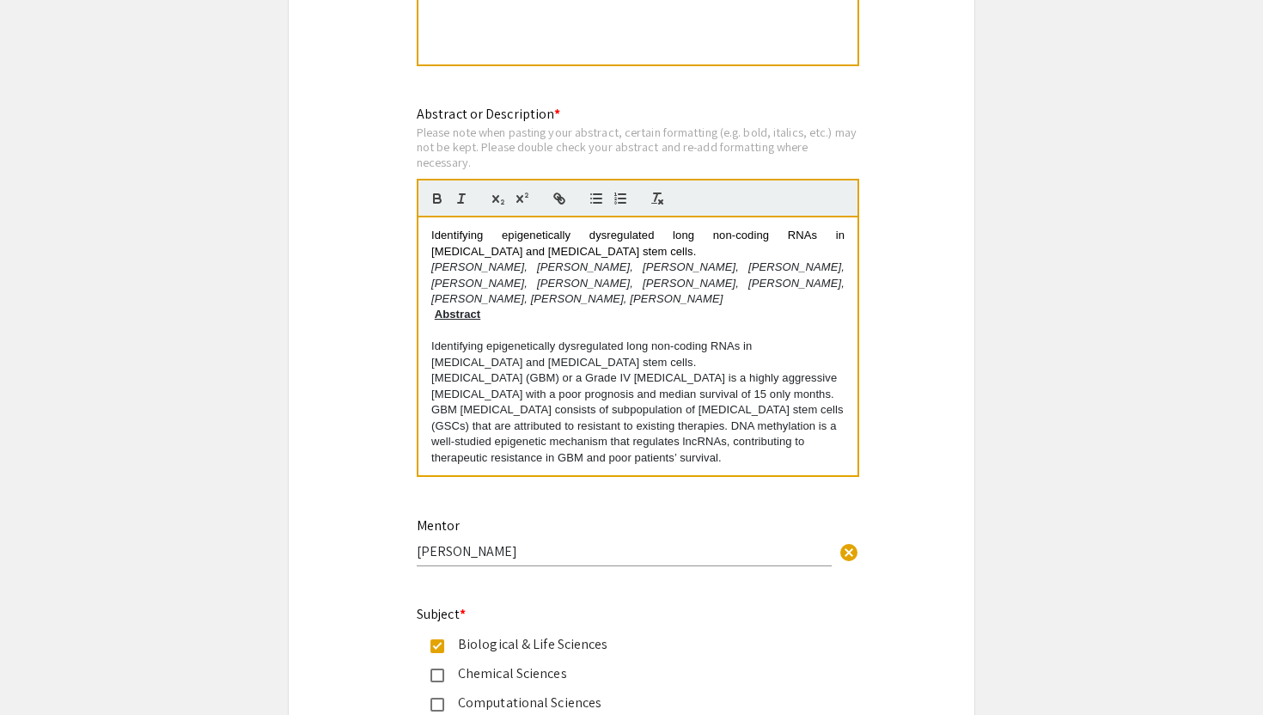
click at [426, 236] on div "Identifying epigenetically dysregulated long non-coding RNAs in Glioblastoma an…" at bounding box center [637, 346] width 439 height 258
drag, startPoint x: 535, startPoint y: 259, endPoint x: 435, endPoint y: 231, distance: 103.4
click at [435, 231] on div "Identifying epigenetically dysregulated long non-coding RNAs in Glioblastoma an…" at bounding box center [637, 346] width 439 height 258
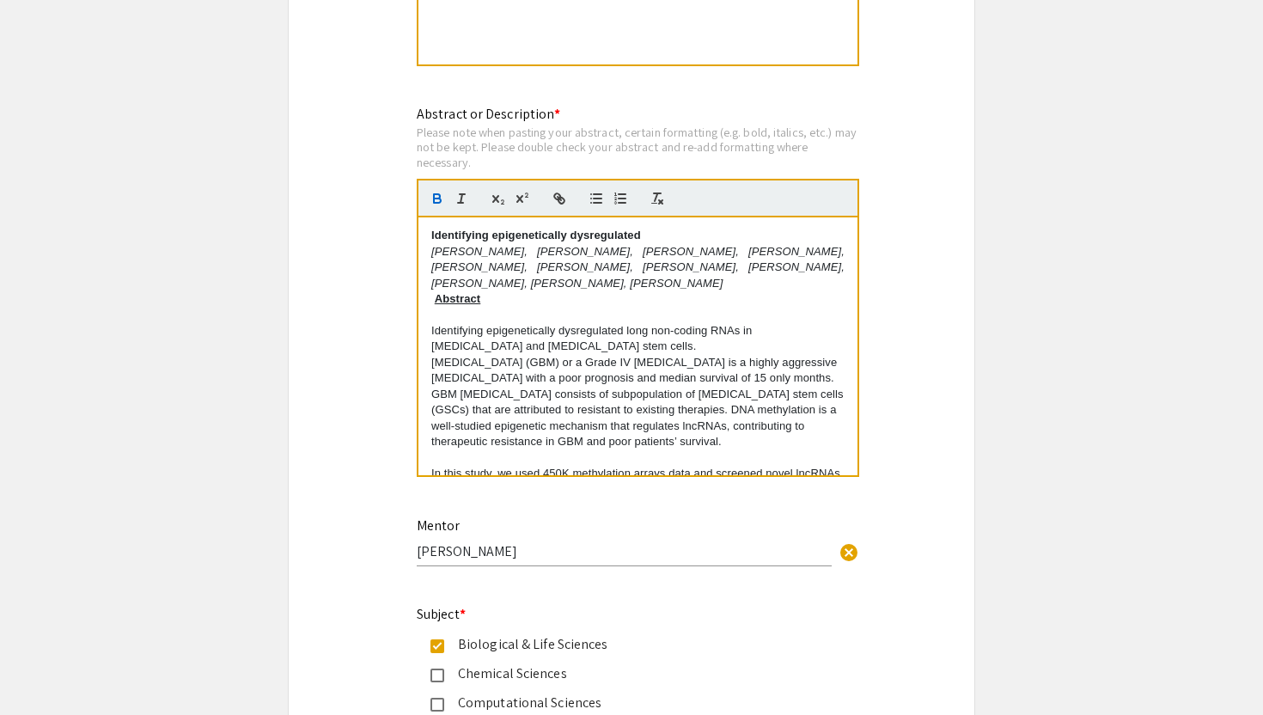
click at [612, 238] on strong "Identifying epigenetically dysregulated" at bounding box center [536, 234] width 210 height 13
click at [618, 241] on strong "Identifying epigenetically dysregulated" at bounding box center [536, 234] width 210 height 13
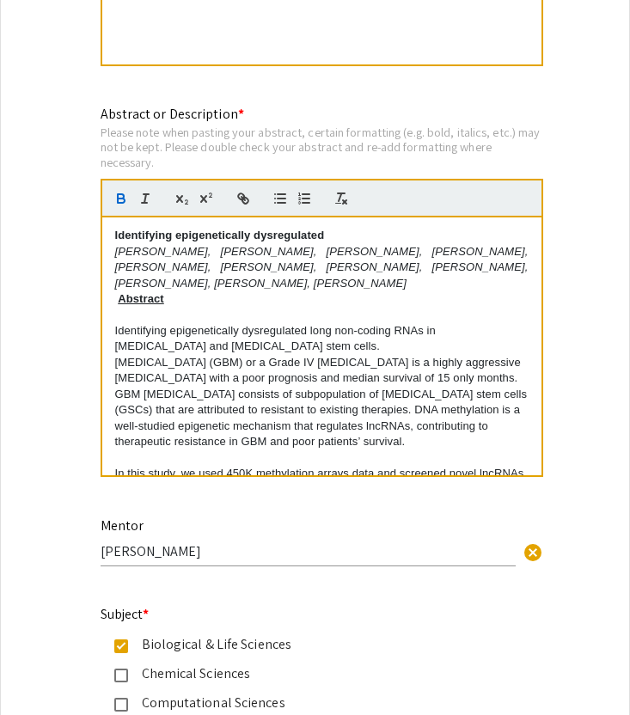
click at [386, 243] on p "Identifying epigenetically dysregulated" at bounding box center [321, 235] width 413 height 15
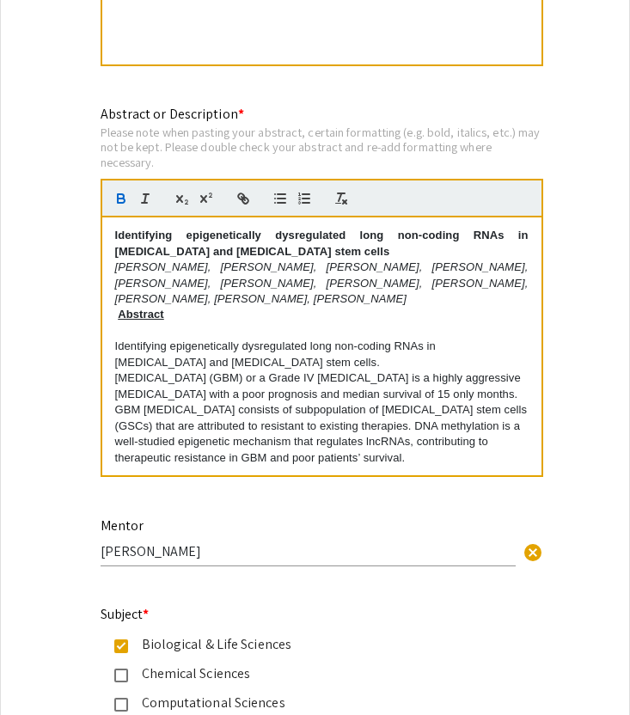
click at [217, 255] on strong "Identifying epigenetically dysregulated long non-coding RNAs in glioblastoma an…" at bounding box center [323, 242] width 417 height 28
click at [119, 256] on strong "Identifying epigenetically dysregulated long non-coding RNAs in glioblastoma an…" at bounding box center [323, 242] width 417 height 28
click at [322, 254] on p "Identifying epigenetically dysregulated long non-coding RNAs in Glioblastoma an…" at bounding box center [321, 244] width 413 height 32
click at [120, 320] on u "Abstract" at bounding box center [141, 313] width 46 height 13
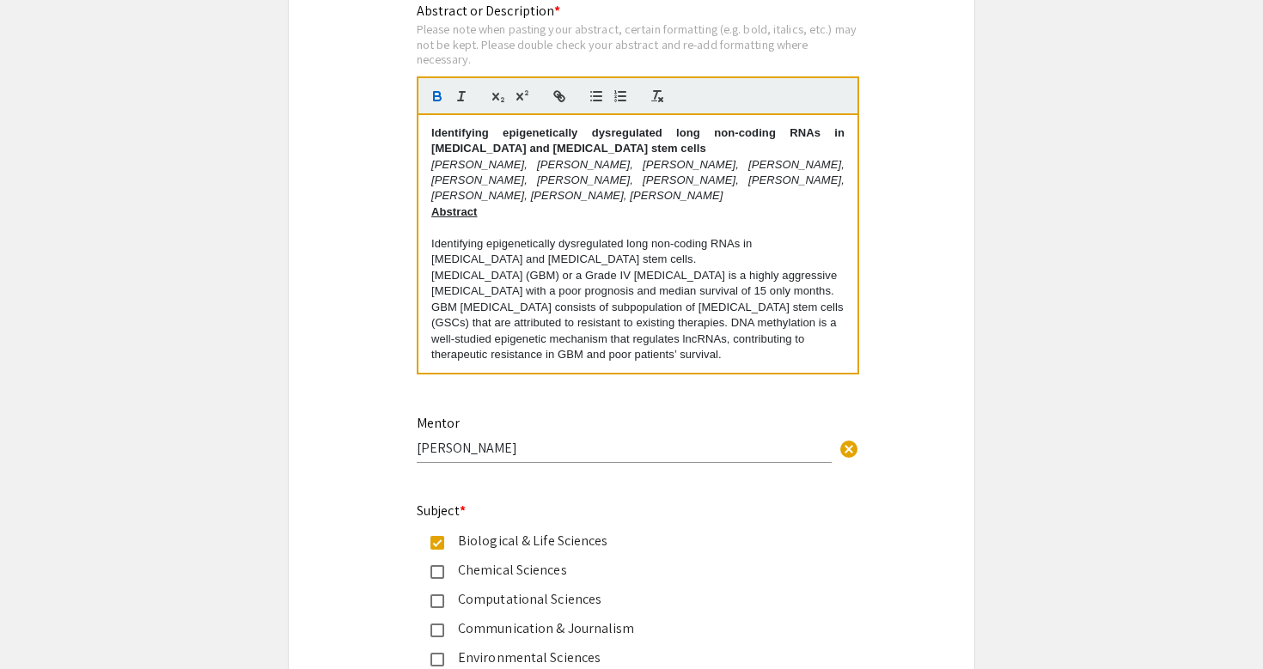
drag, startPoint x: 588, startPoint y: 353, endPoint x: 428, endPoint y: 248, distance: 191.8
click at [428, 248] on div "Identifying epigenetically dysregulated long non-coding RNAs in Glioblastoma an…" at bounding box center [637, 244] width 439 height 258
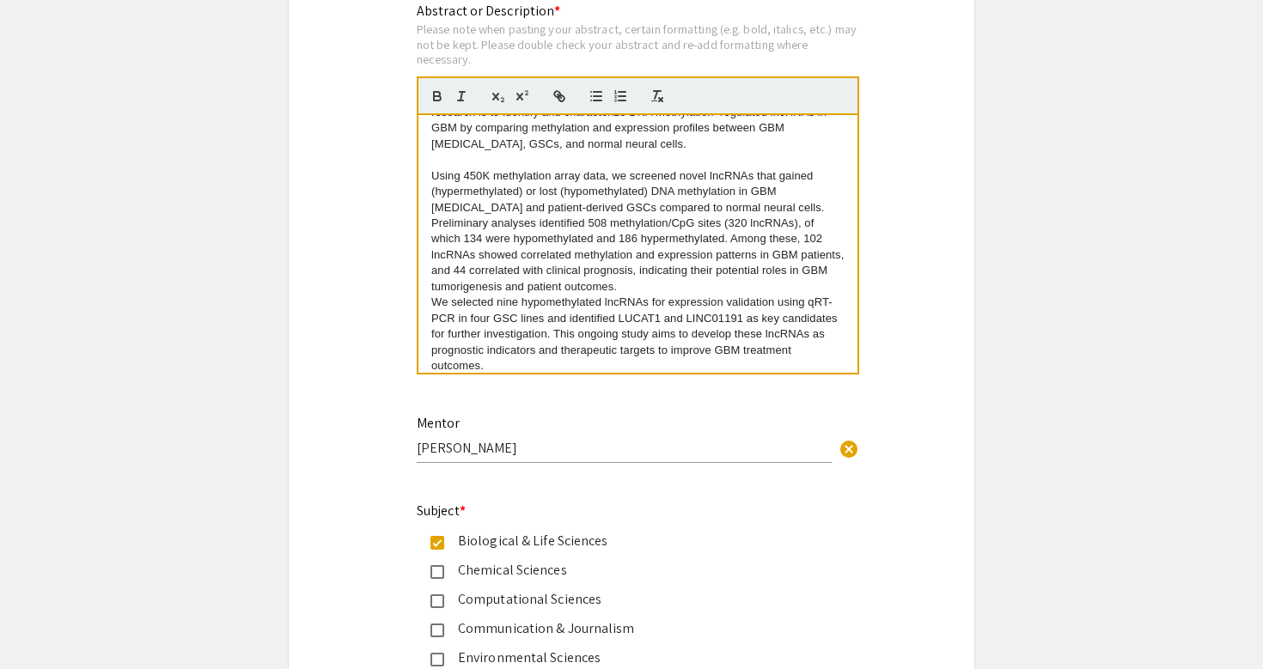
click at [432, 308] on p "We selected nine hypomethylated lncRNAs for expression validation using qRT-PCR…" at bounding box center [637, 334] width 413 height 79
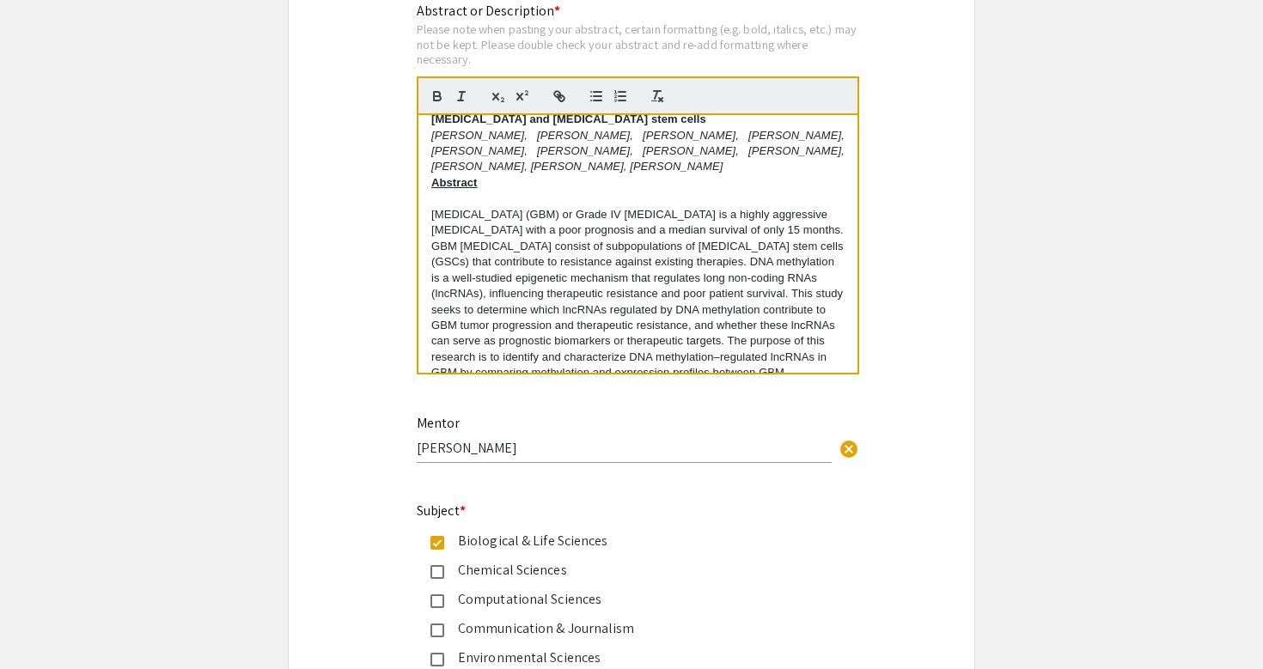
scroll to position [0, 0]
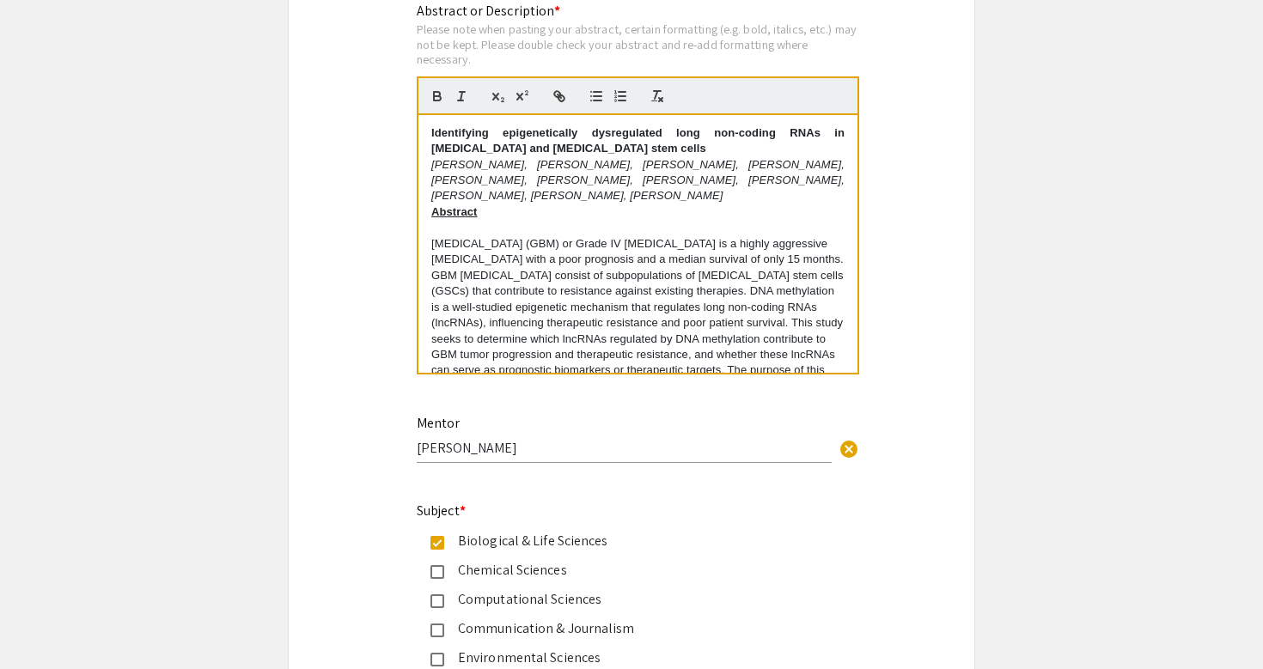
click at [460, 227] on p at bounding box center [637, 227] width 413 height 15
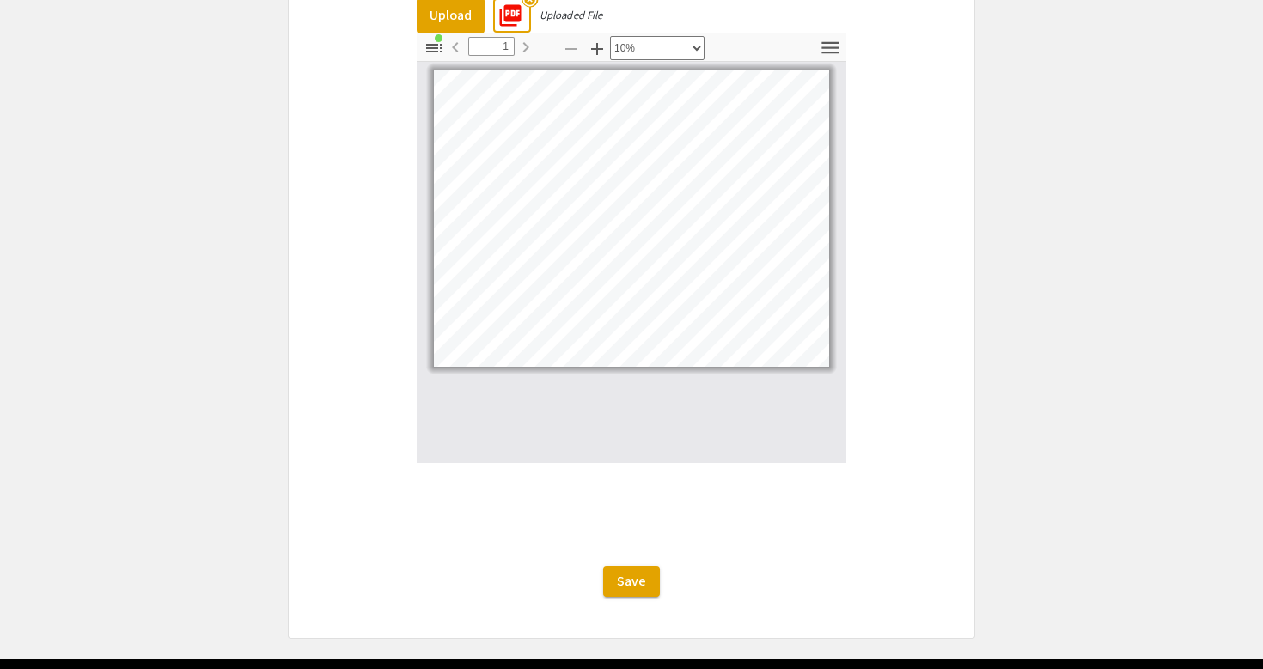
scroll to position [3244, 0]
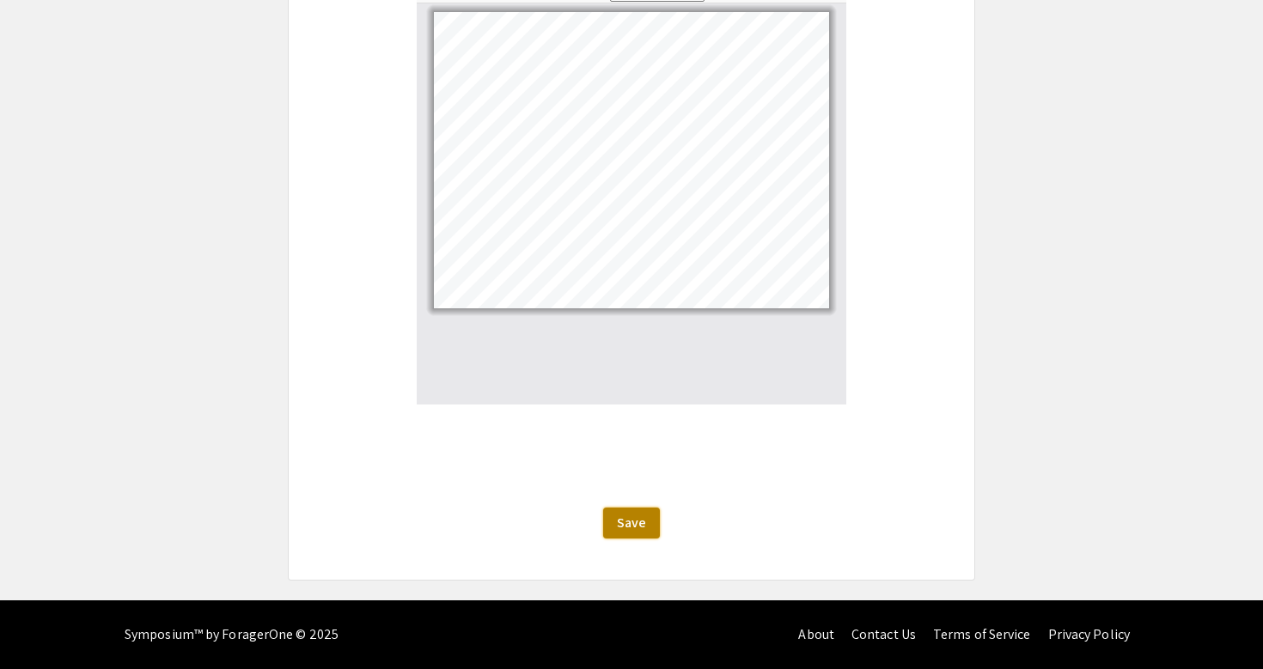
click at [624, 527] on span "Save" at bounding box center [631, 523] width 29 height 18
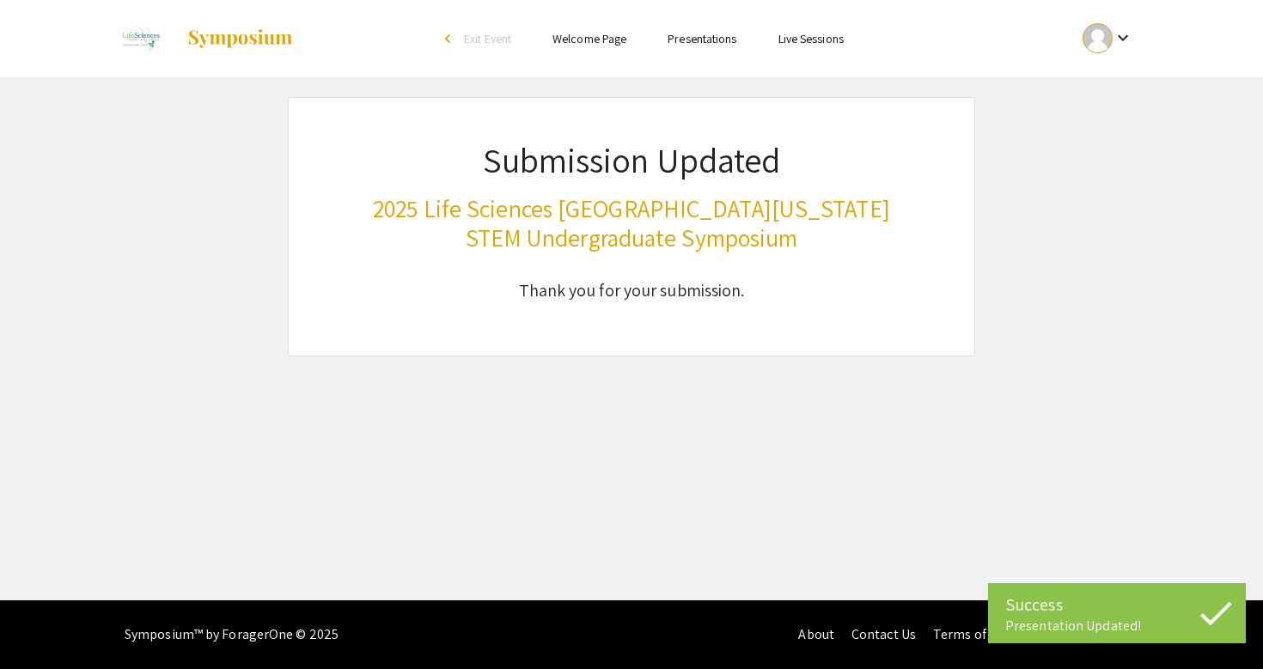
scroll to position [0, 0]
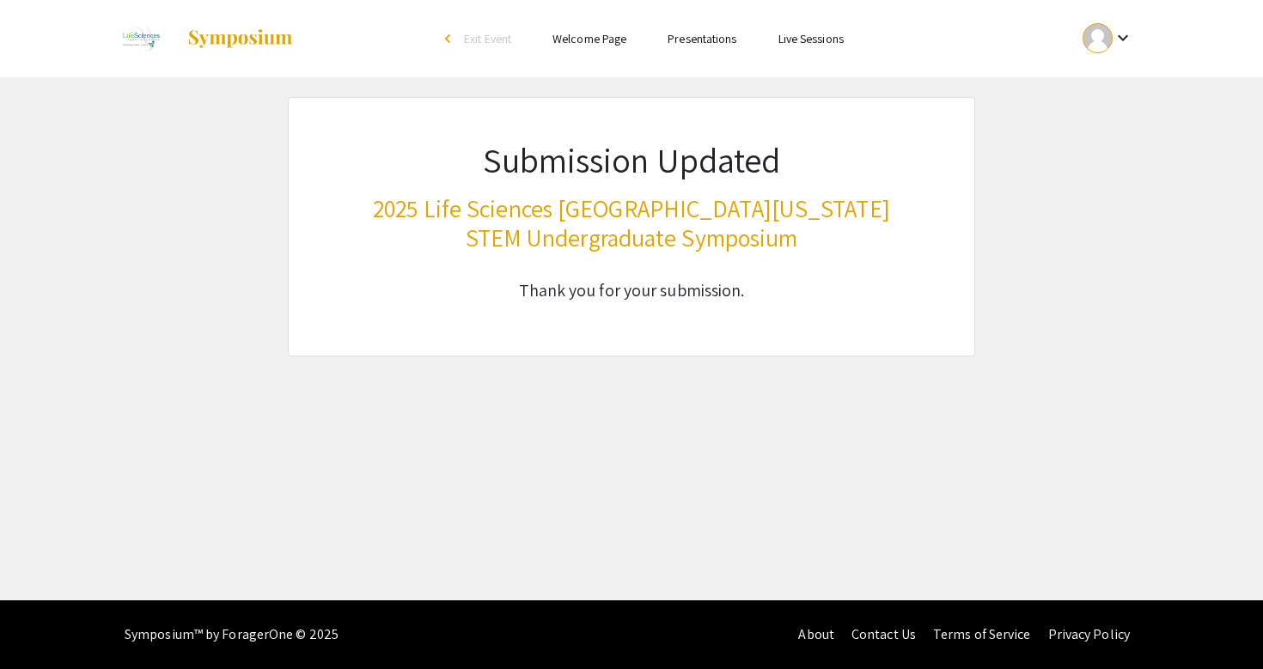
click at [1105, 30] on div at bounding box center [1097, 38] width 30 height 30
click at [1111, 129] on button "My Submissions" at bounding box center [1117, 126] width 106 height 41
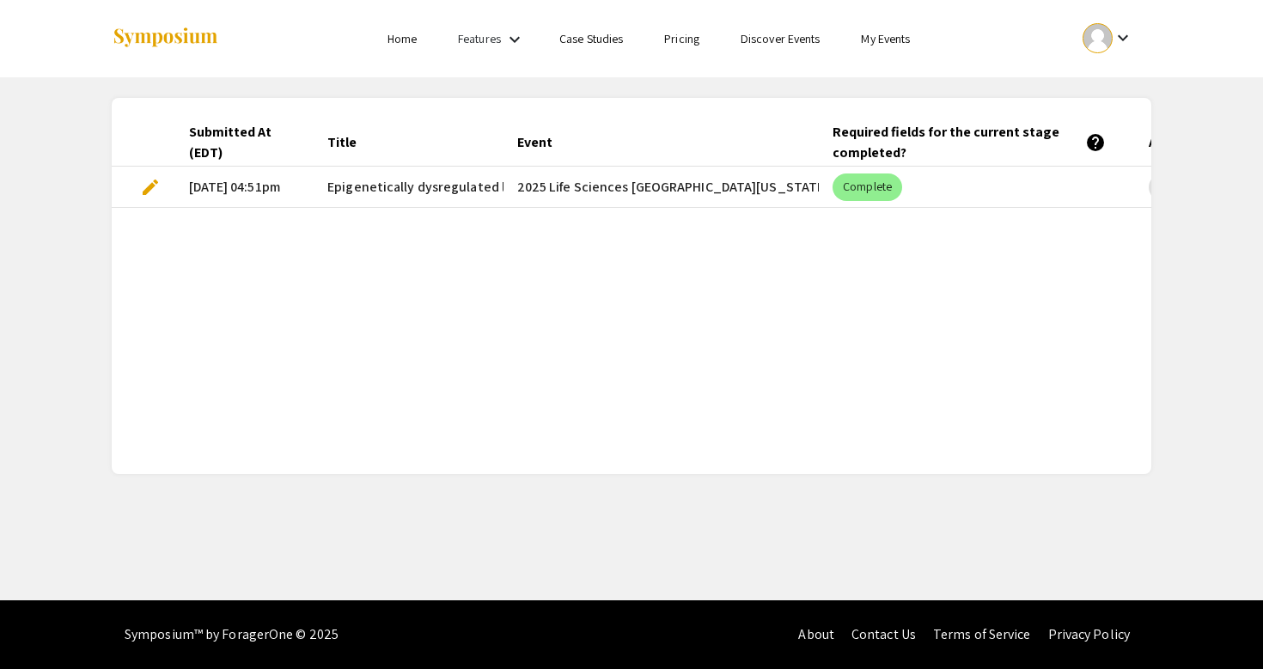
click at [154, 180] on span "edit" at bounding box center [150, 187] width 21 height 21
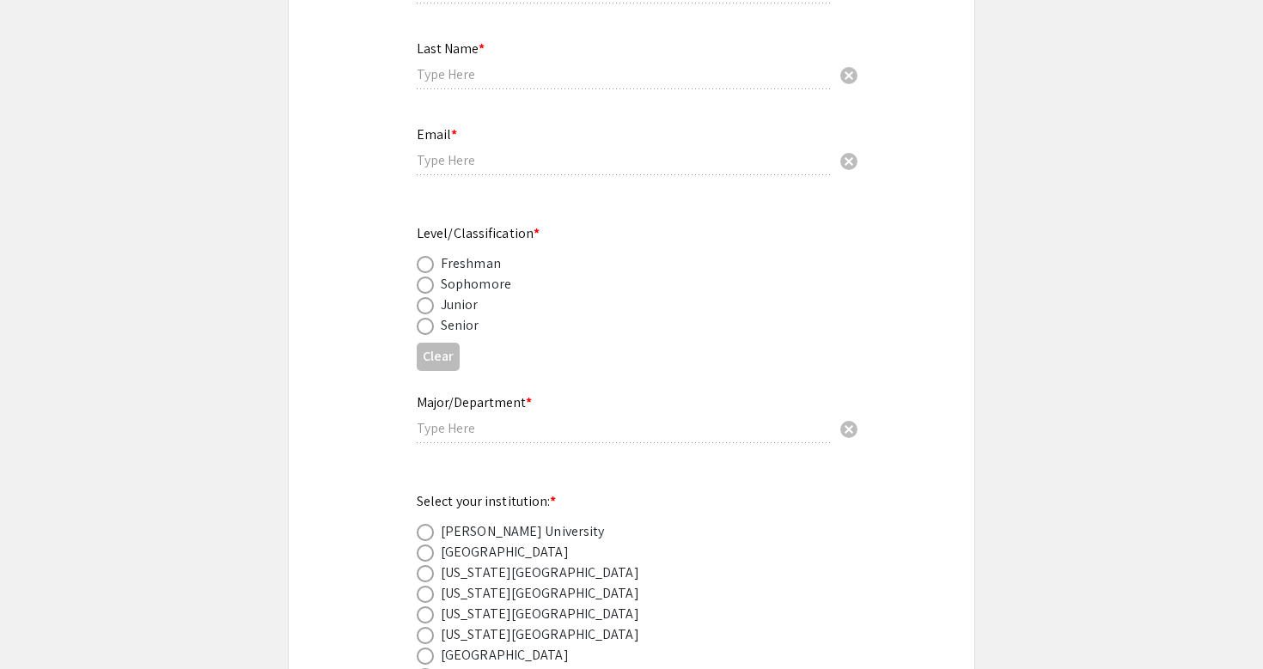
type input "Pujita"
type input "Kellampalli"
type input "pk481@mynsu.nova.edu"
radio input "true"
type input "Halmos College of Arts and Sciences"
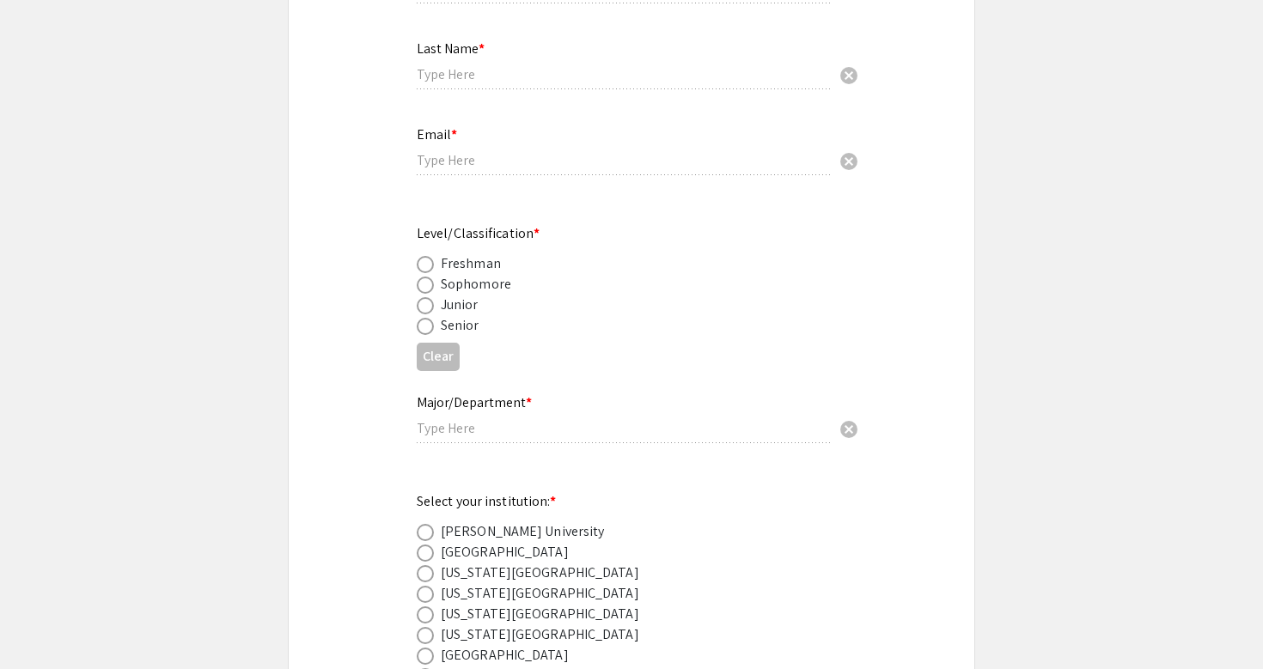
radio input "true"
type input "Dr. Rajendra Pangeni"
radio input "true"
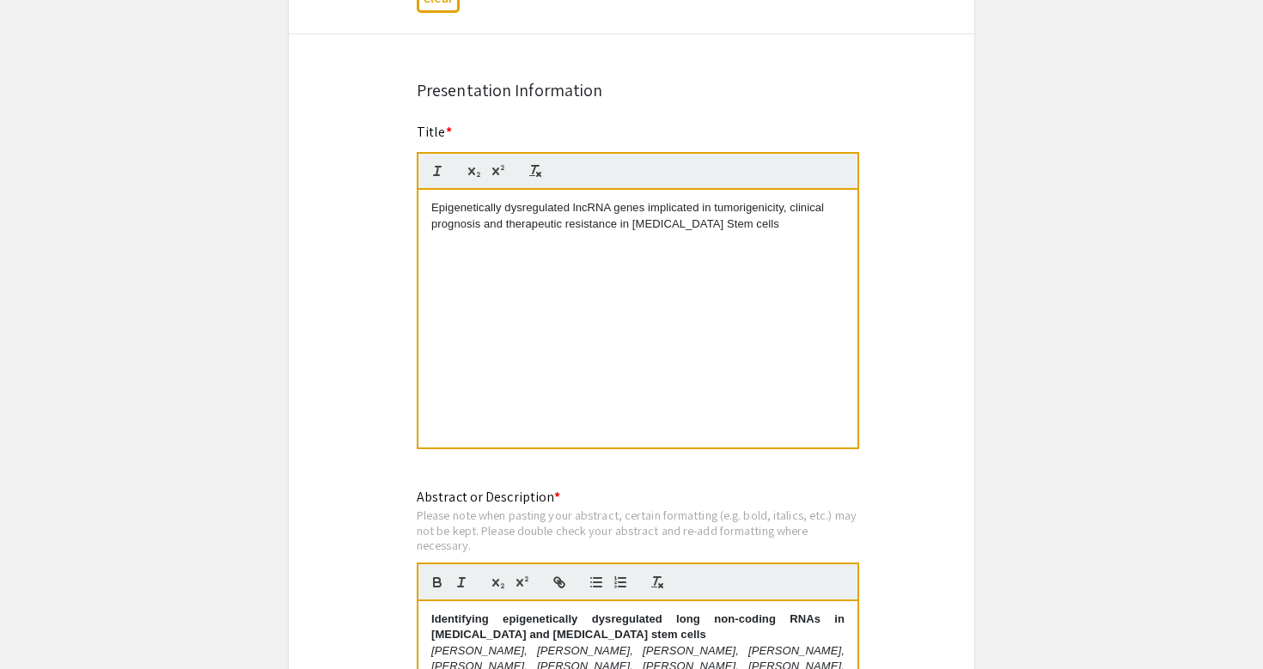
select select "auto"
type input "1"
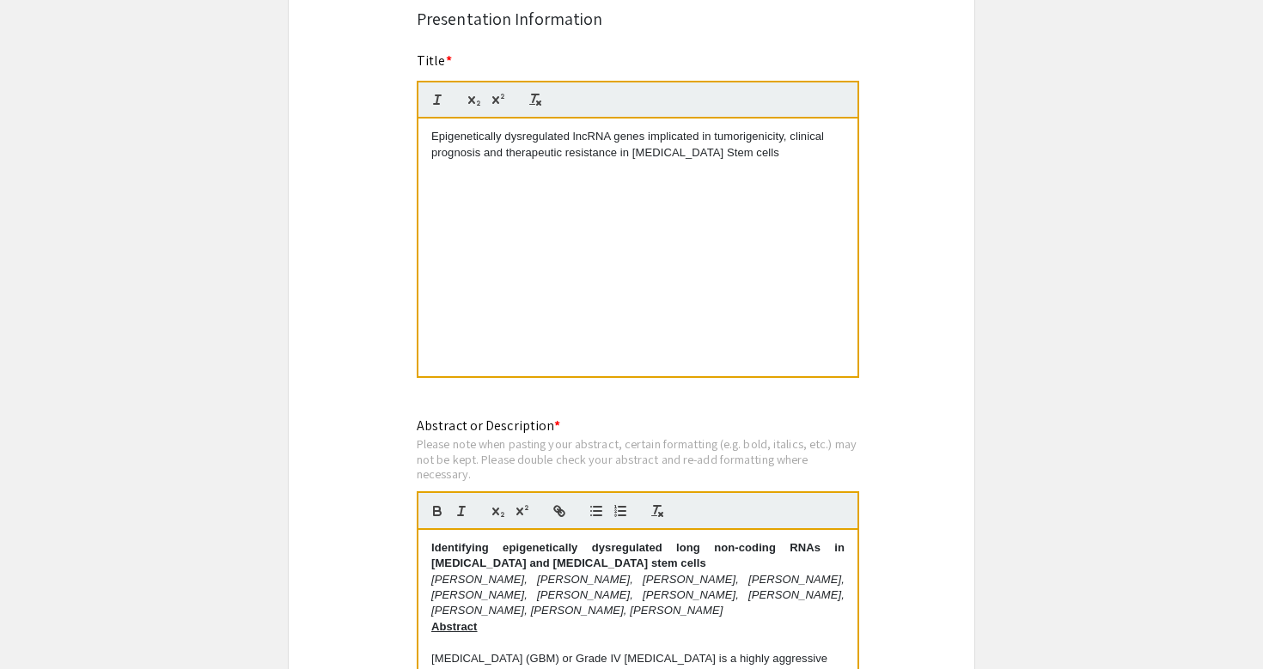
select select "custom"
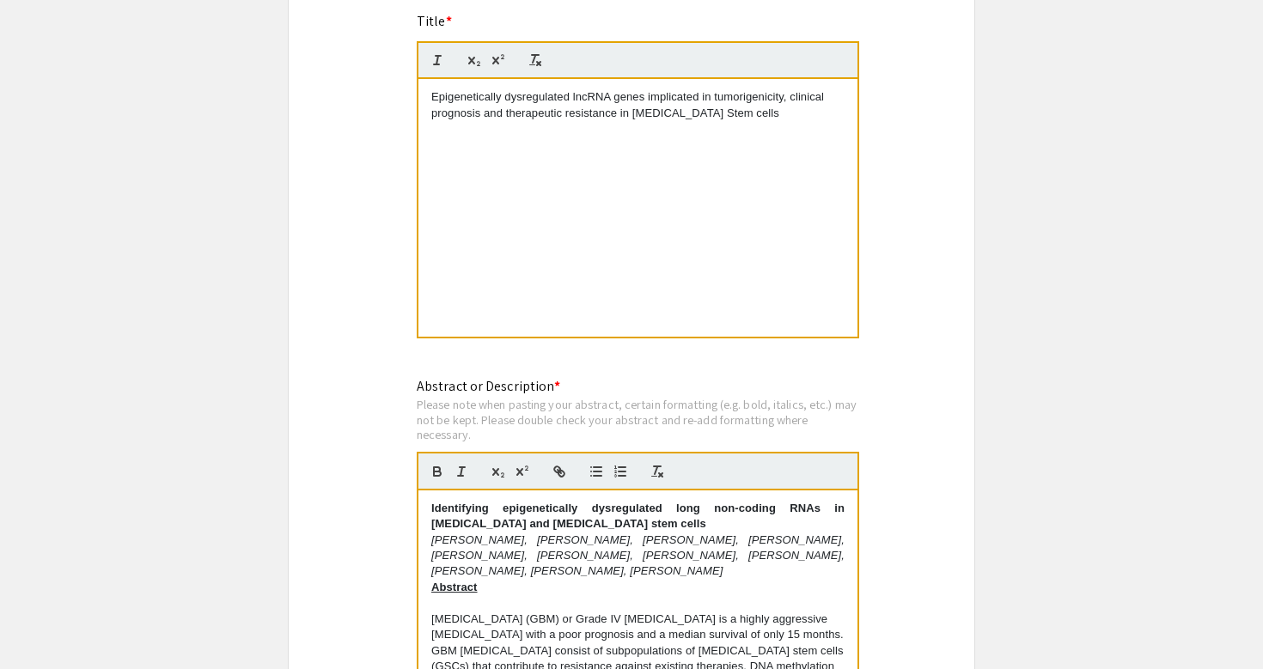
scroll to position [1397, 0]
click at [715, 520] on p "Identifying epigenetically dysregulated long non-coding RNAs in Glioblastoma an…" at bounding box center [637, 515] width 413 height 32
click at [771, 511] on strong "Identifying epigenetically dysregulated long non-coding RNAs in Glioblastoma an…" at bounding box center [639, 514] width 417 height 28
click at [772, 511] on strong "Identifying epigenetically dysregulated long non-coding RNAs in Glioblastoma an…" at bounding box center [639, 514] width 417 height 28
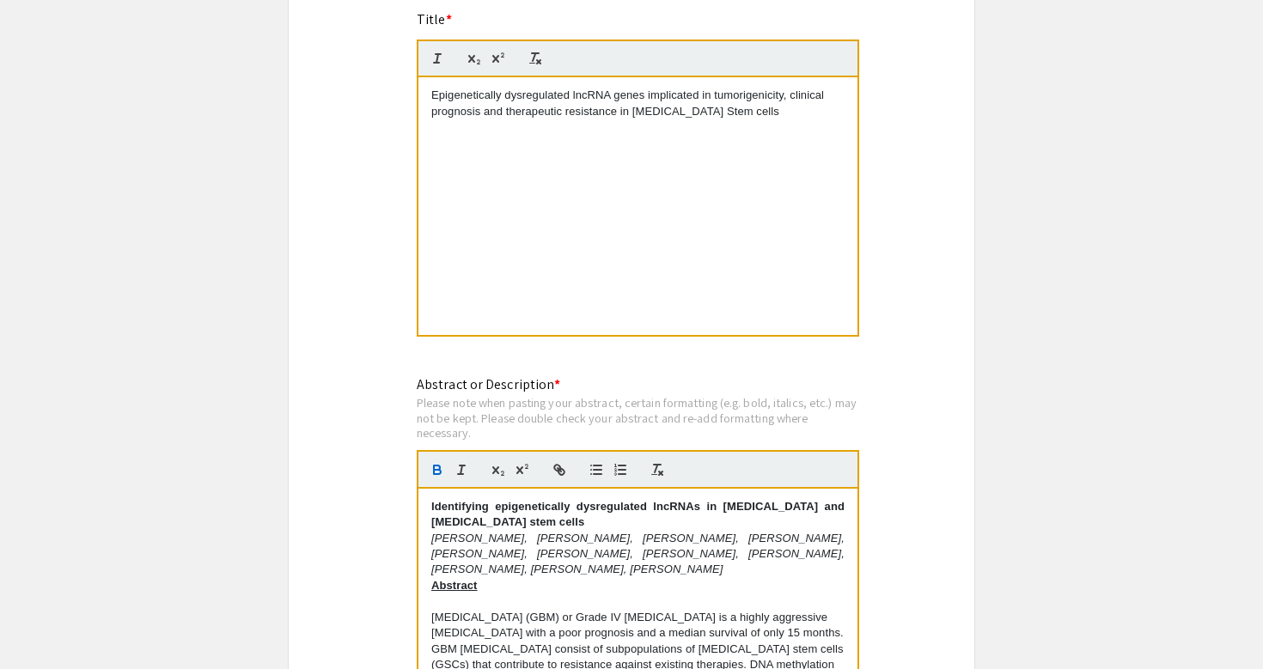
drag, startPoint x: 717, startPoint y: 511, endPoint x: 717, endPoint y: 524, distance: 12.9
click at [717, 524] on p "Identifying epigenetically dysregulated lncRNAs in Glioblastoma and Glioma stem…" at bounding box center [637, 515] width 413 height 32
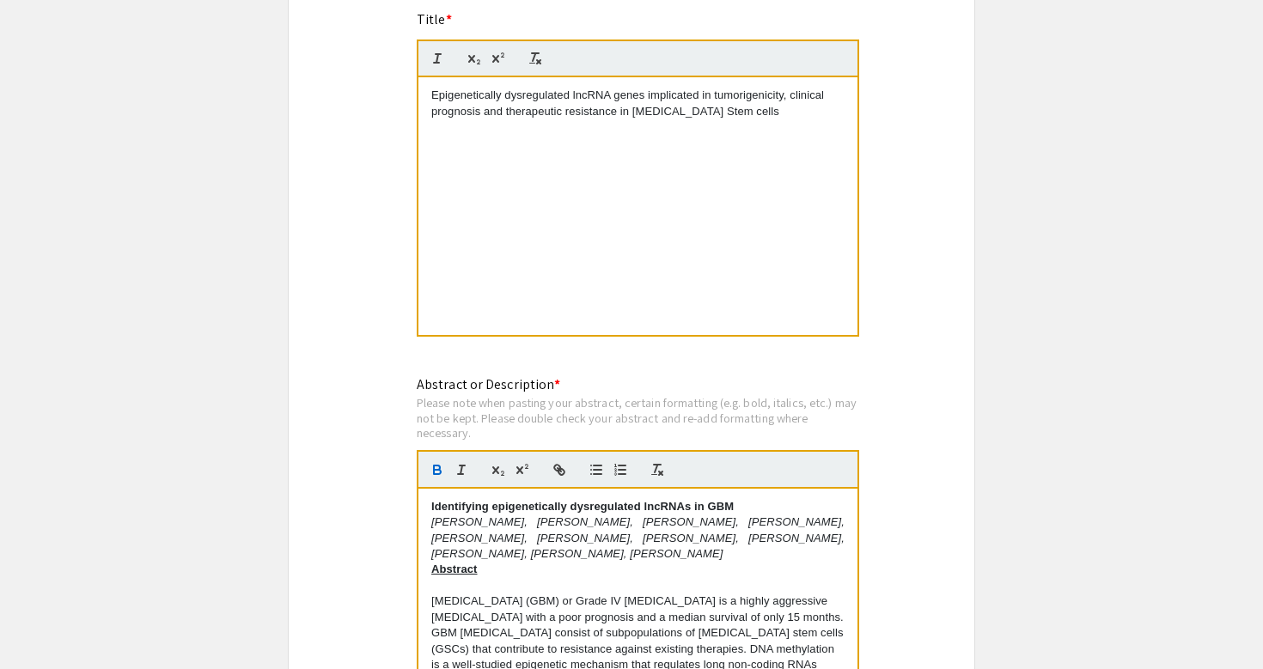
click at [709, 562] on p "Pujita Kellampalli, Mansi Gandhi, Dhruv Patel, Nehal Pant, Mihika Mishra, Shehr…" at bounding box center [637, 538] width 413 height 47
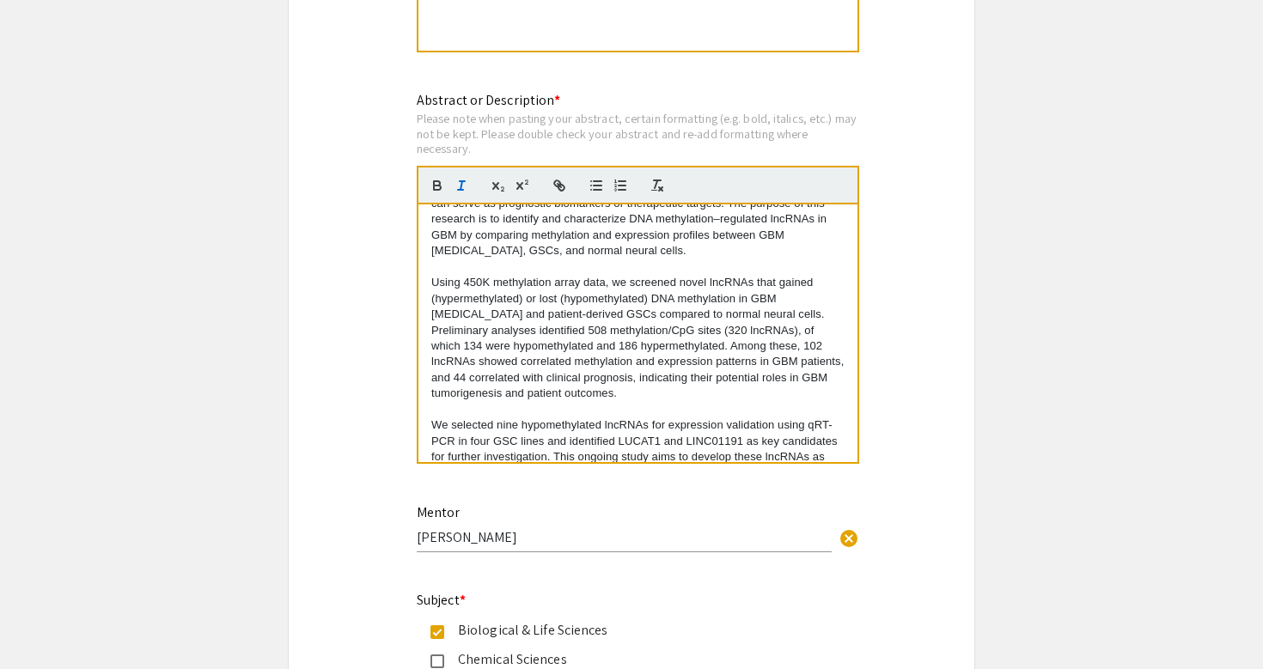
scroll to position [286, 0]
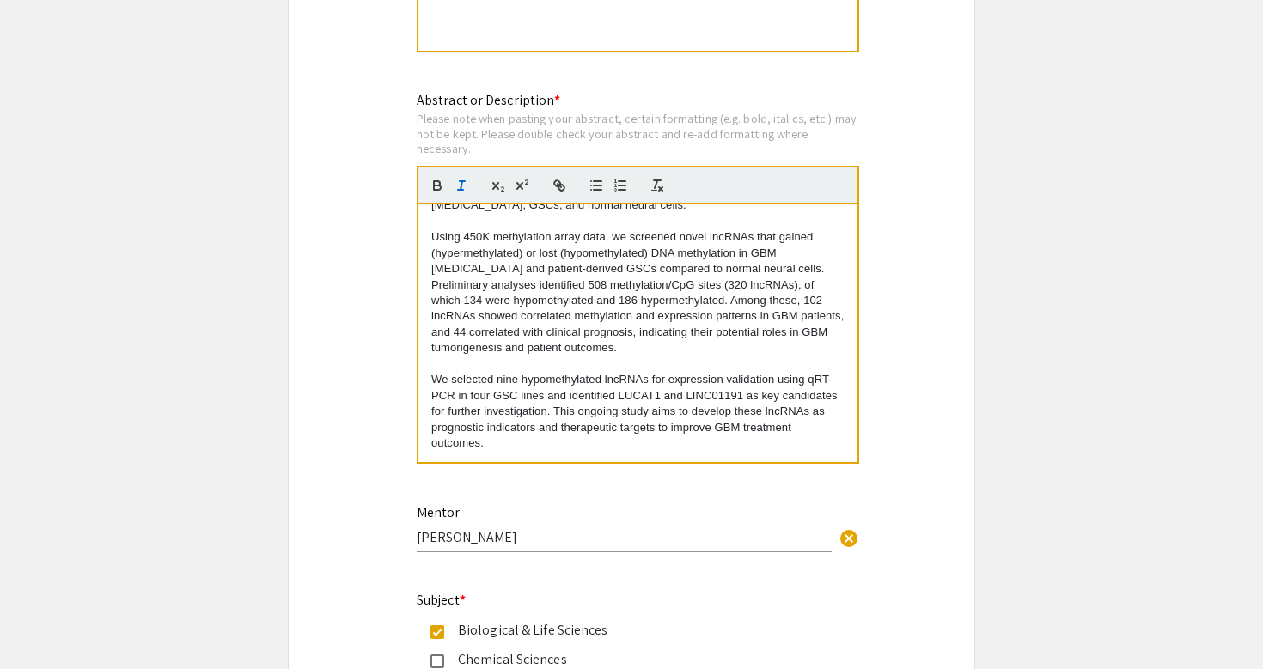
drag, startPoint x: 431, startPoint y: 323, endPoint x: 569, endPoint y: 516, distance: 237.1
click at [569, 516] on div "Symposium Presentation Submission 2025 Life Sciences South Florida STEM Undergr…" at bounding box center [631, 276] width 687 height 3723
copy div "Glioblastoma multiforme (GBM) or Grade IV glioma is a highly aggressive brain t…"
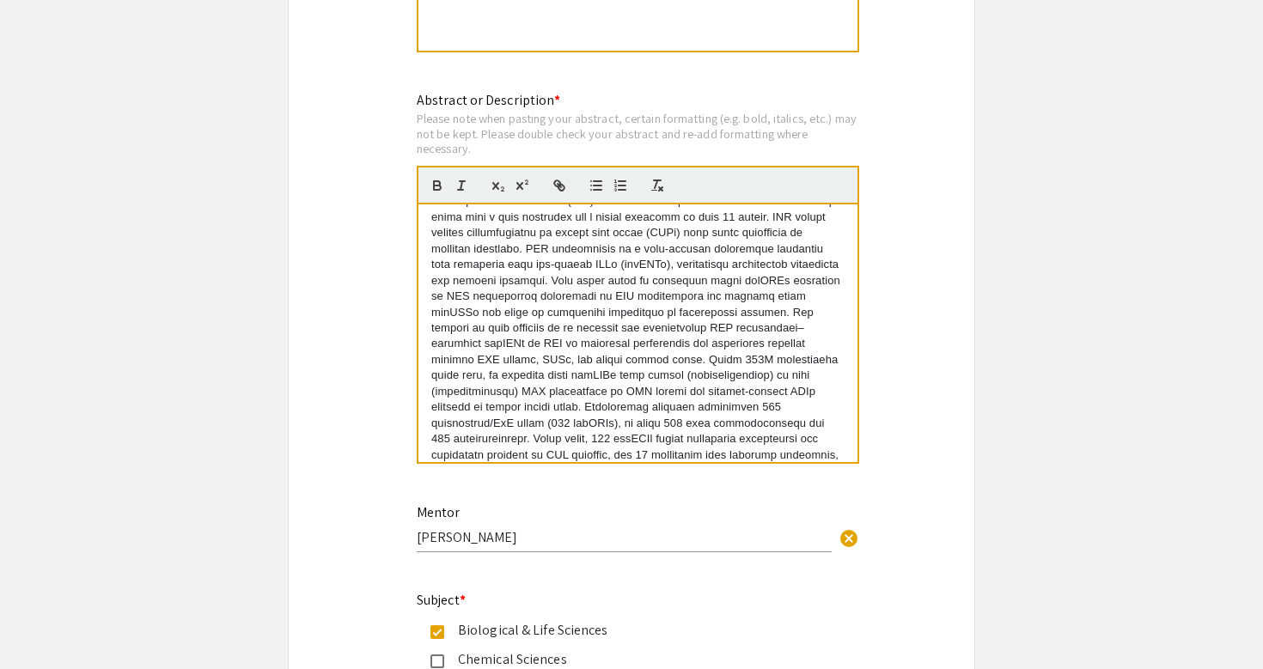
scroll to position [117, 0]
click at [634, 361] on p at bounding box center [637, 366] width 413 height 349
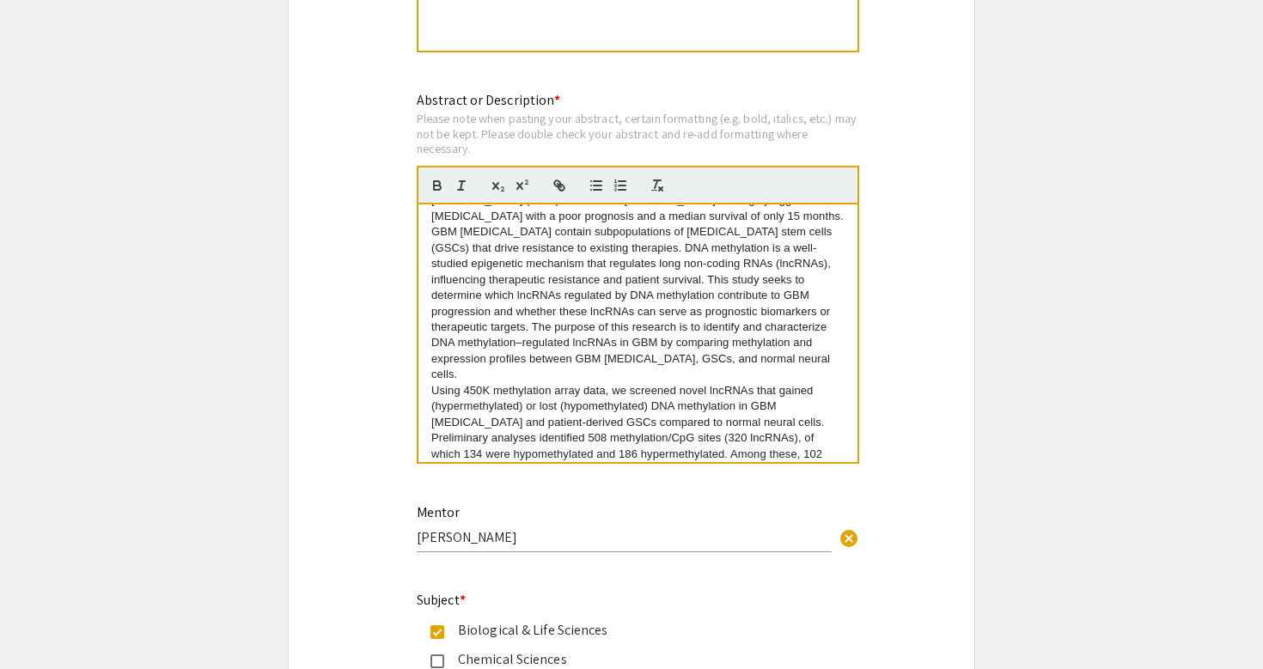
scroll to position [222, 0]
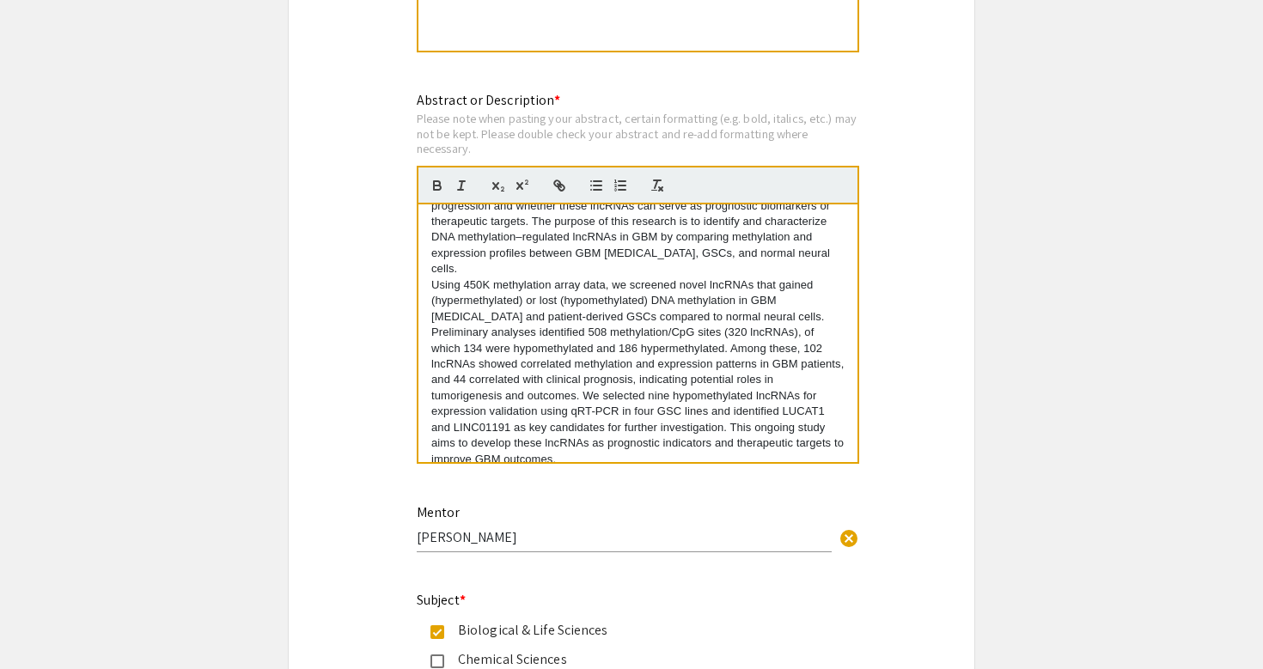
click at [490, 386] on p "Using 450K methylation array data, we screened novel lncRNAs that gained (hyper…" at bounding box center [637, 372] width 413 height 190
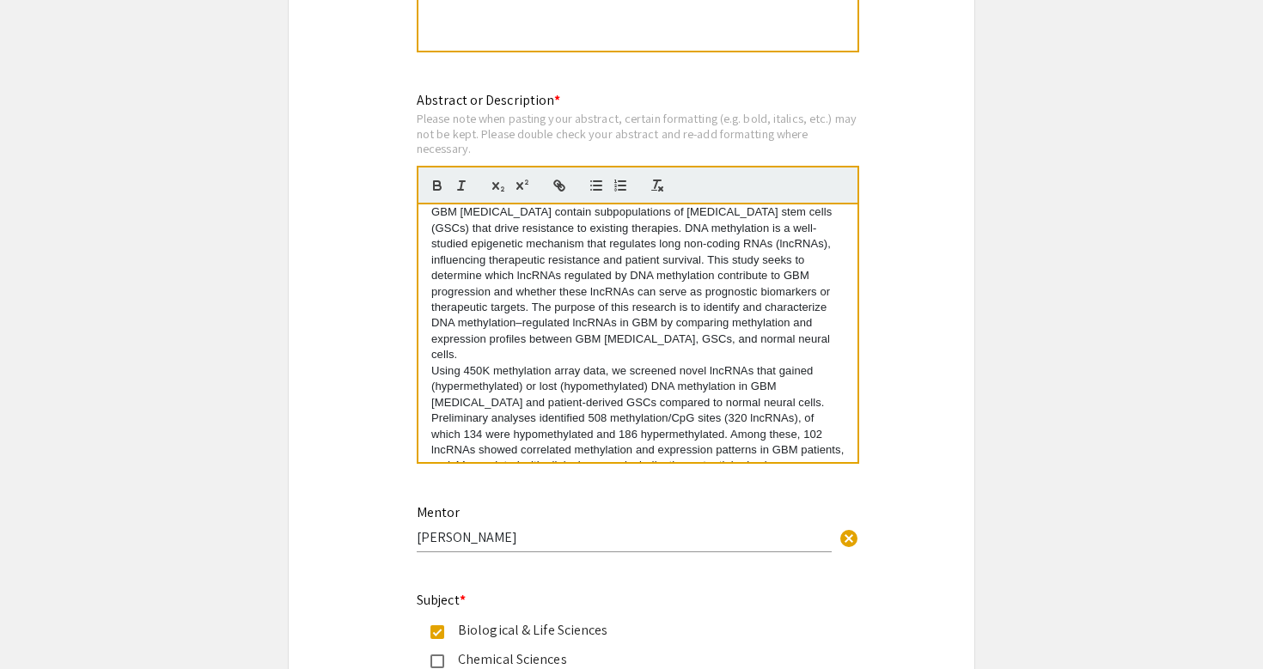
scroll to position [143, 0]
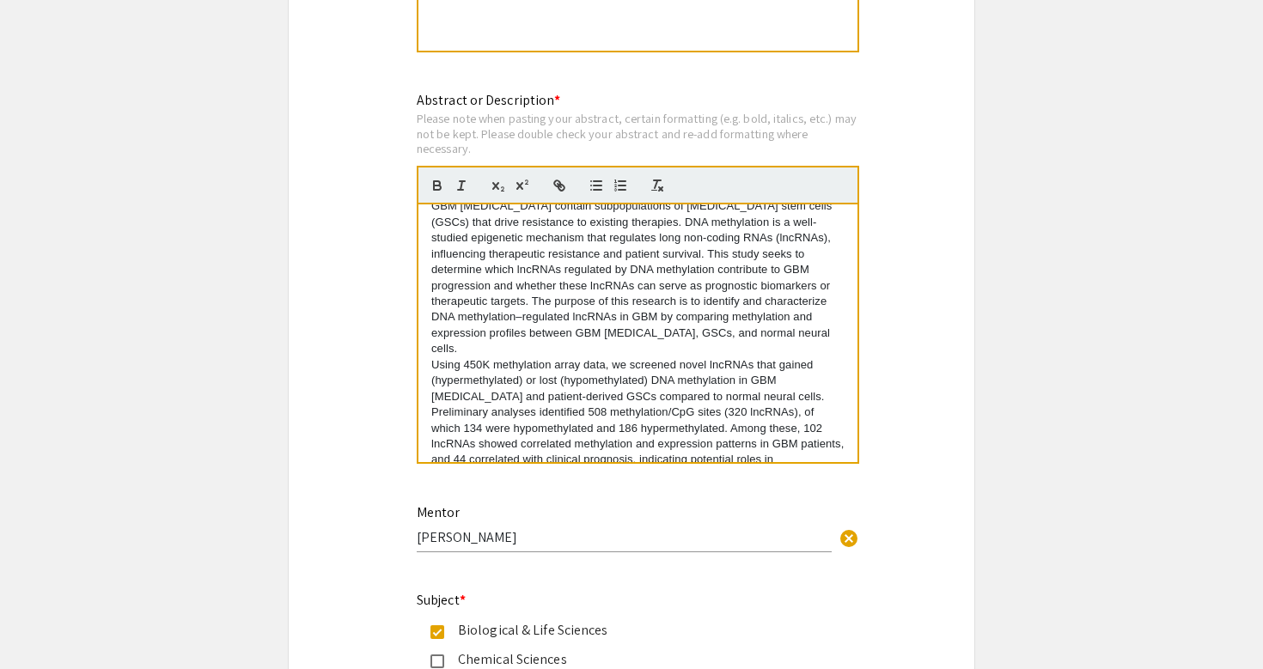
click at [651, 342] on p "Glioblastoma multiforme (GBM) or Grade IV glioma is a highly aggressive brain t…" at bounding box center [637, 262] width 413 height 190
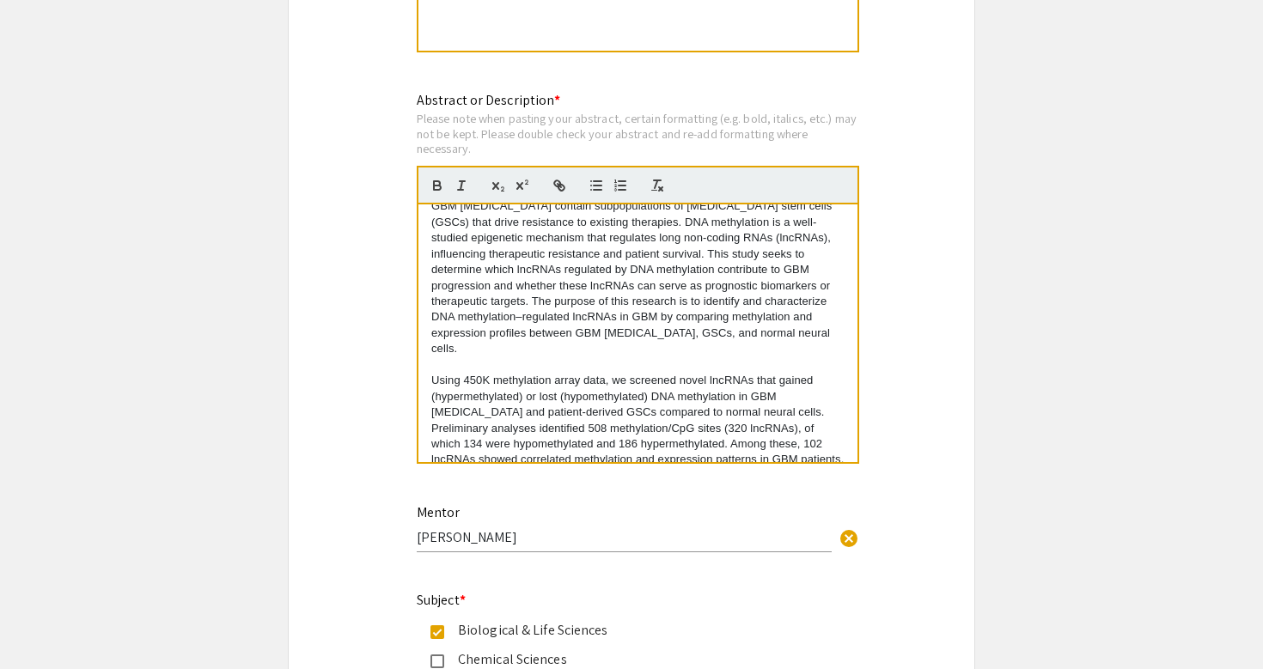
scroll to position [238, 0]
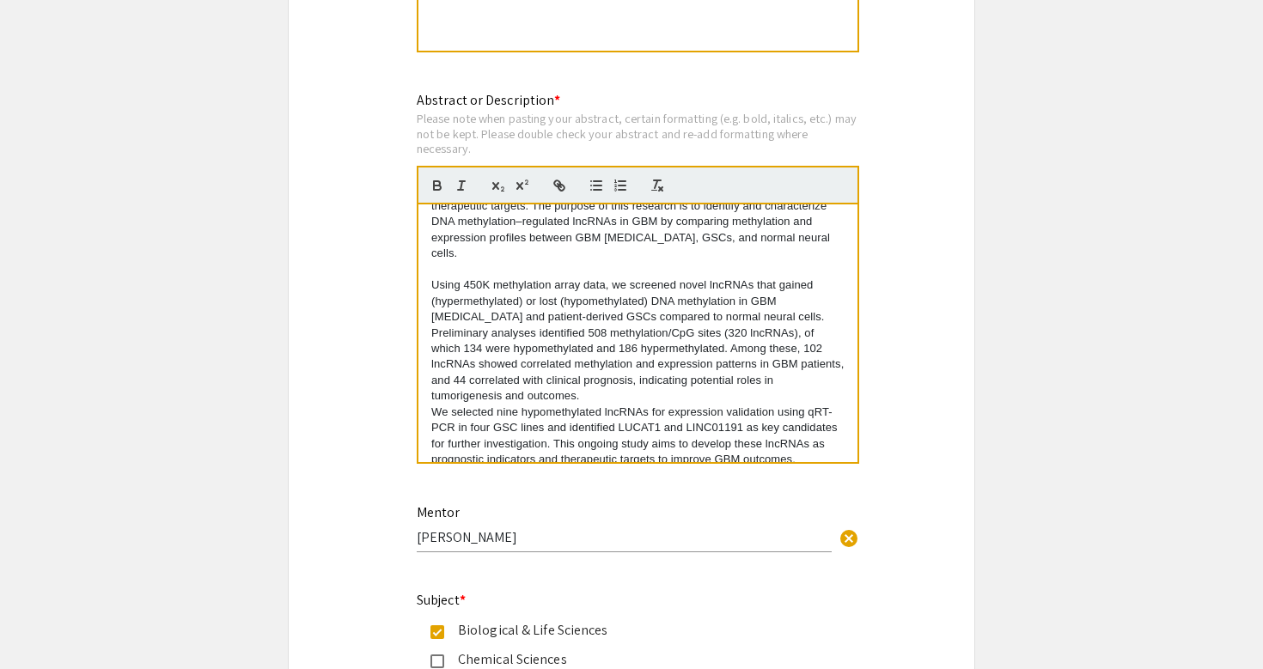
click at [611, 384] on p "Using 450K methylation array data, we screened novel lncRNAs that gained (hyper…" at bounding box center [637, 340] width 413 height 127
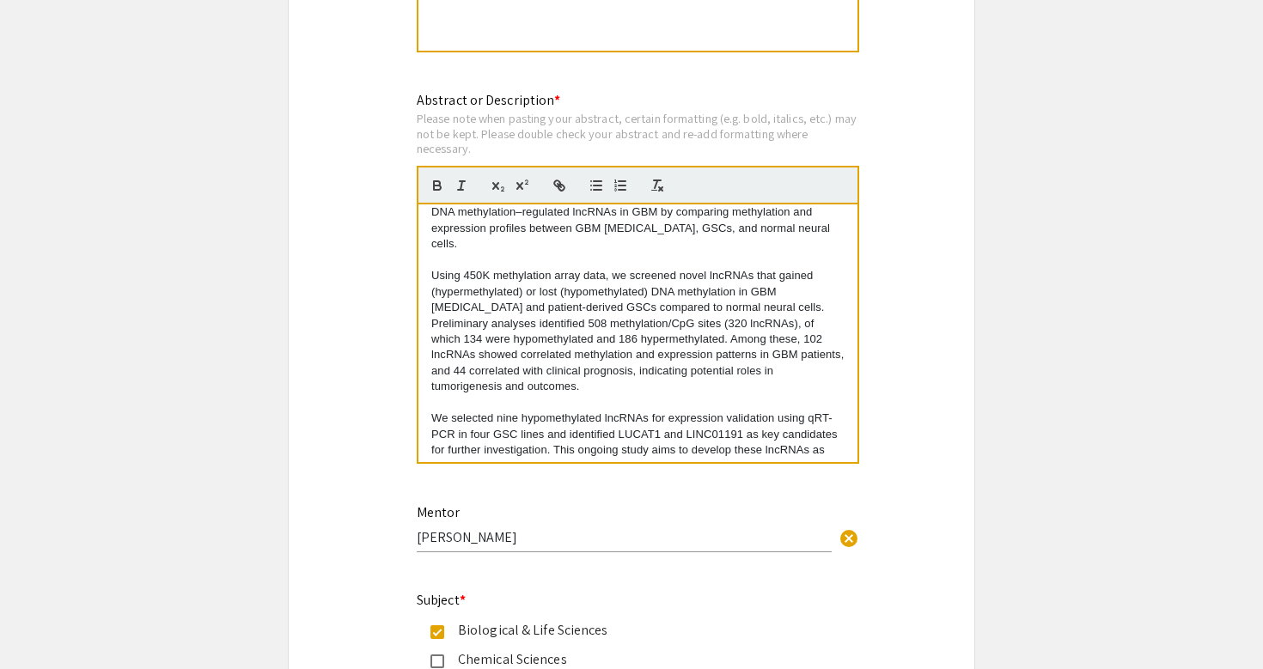
scroll to position [254, 0]
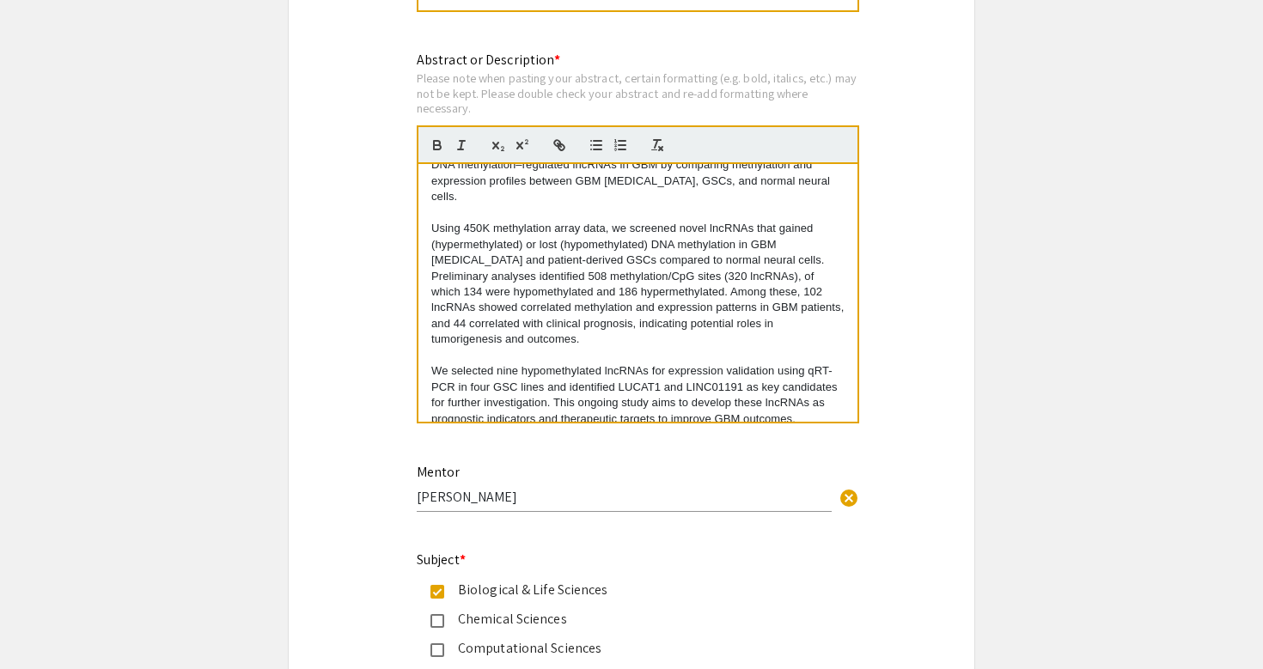
click at [365, 443] on div "Symposium Presentation Submission 2025 Life Sciences South Florida STEM Undergr…" at bounding box center [631, 236] width 687 height 3723
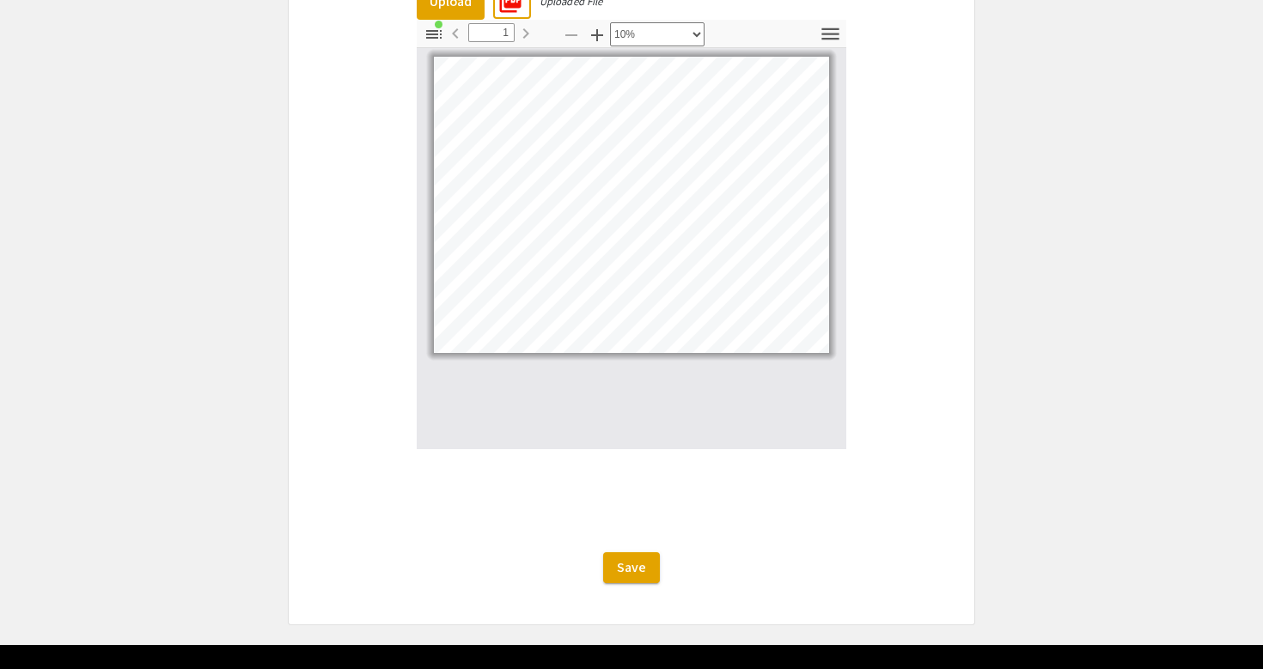
scroll to position [3244, 0]
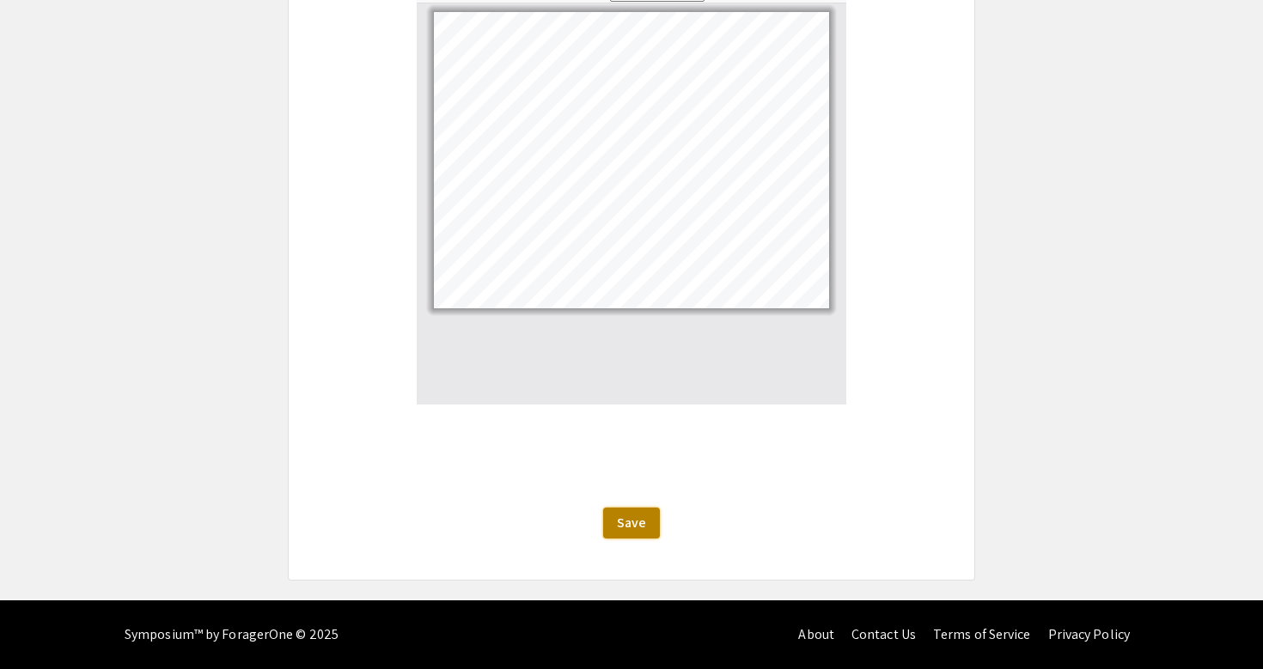
click at [632, 522] on span "Save" at bounding box center [631, 523] width 29 height 18
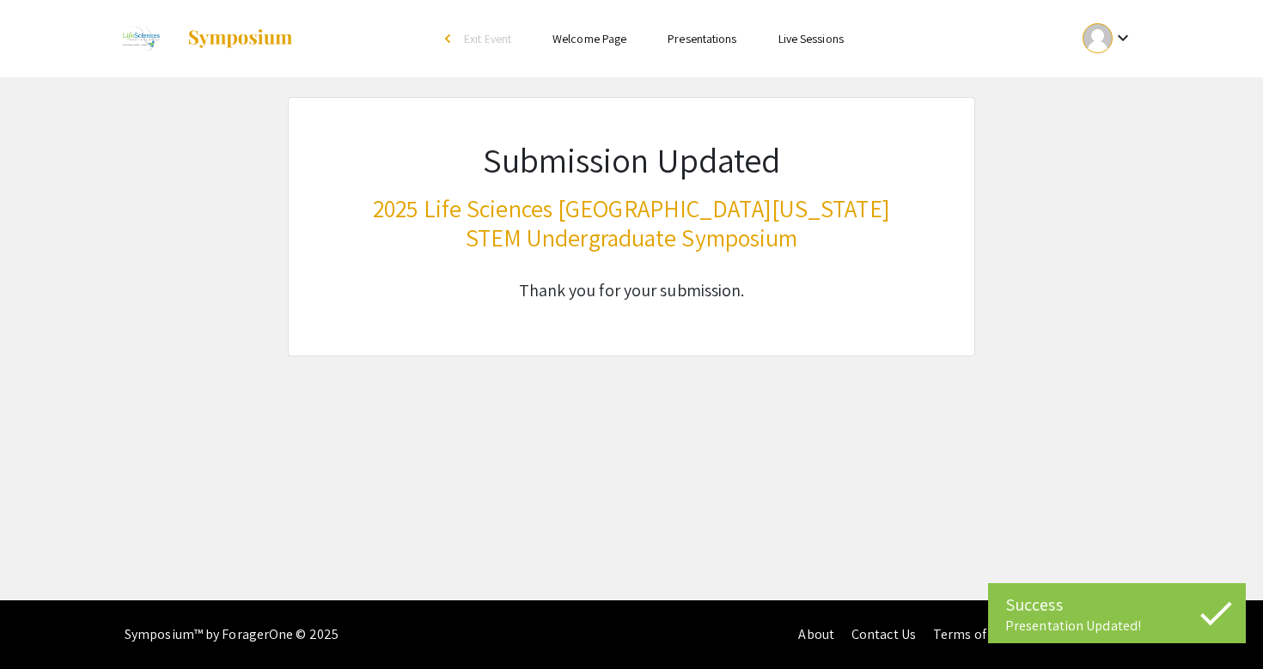
scroll to position [0, 0]
click at [1115, 52] on div "keyboard_arrow_down" at bounding box center [1107, 38] width 59 height 39
click at [1104, 121] on button "My Submissions" at bounding box center [1117, 126] width 106 height 41
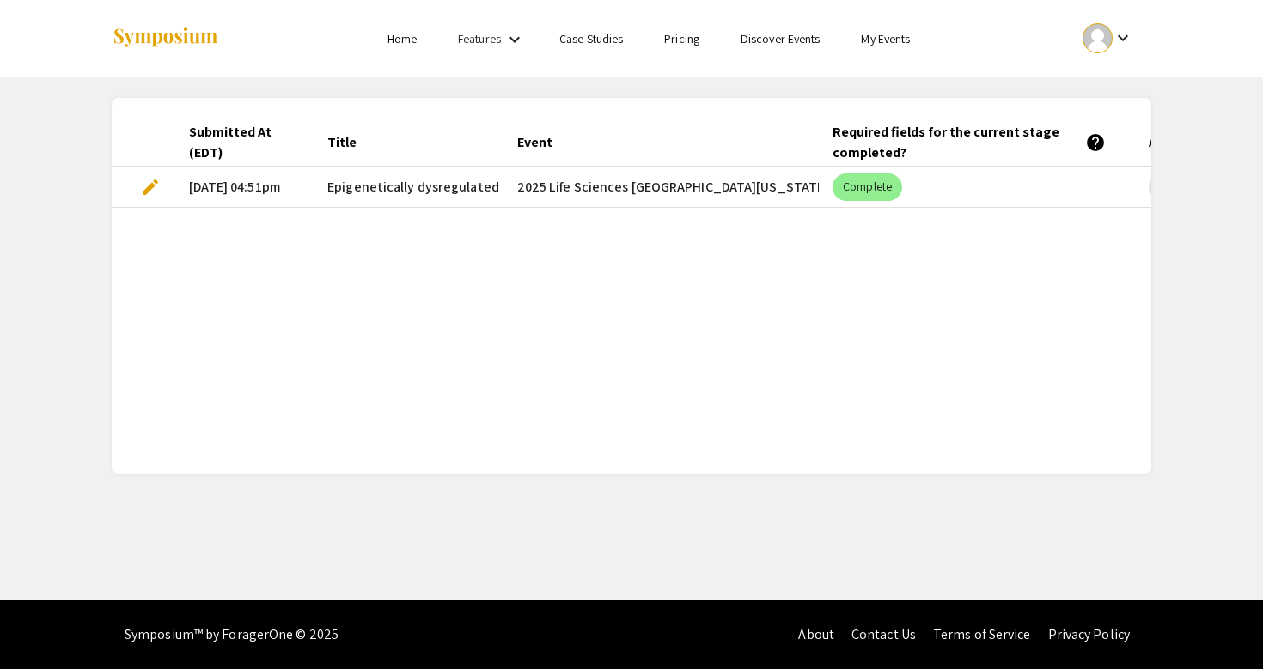
click at [155, 182] on span "edit" at bounding box center [150, 187] width 21 height 21
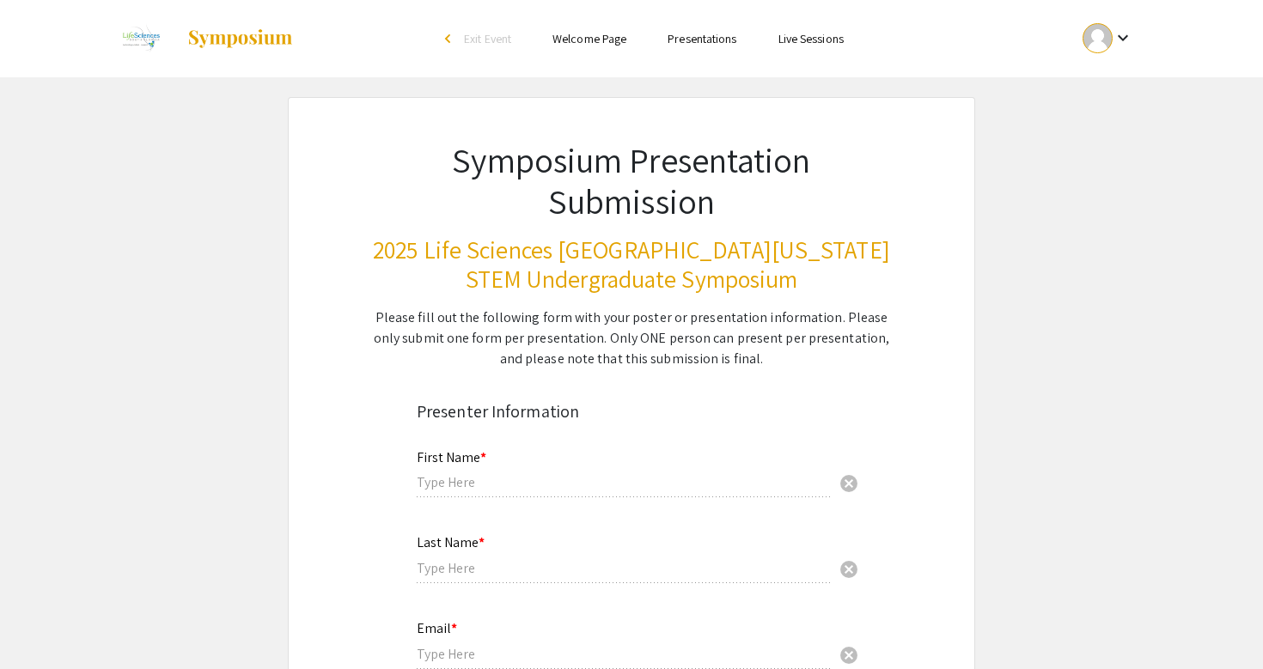
type input "Pujita"
type input "Kellampalli"
type input "pk481@mynsu.nova.edu"
radio input "true"
type input "Halmos College of Arts and Sciences"
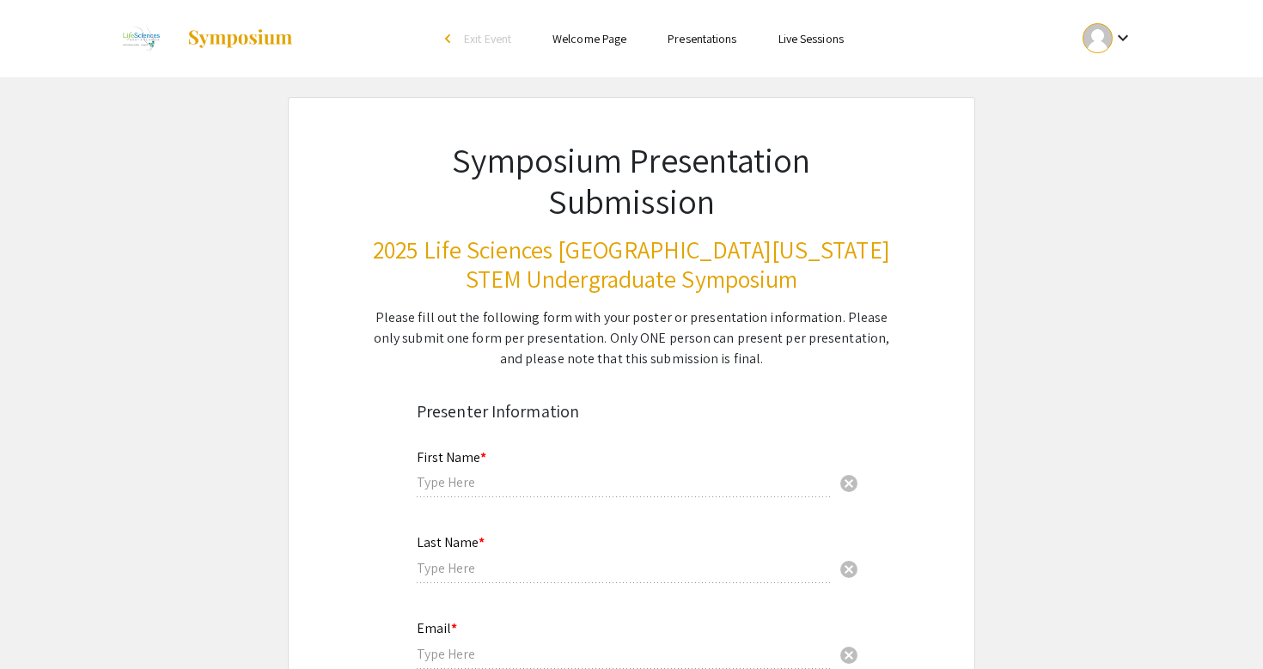
radio input "true"
type input "Dr. Rajendra Pangeni"
radio input "true"
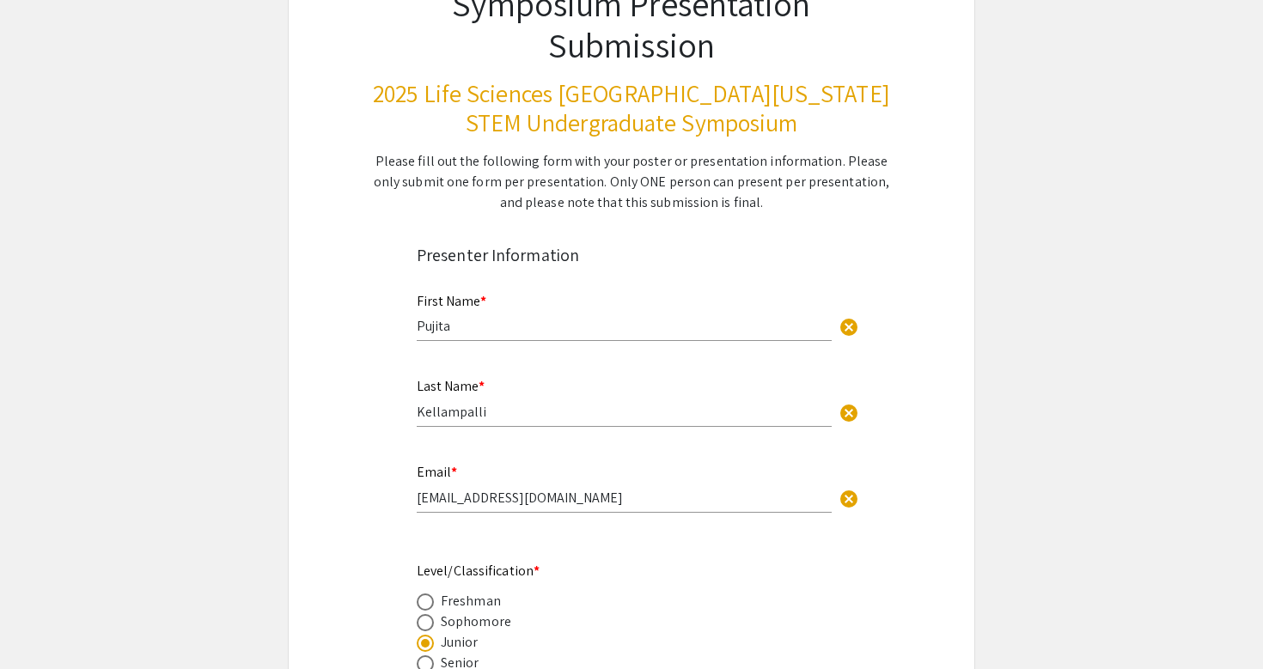
select select "auto"
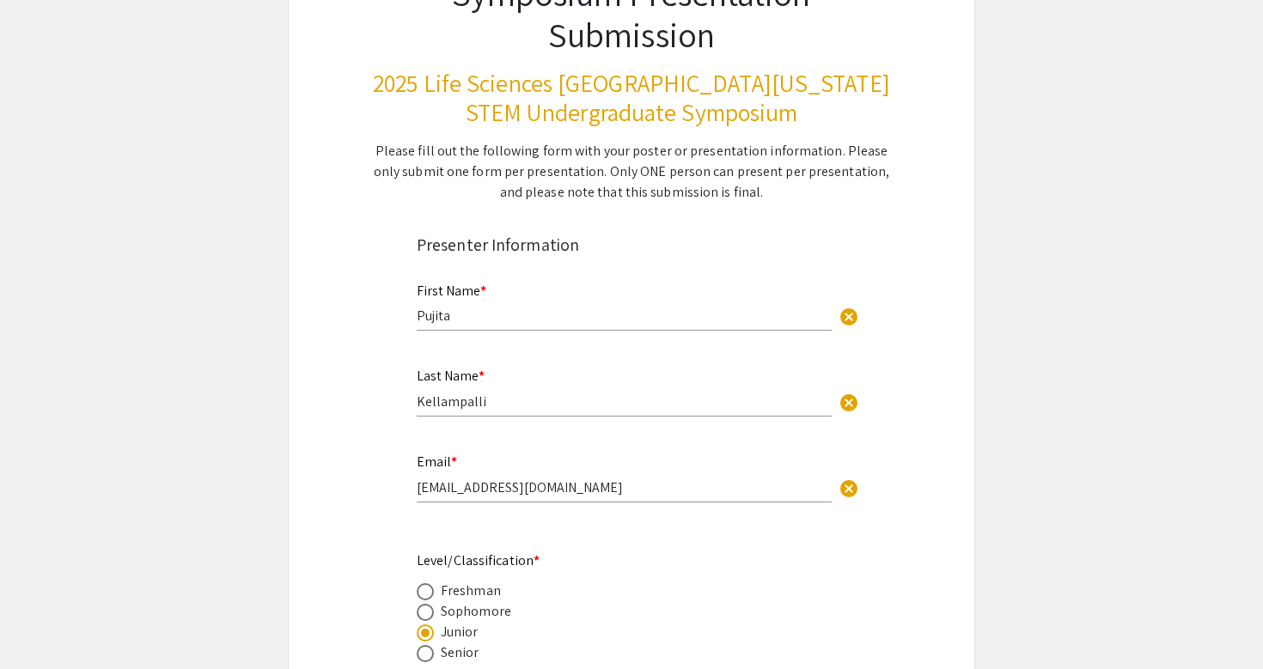
type input "1"
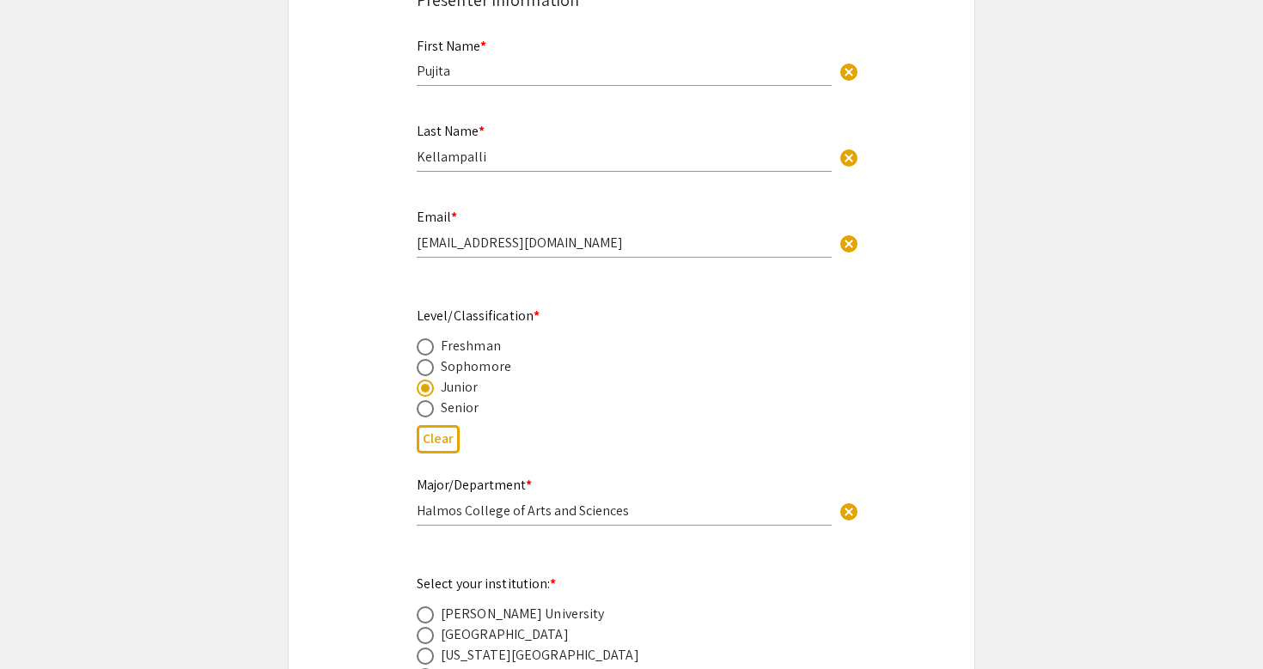
select select "custom"
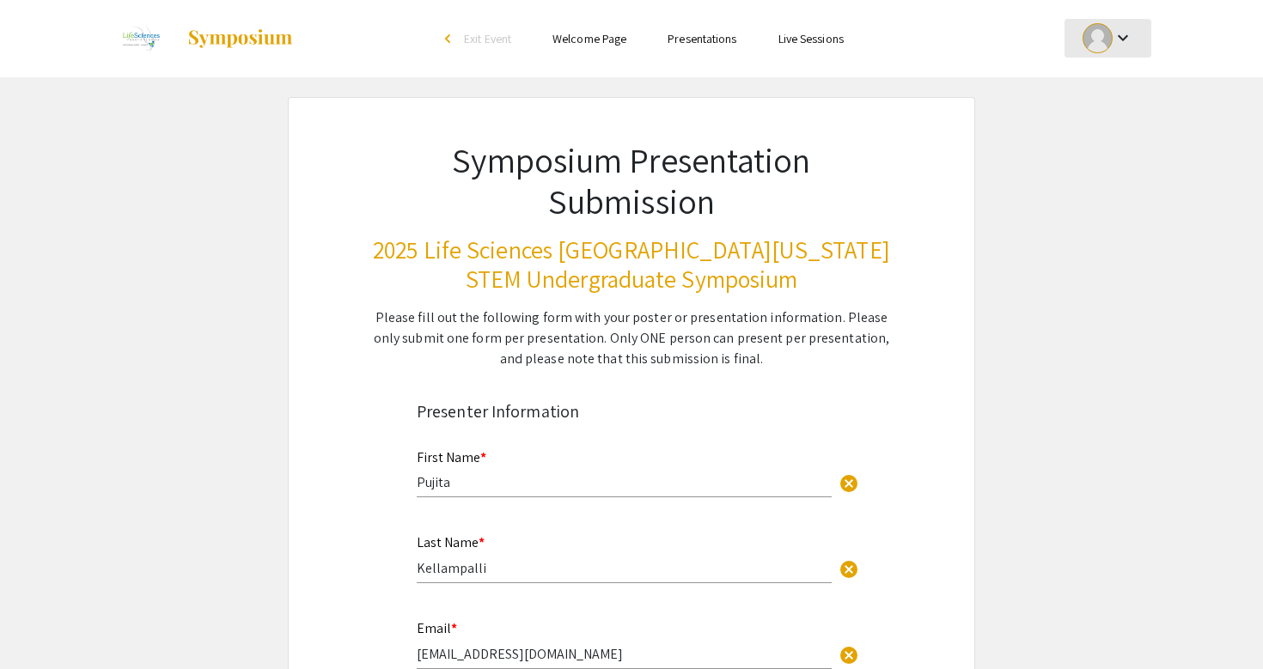
click at [1121, 36] on mat-icon "keyboard_arrow_down" at bounding box center [1122, 37] width 21 height 21
click at [1093, 137] on button "My Submissions" at bounding box center [1117, 126] width 106 height 41
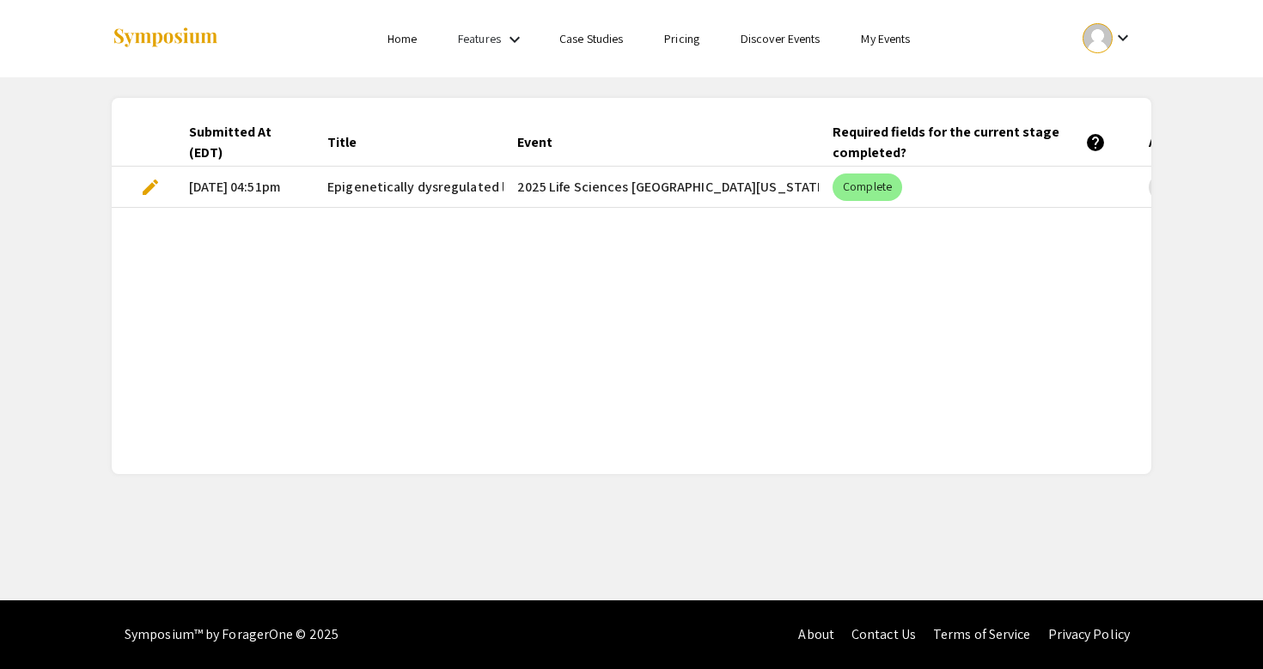
click at [147, 186] on span "edit" at bounding box center [150, 187] width 21 height 21
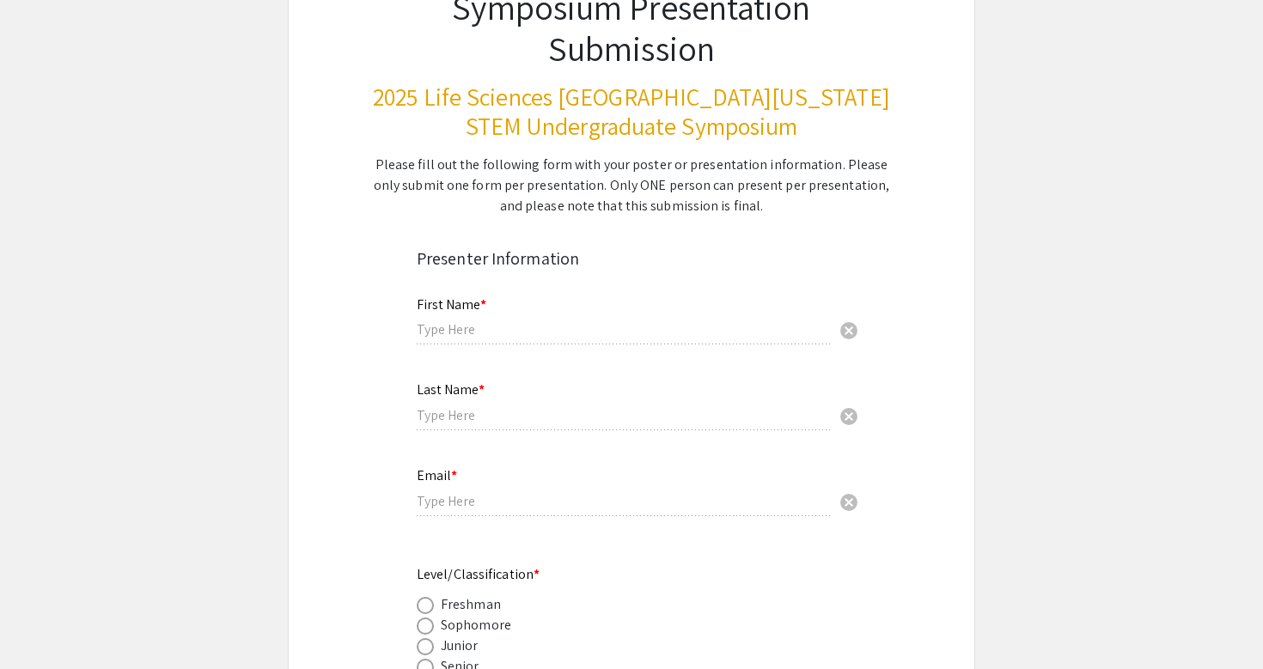
type input "Pujita"
type input "Kellampalli"
type input "pk481@mynsu.nova.edu"
radio input "true"
type input "Halmos College of Arts and Sciences"
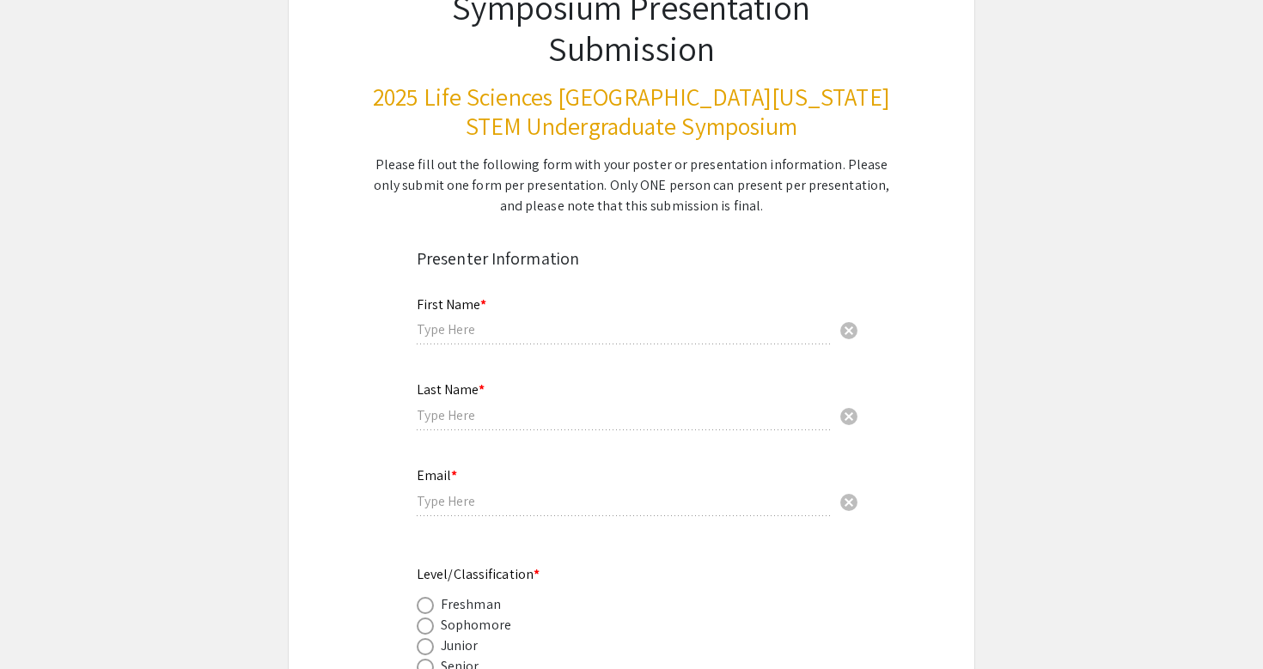
radio input "true"
type input "Dr. Rajendra Pangeni"
radio input "true"
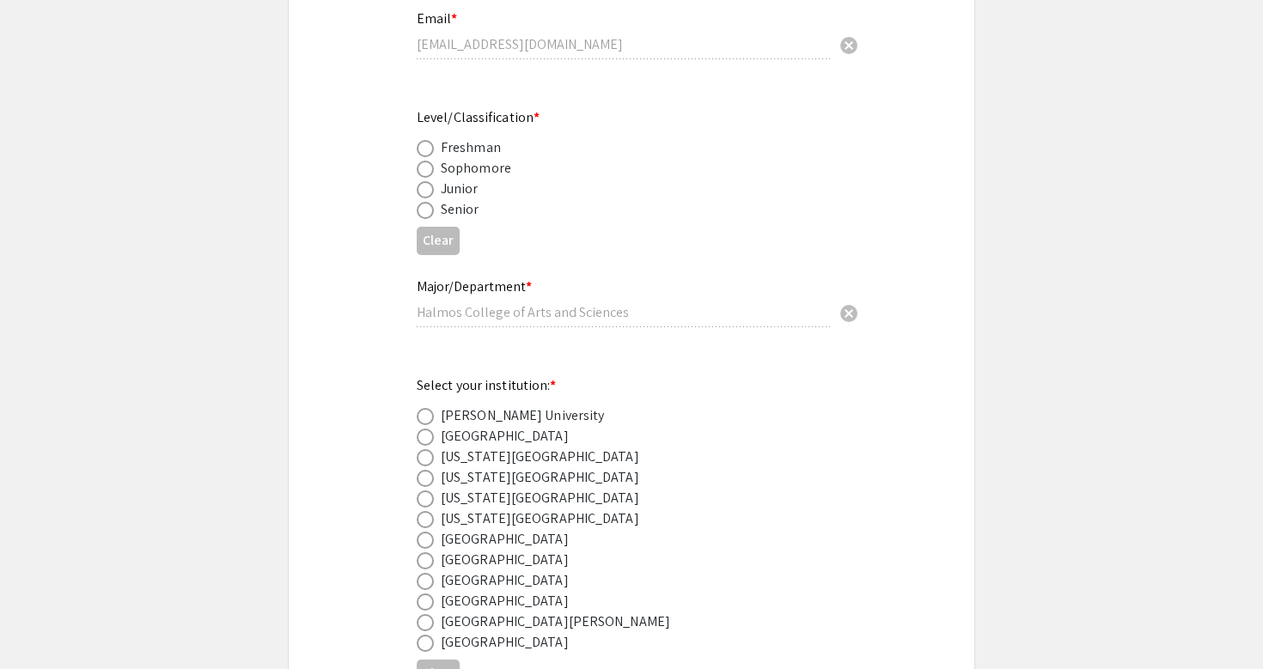
select select "custom"
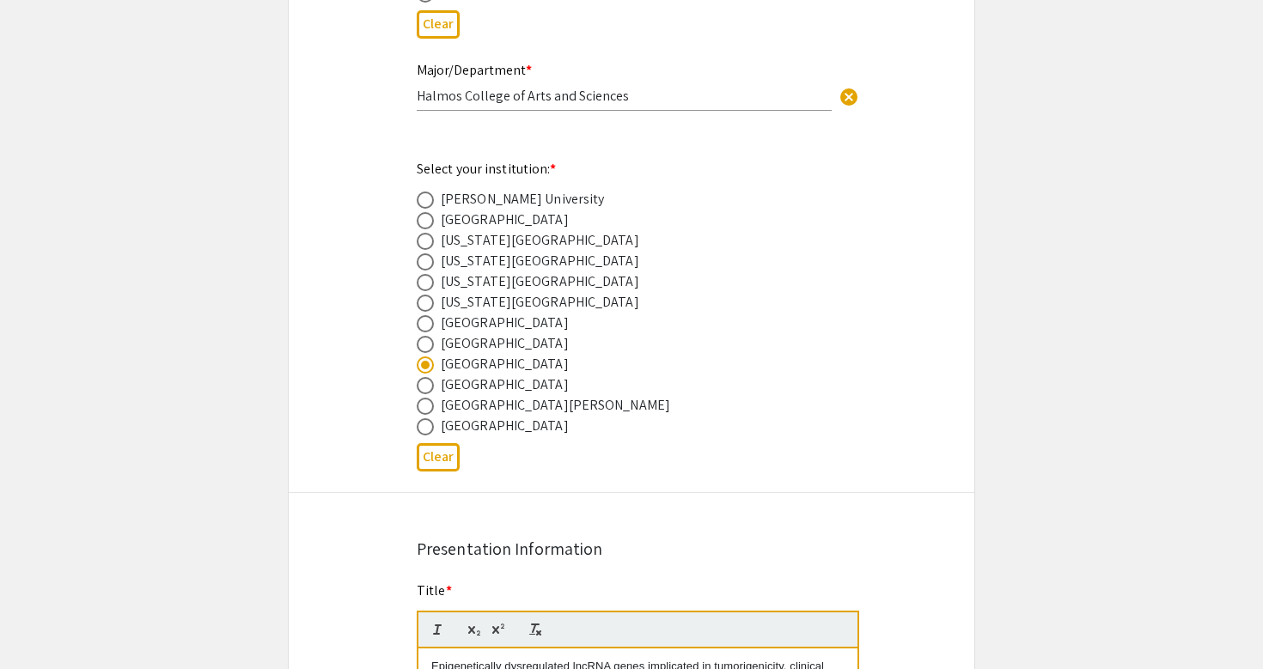
type input "0"
select select "auto"
type input "1"
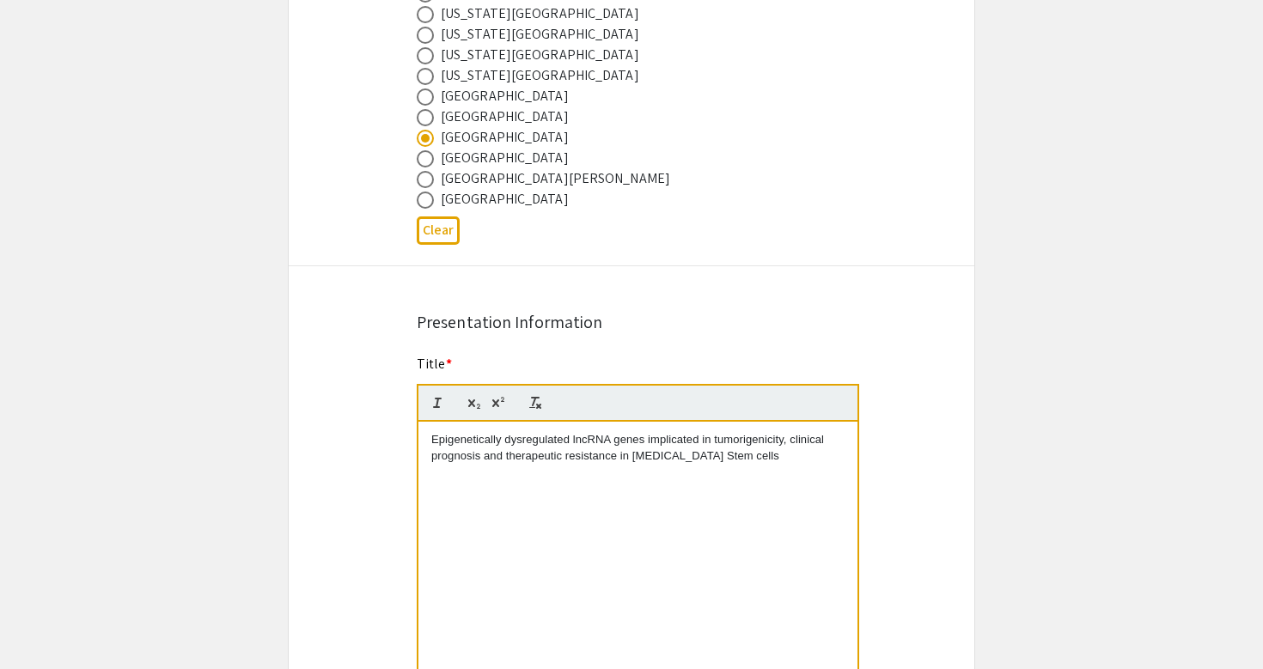
select select "custom"
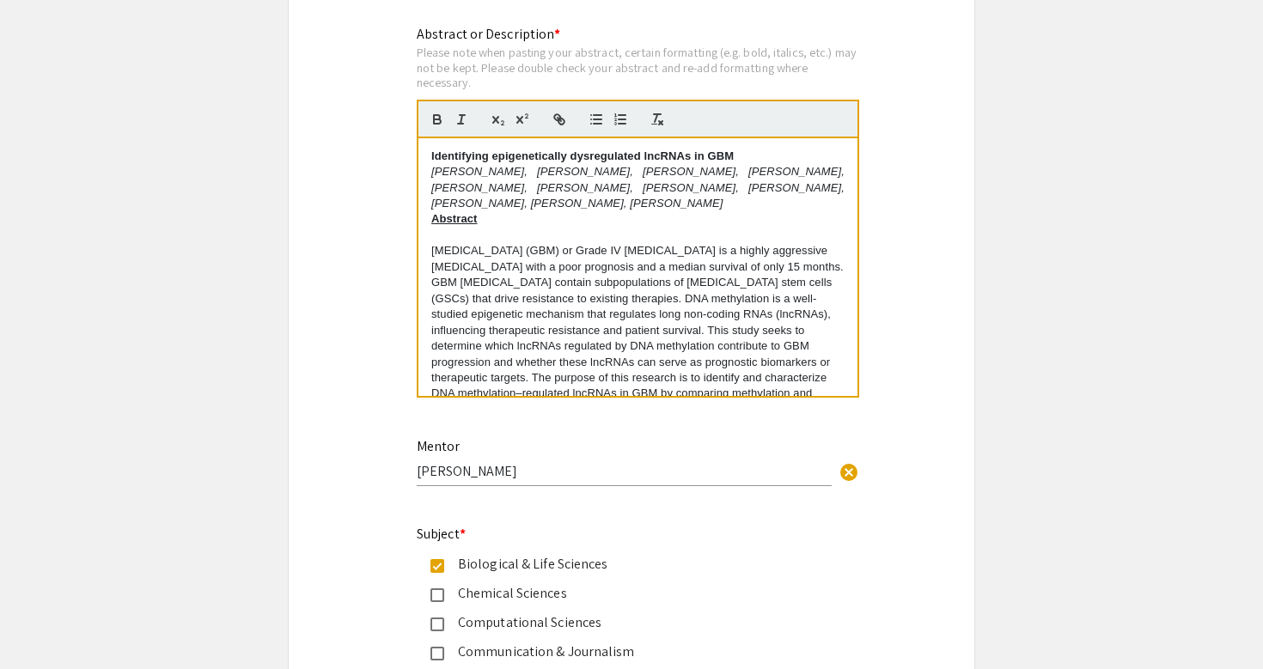
scroll to position [254, 0]
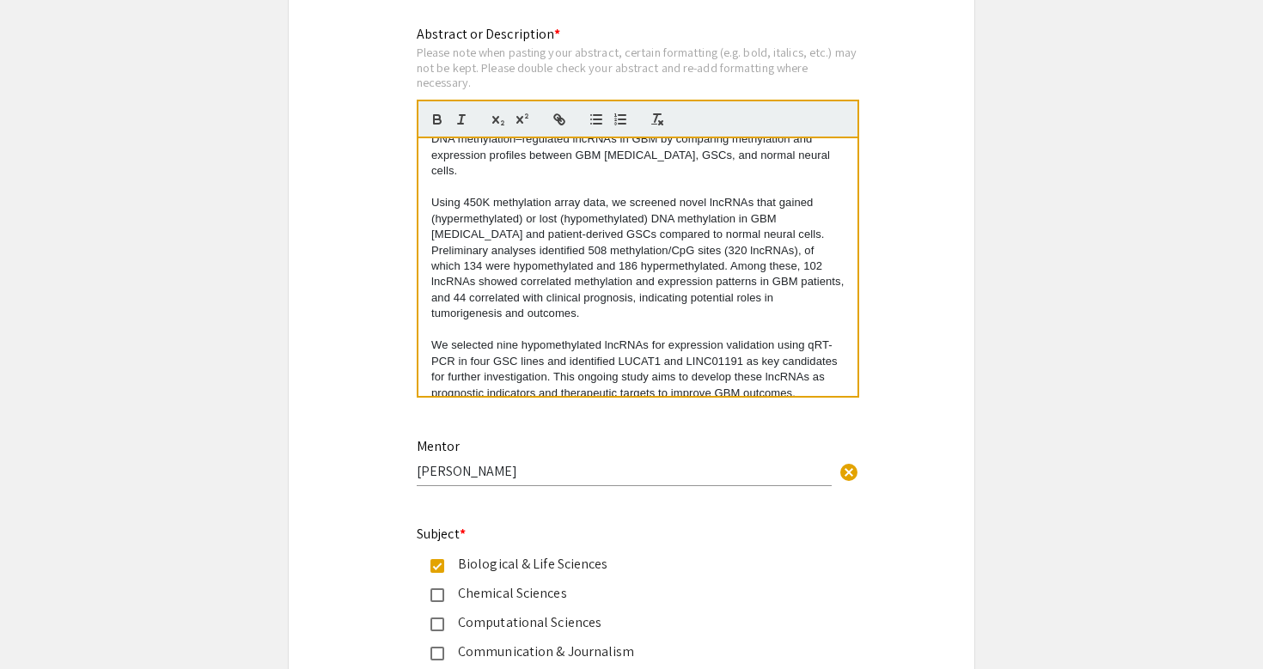
drag, startPoint x: 429, startPoint y: 250, endPoint x: 740, endPoint y: 502, distance: 400.6
click at [740, 502] on div "Symposium Presentation Submission 2025 Life Sciences South Florida STEM Undergr…" at bounding box center [631, 210] width 687 height 3723
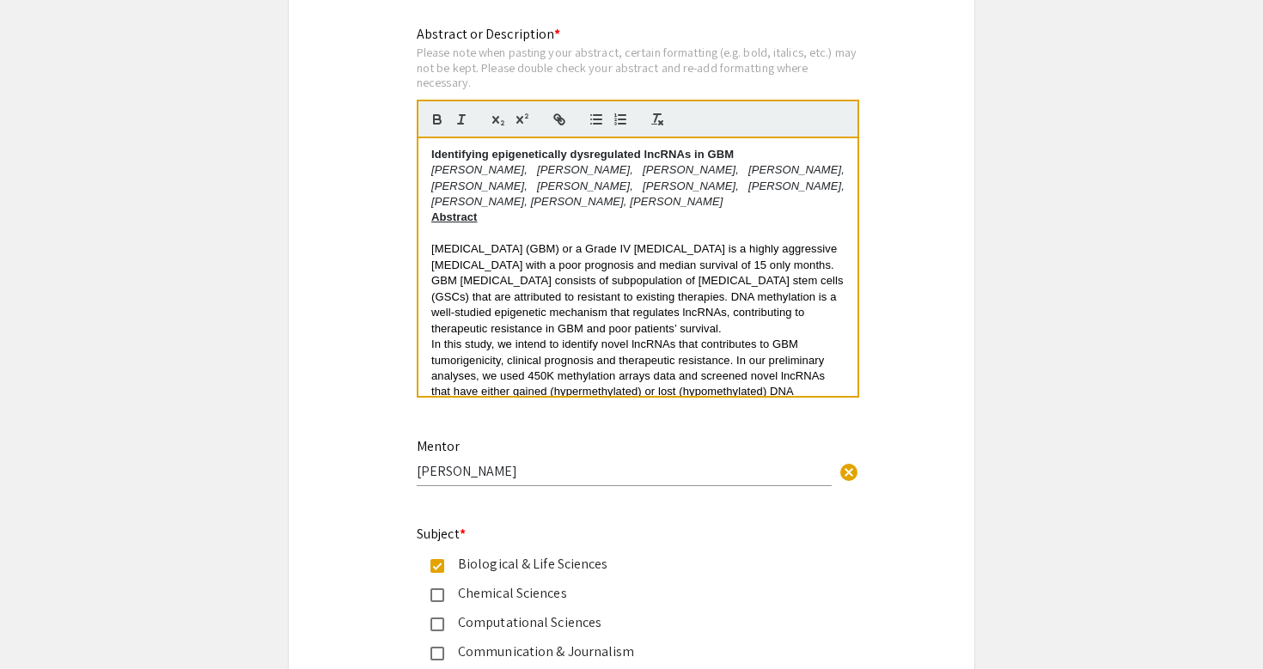
scroll to position [0, 0]
click at [588, 332] on p "Glioblastoma multiforme (GBM) or a Grade IV glioma is a highly aggressive brain…" at bounding box center [637, 290] width 413 height 95
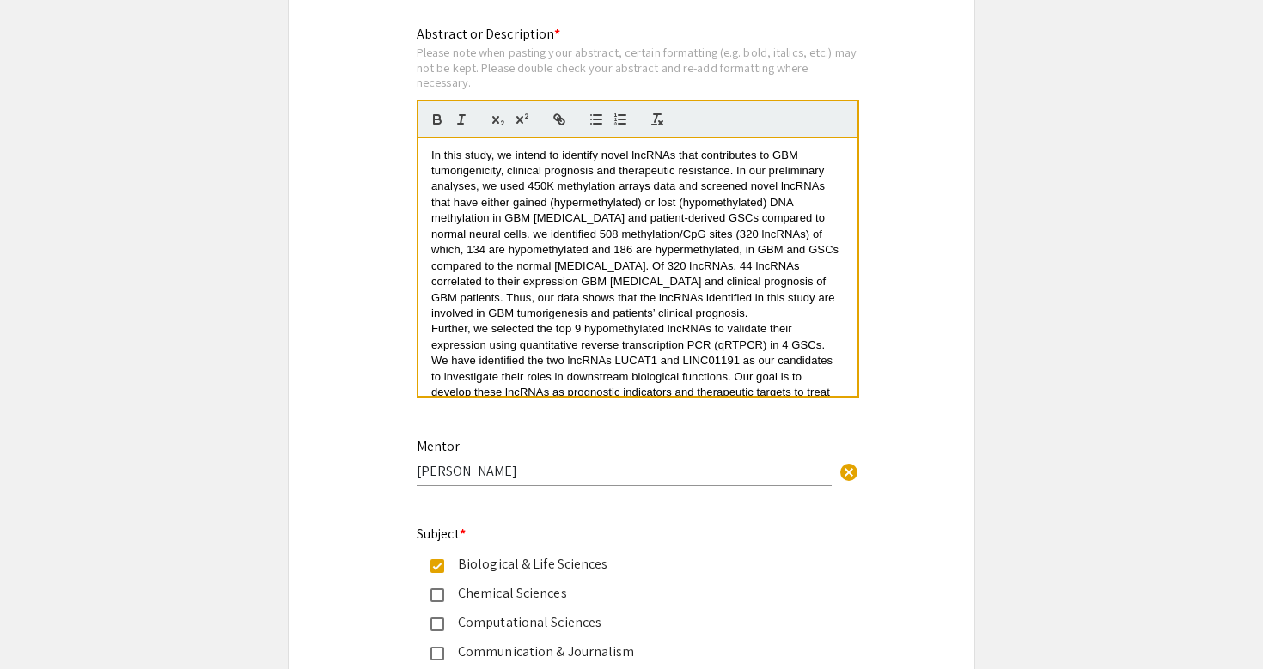
scroll to position [248, 0]
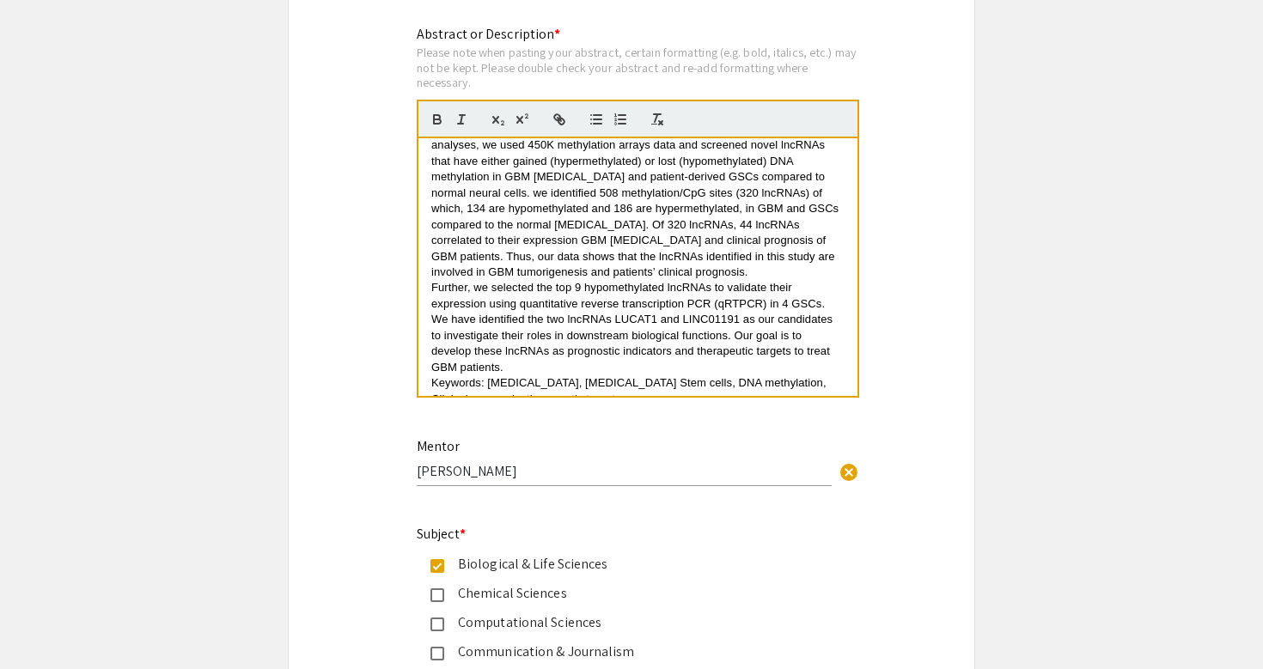
click at [575, 276] on p "In this study, we intend to identify novel lncRNAs that contributes to GBM tumo…" at bounding box center [637, 194] width 413 height 174
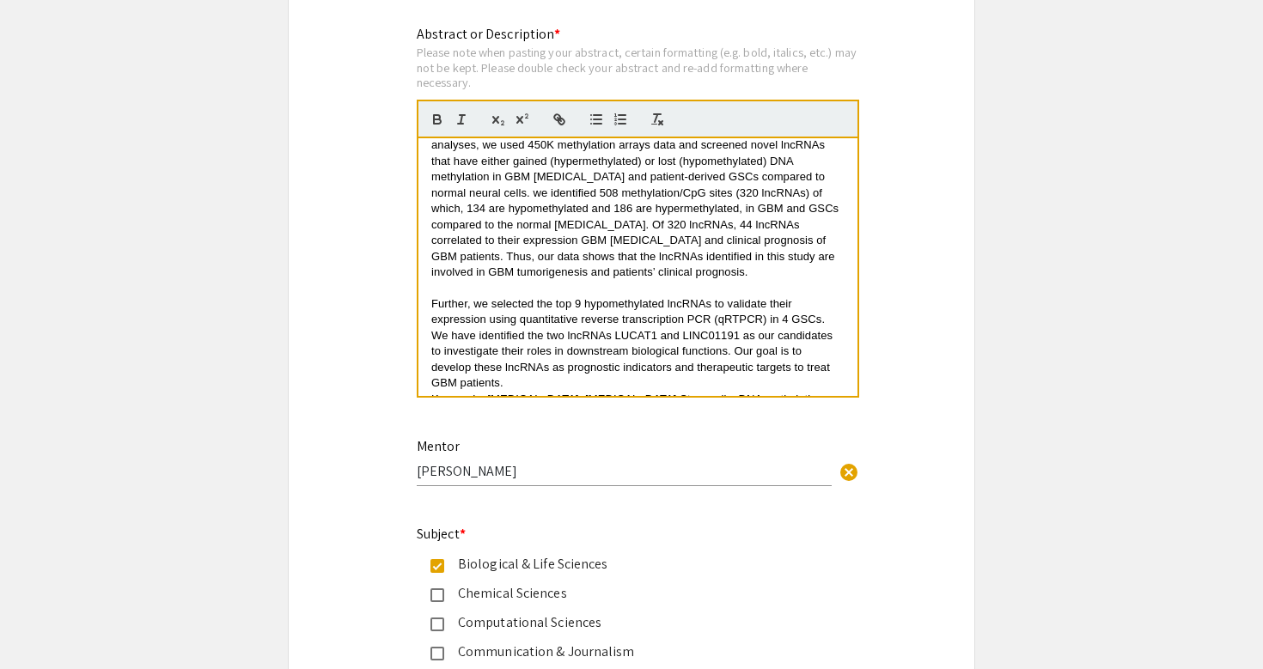
scroll to position [286, 0]
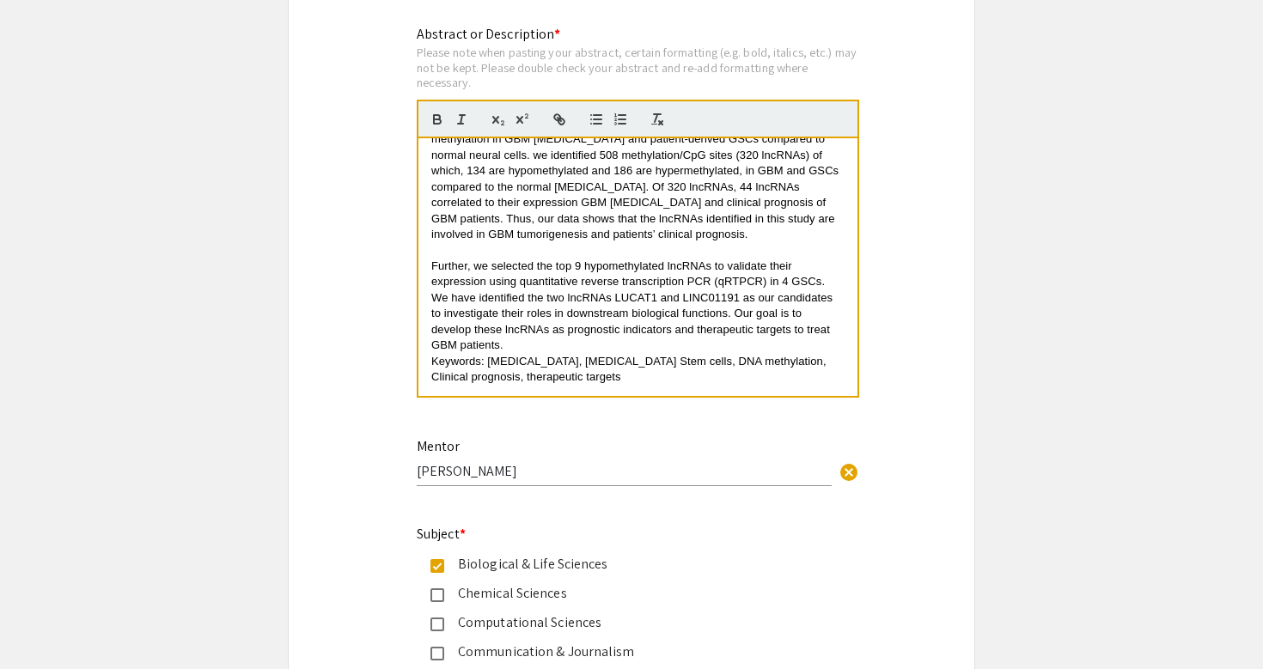
click at [528, 339] on span "Further, we selected the top 9 hypomethylated lncRNAs to validate their express…" at bounding box center [633, 305] width 405 height 92
click at [524, 350] on p "Further, we selected the top 9 hypomethylated lncRNAs to validate their express…" at bounding box center [637, 306] width 413 height 95
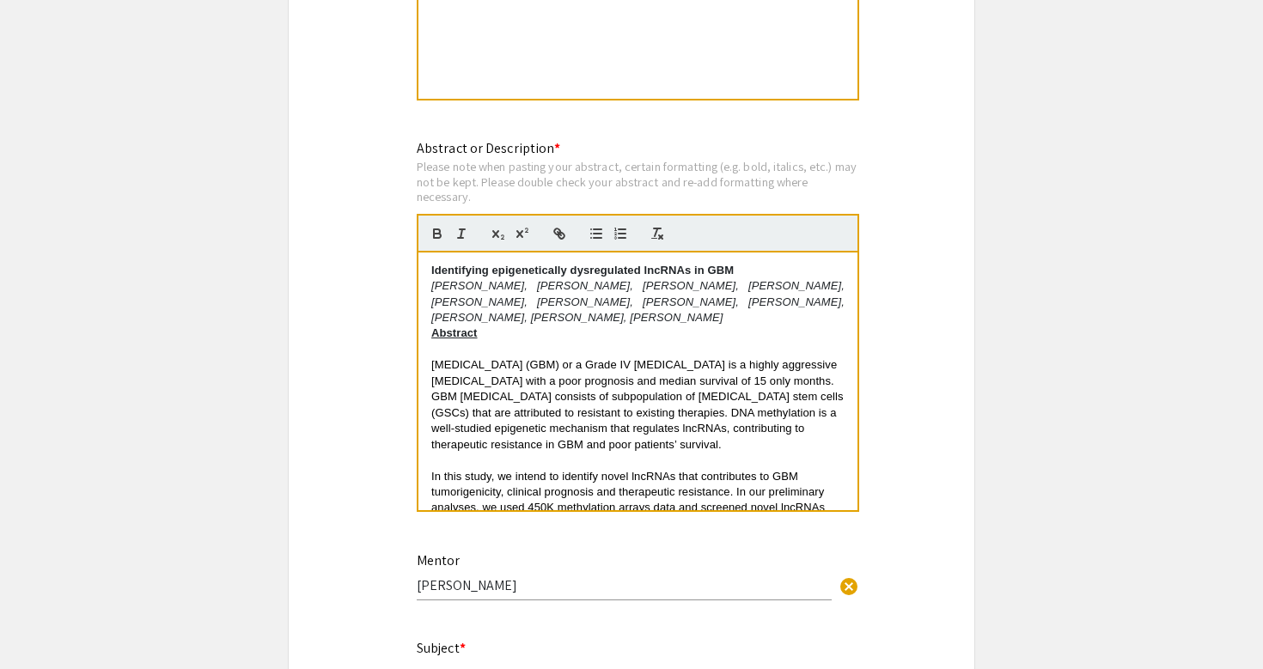
scroll to position [1631, 0]
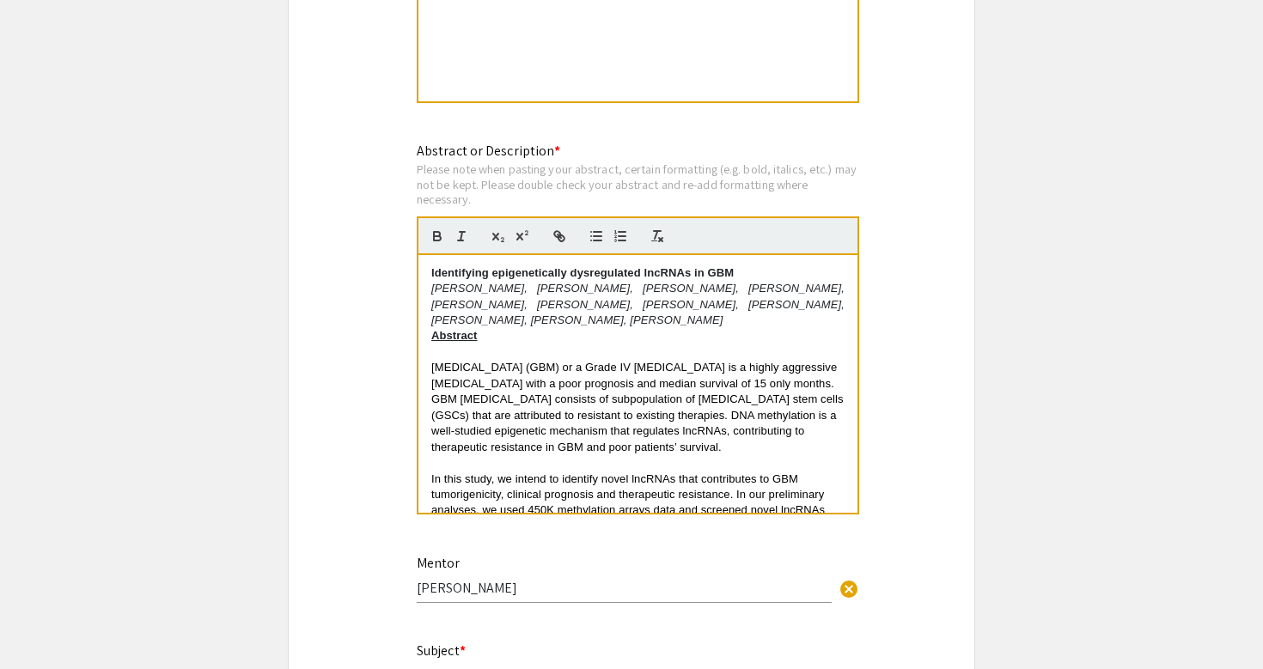
click at [322, 455] on div "Symposium Presentation Submission 2025 Life Sciences South Florida STEM Undergr…" at bounding box center [631, 327] width 687 height 3723
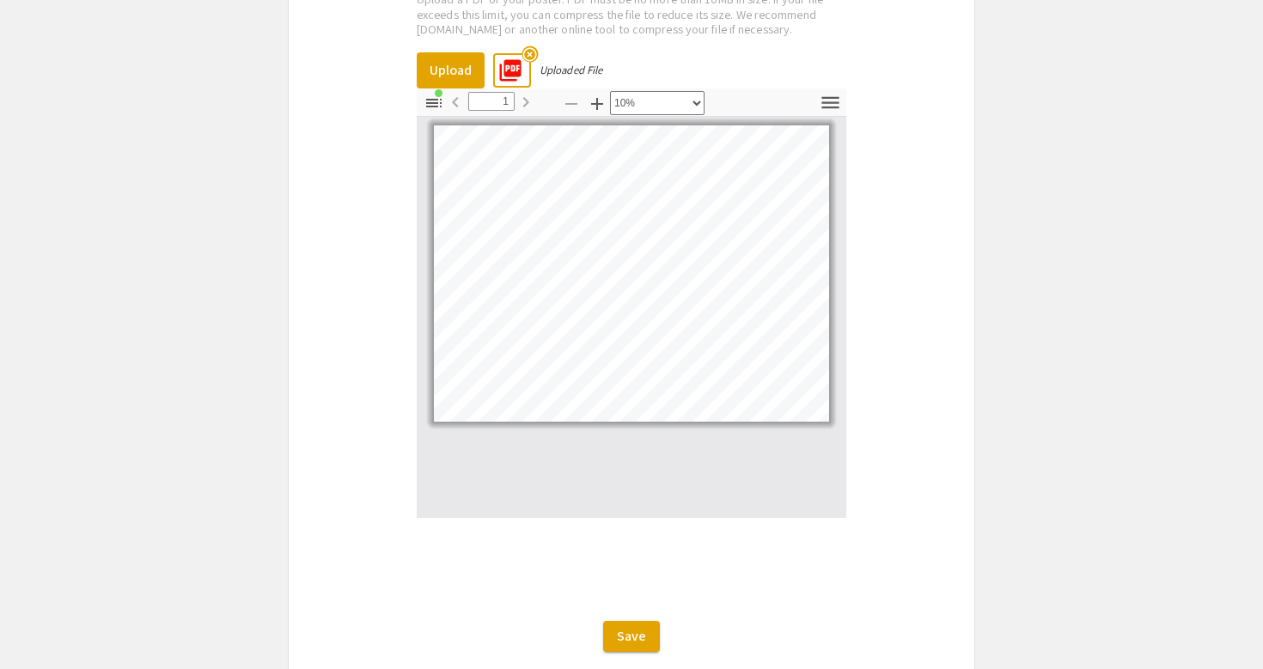
scroll to position [3244, 0]
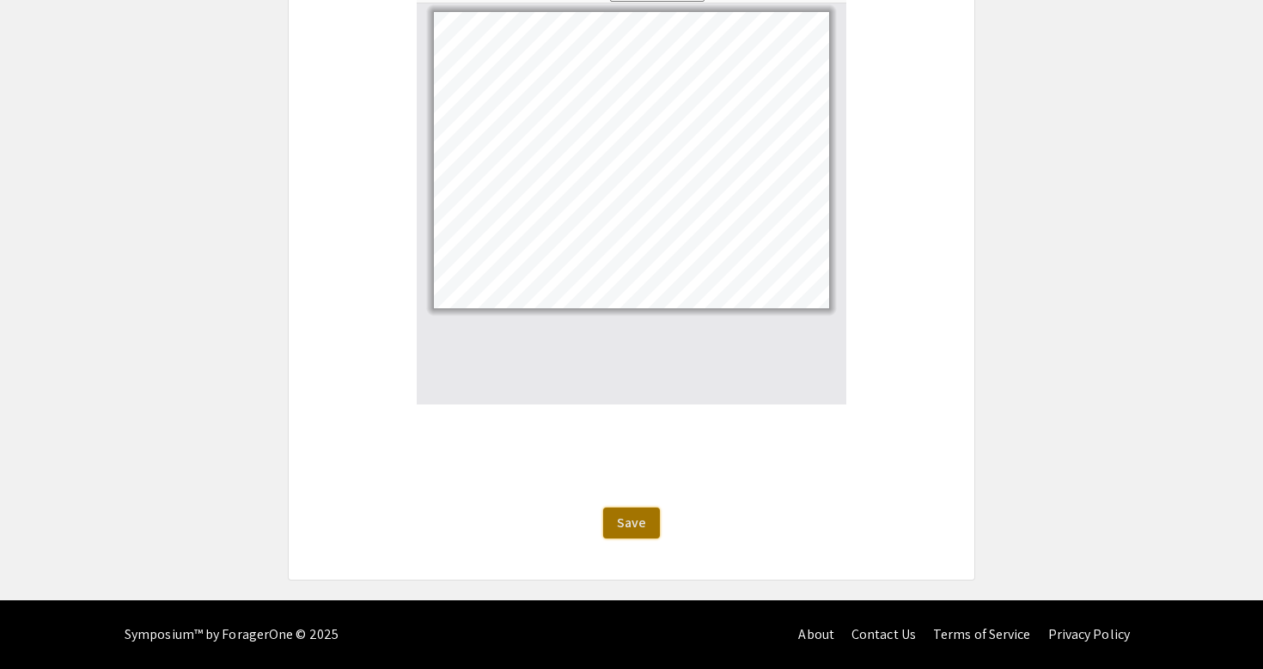
click at [627, 518] on span "Save" at bounding box center [631, 523] width 29 height 18
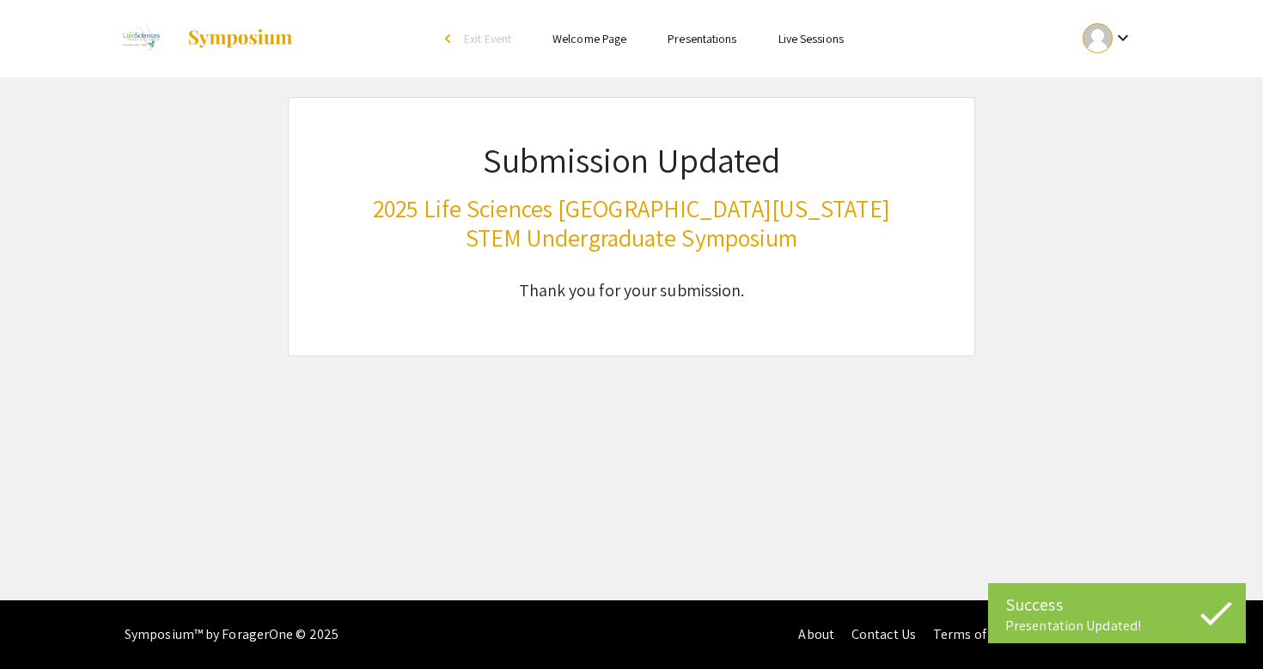
scroll to position [0, 0]
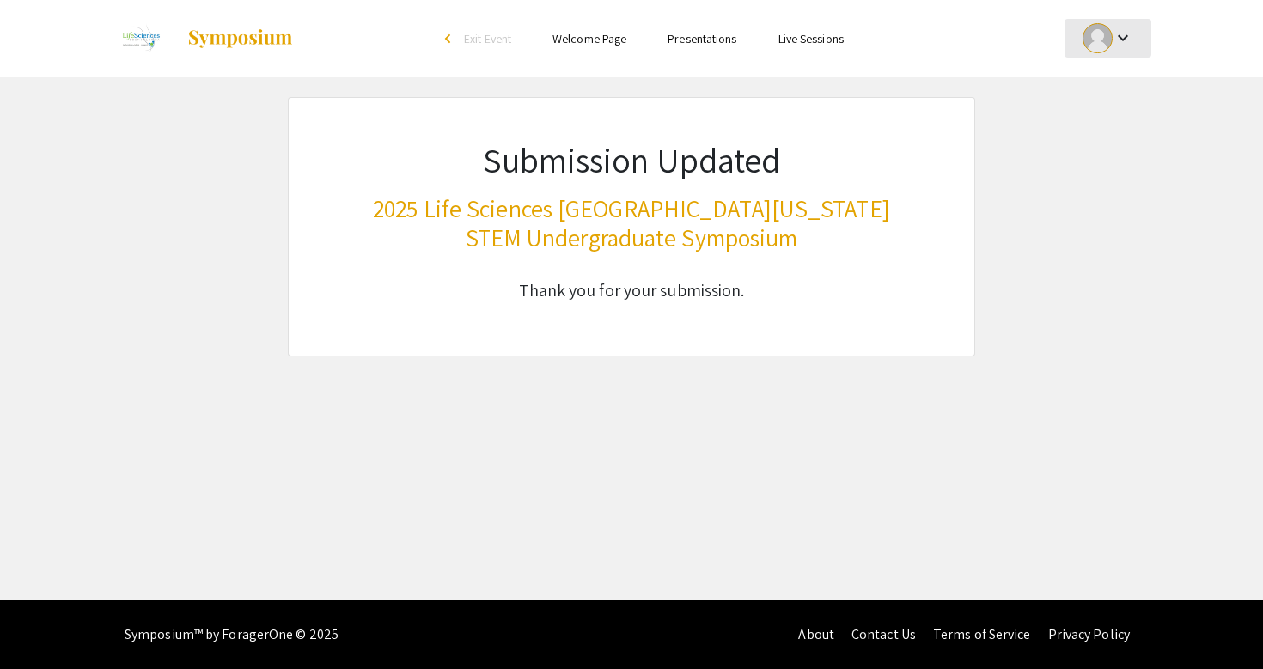
click at [1124, 52] on div "keyboard_arrow_down" at bounding box center [1107, 38] width 59 height 39
click at [1108, 127] on button "My Submissions" at bounding box center [1117, 126] width 106 height 41
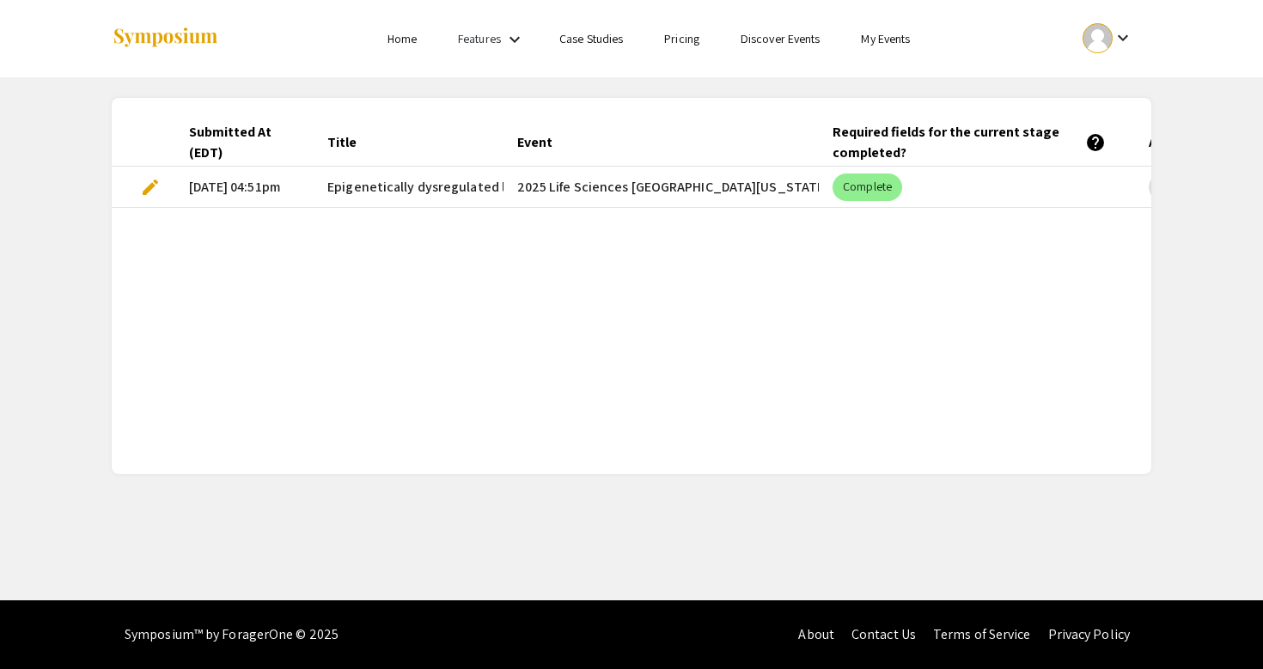
click at [155, 185] on span "edit" at bounding box center [150, 187] width 21 height 21
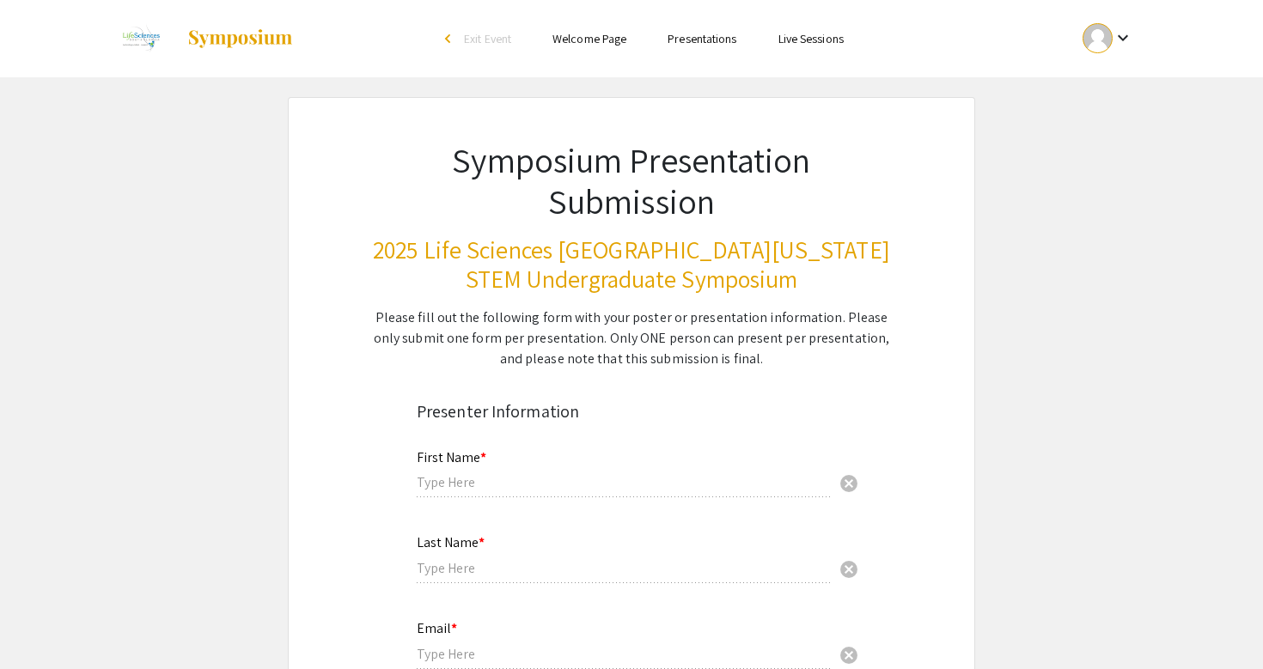
type input "Pujita"
type input "Kellampalli"
type input "pk481@mynsu.nova.edu"
radio input "true"
type input "Halmos College of Arts and Sciences"
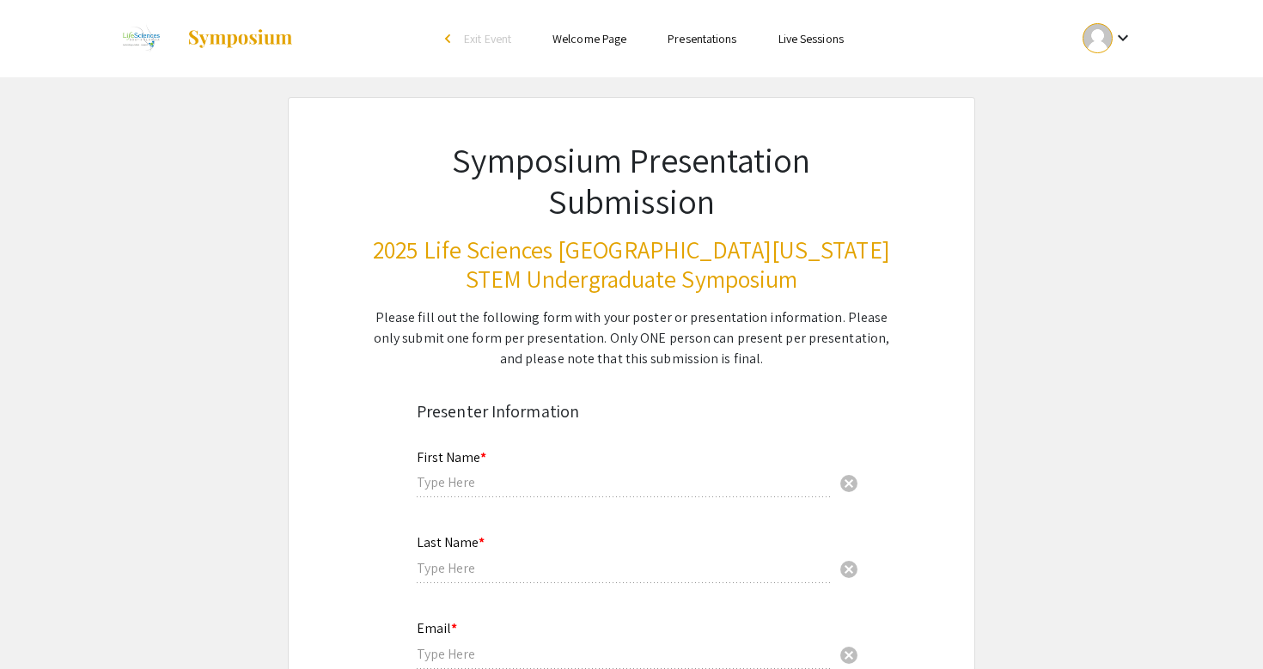
radio input "true"
type input "Dr. Rajendra Pangeni"
radio input "true"
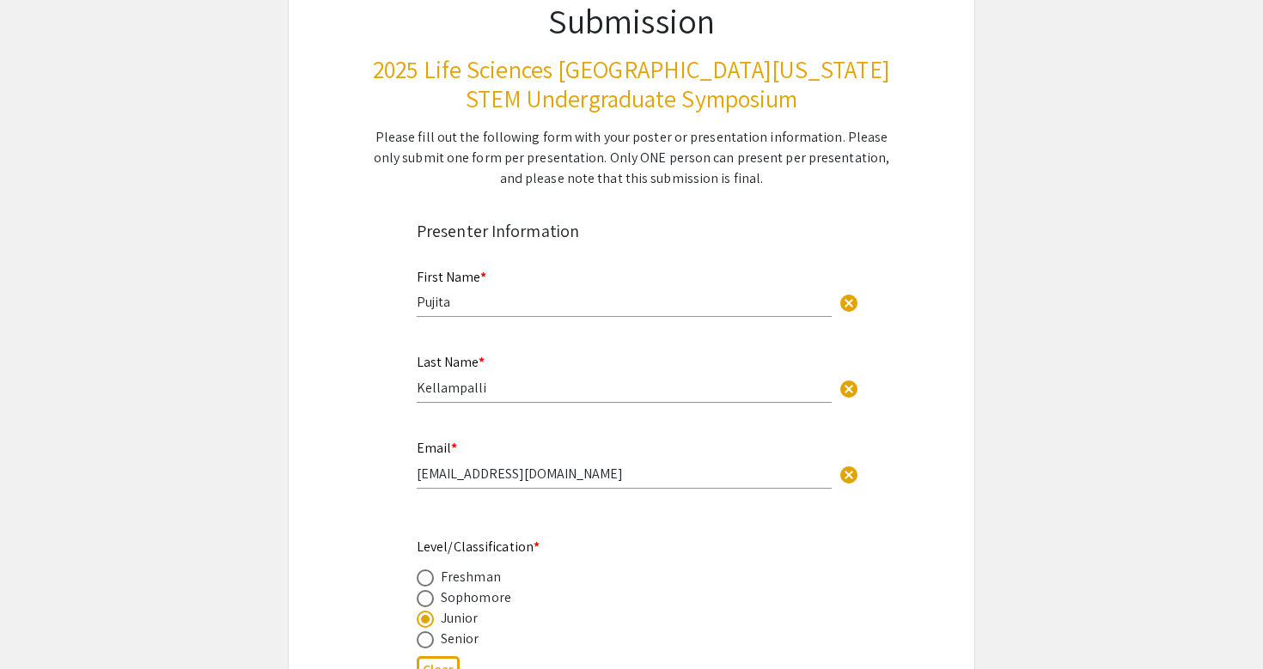
select select "auto"
type input "1"
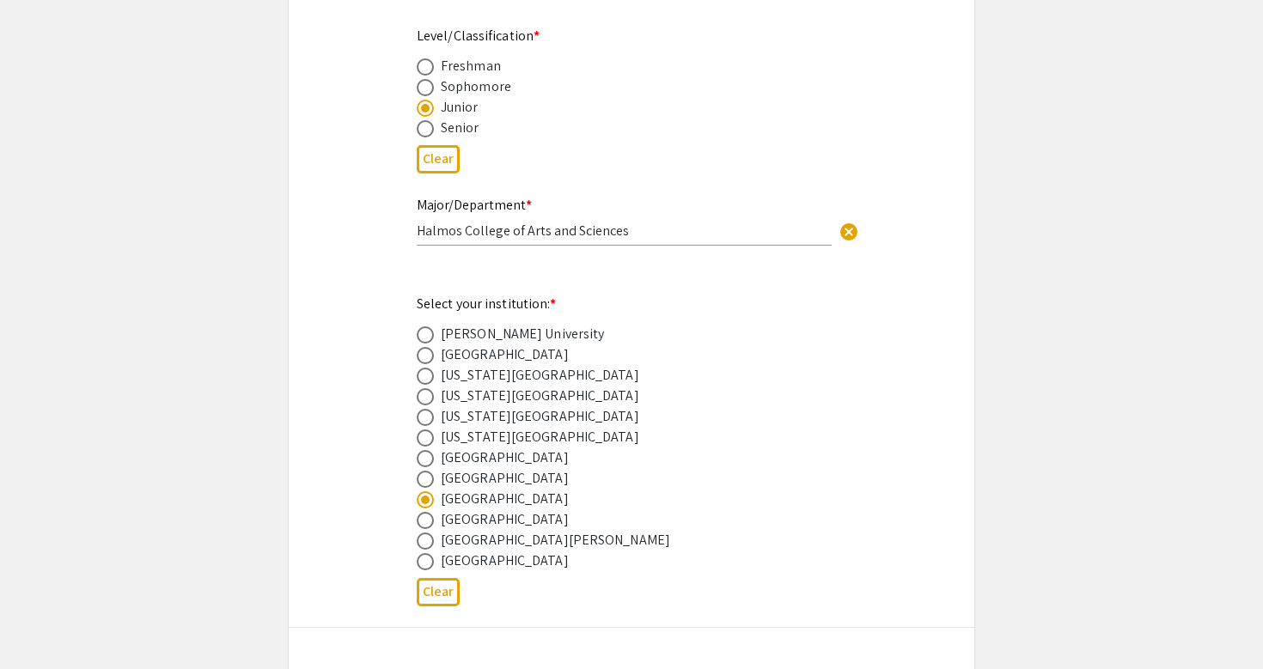
select select "custom"
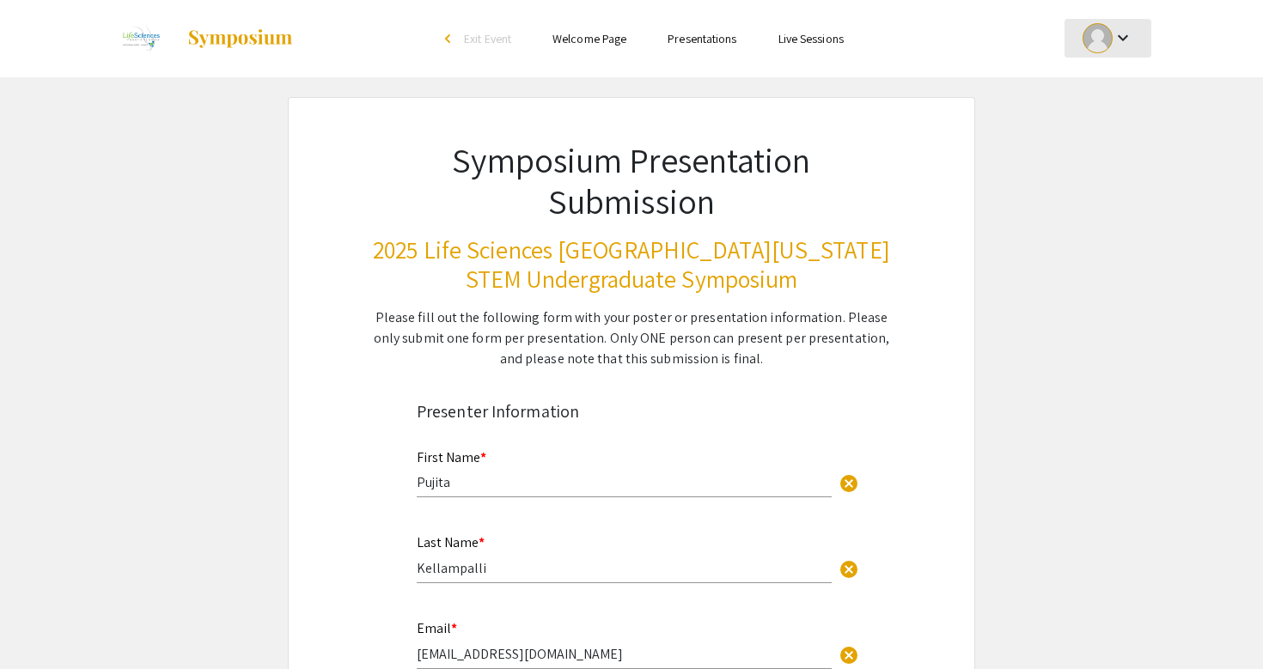
click at [1106, 56] on div "keyboard_arrow_down" at bounding box center [1107, 38] width 59 height 39
click at [1097, 119] on button "My Submissions" at bounding box center [1117, 126] width 106 height 41
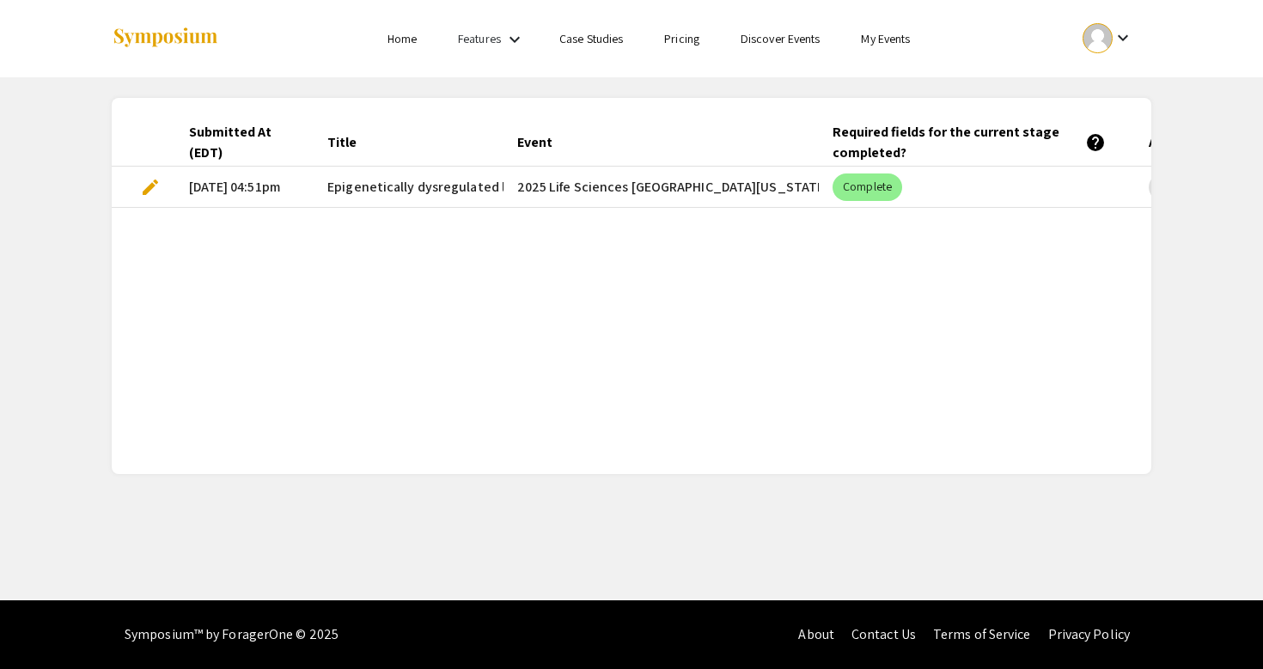
click at [160, 193] on span "edit" at bounding box center [150, 187] width 21 height 21
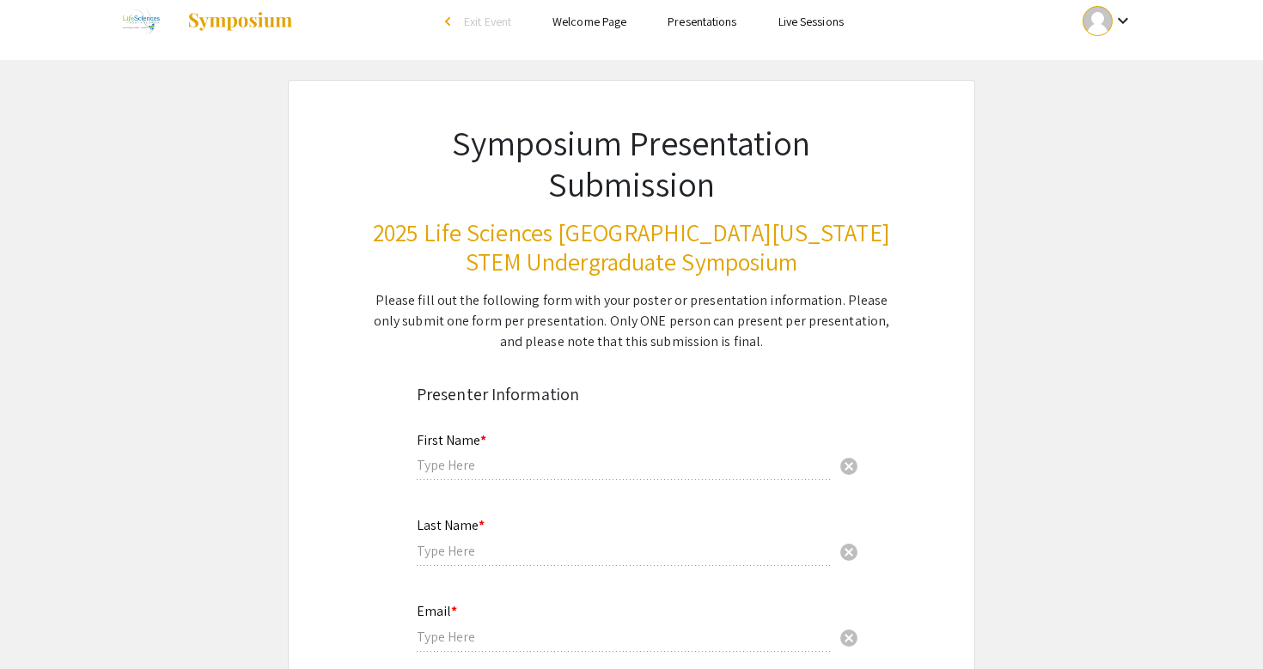
type input "Pujita"
type input "Kellampalli"
type input "pk481@mynsu.nova.edu"
radio input "true"
type input "Halmos College of Arts and Sciences"
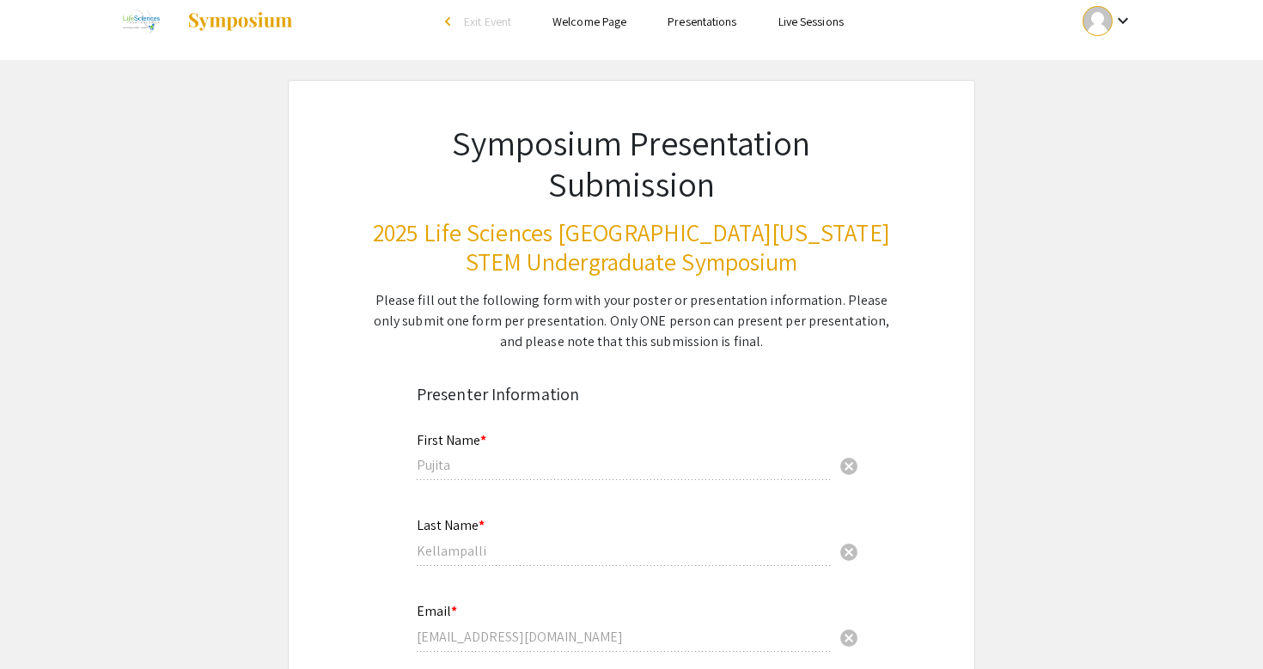
radio input "true"
type input "Dr. Rajendra Pangeni"
radio input "true"
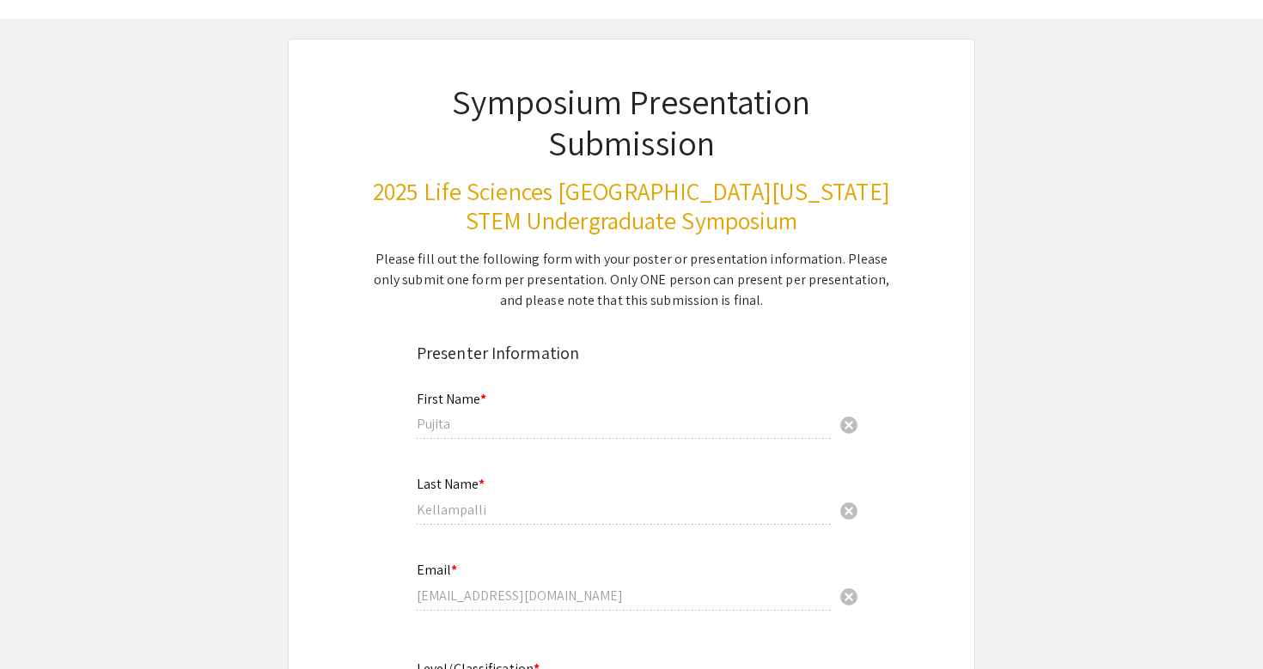
select select "custom"
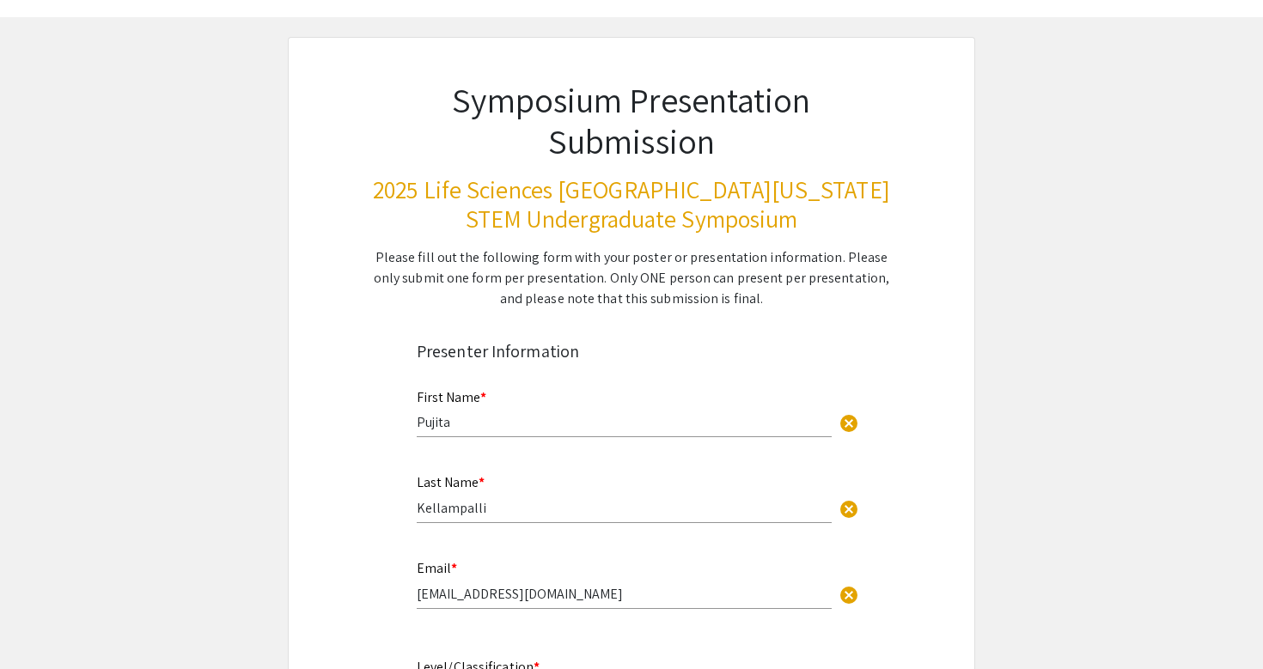
type input "1"
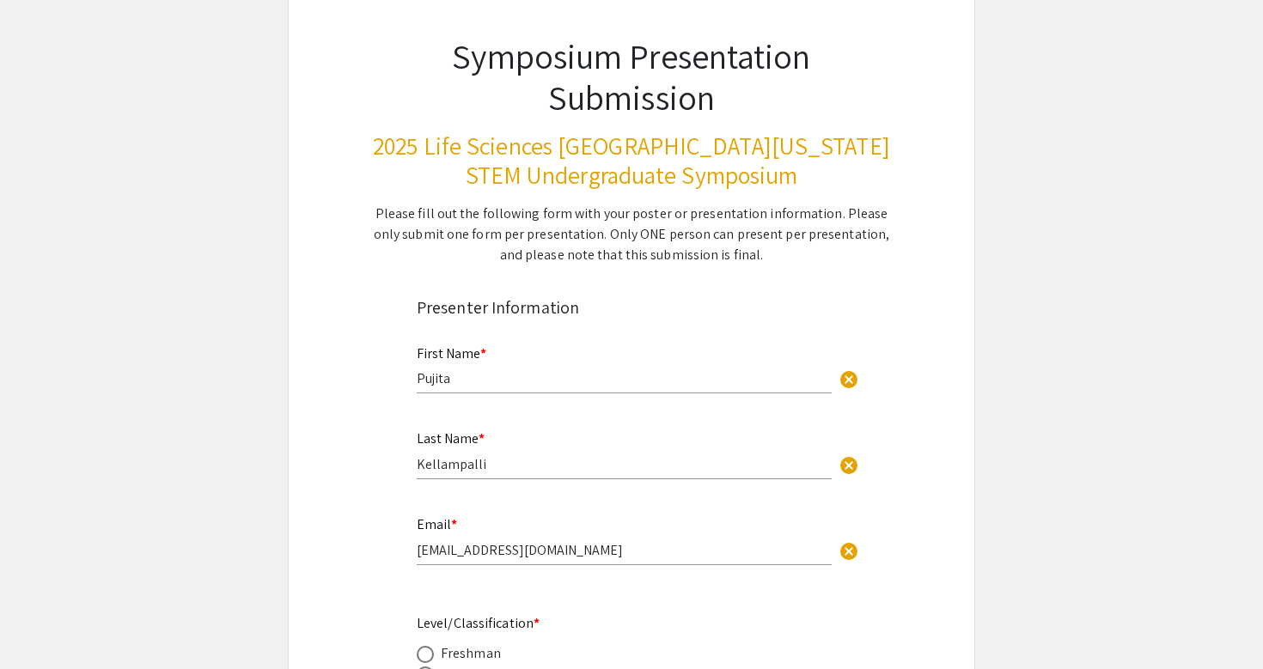
select select "custom"
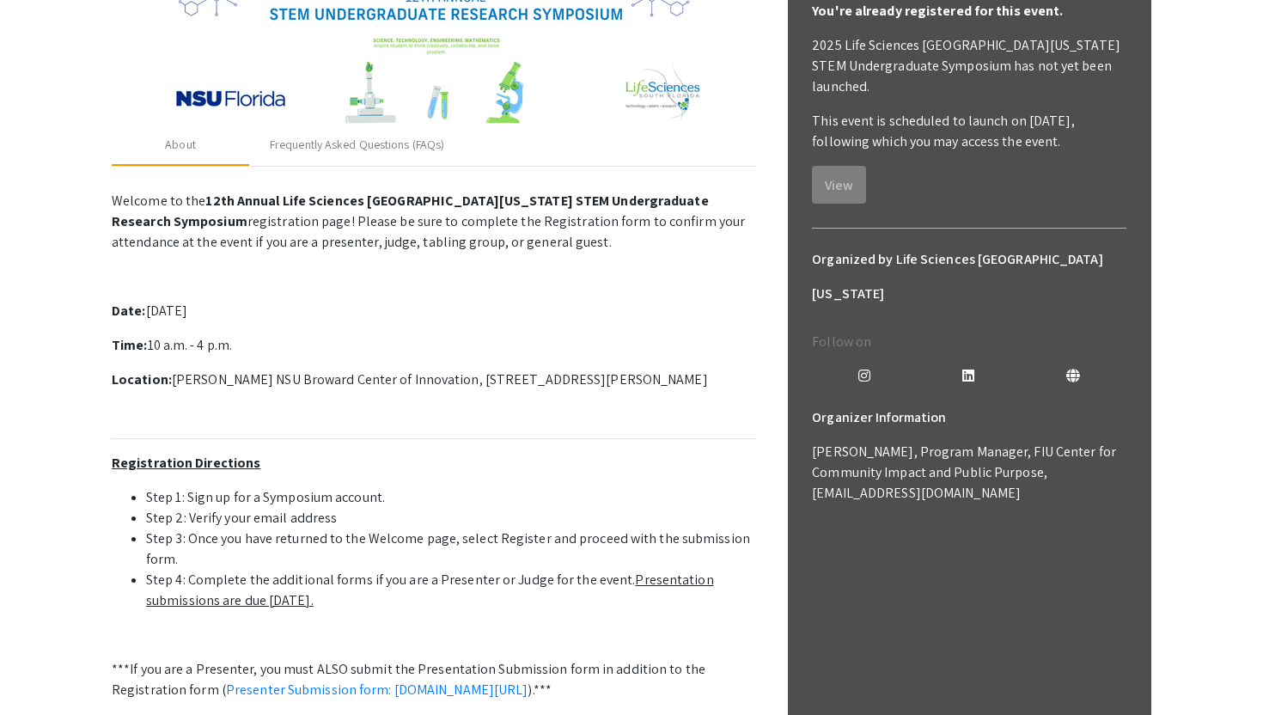
scroll to position [309, 0]
click at [380, 146] on div "Frequently Asked Questions (FAQs)" at bounding box center [357, 146] width 174 height 18
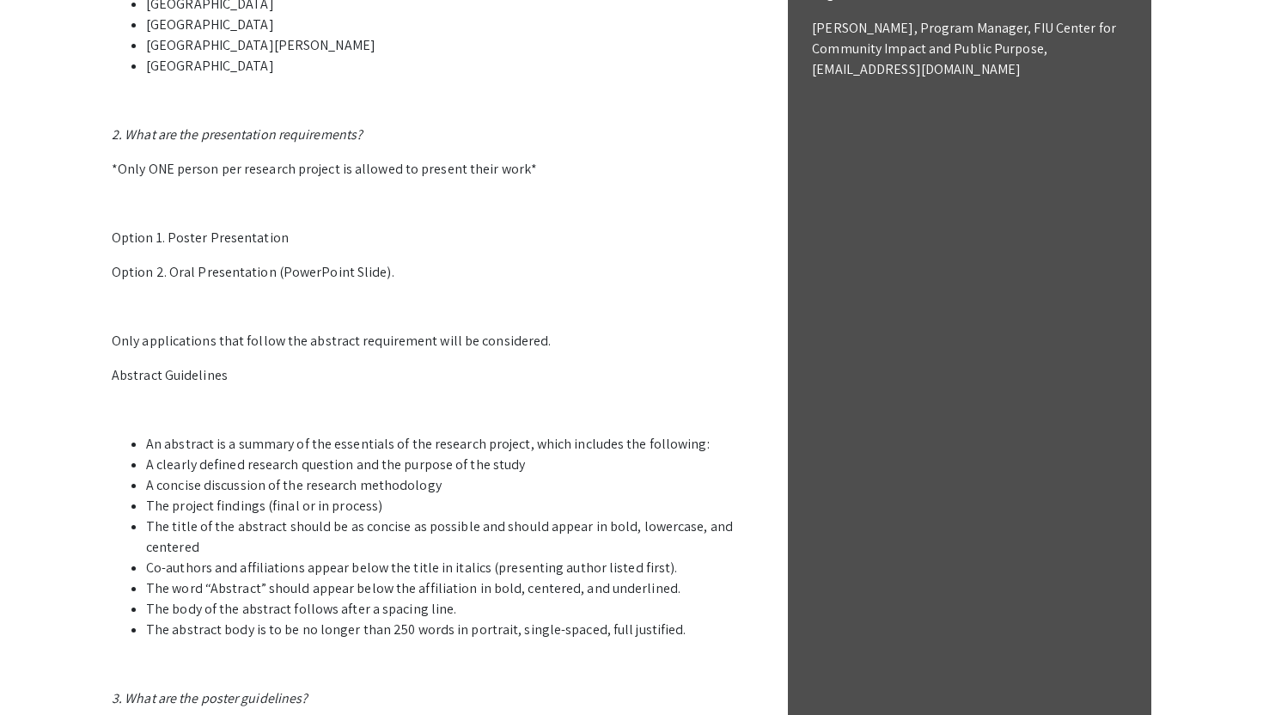
scroll to position [740, 0]
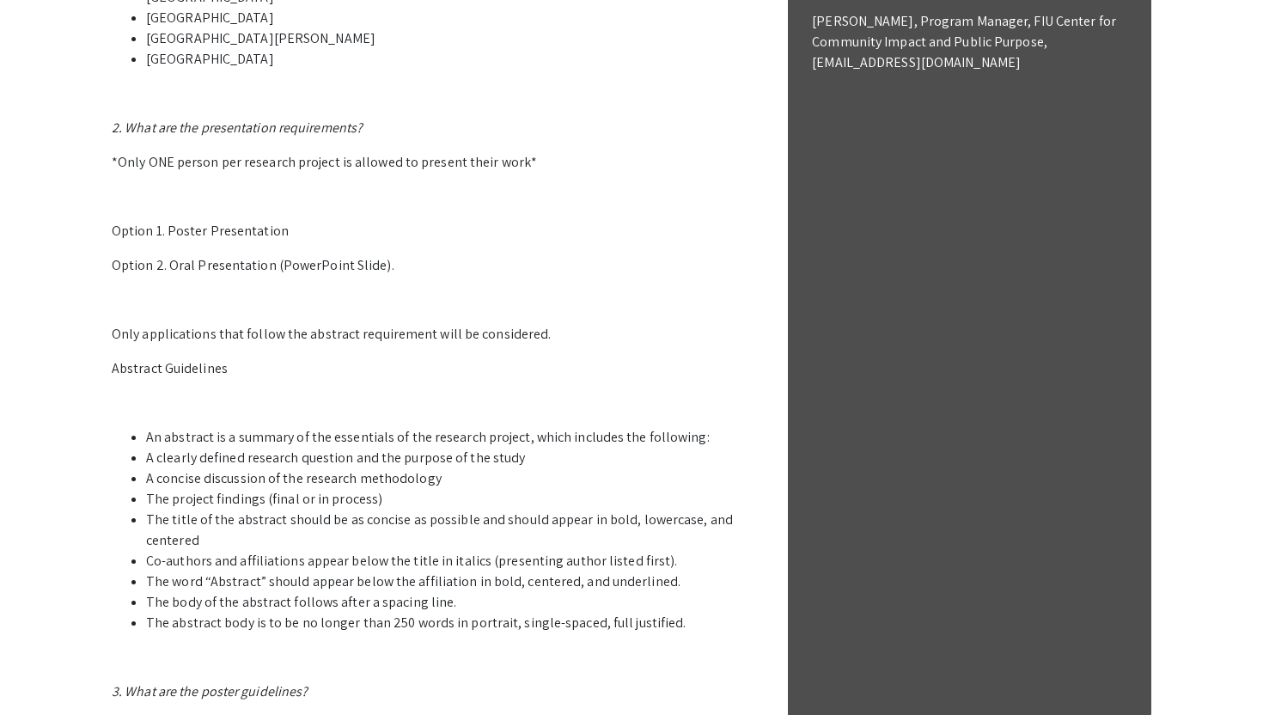
drag, startPoint x: 147, startPoint y: 624, endPoint x: 722, endPoint y: 628, distance: 574.6
click at [722, 628] on li "The abstract body is to be no longer than 250 words in portrait, single-spaced,…" at bounding box center [451, 622] width 610 height 21
copy li "The abstract body is to be no longer than 250 words in portrait, single-spaced,…"
click at [388, 253] on p "1. Who can participate in the LSSF STEM Undergraduate Research Symposium? Stude…" at bounding box center [434, 254] width 644 height 1003
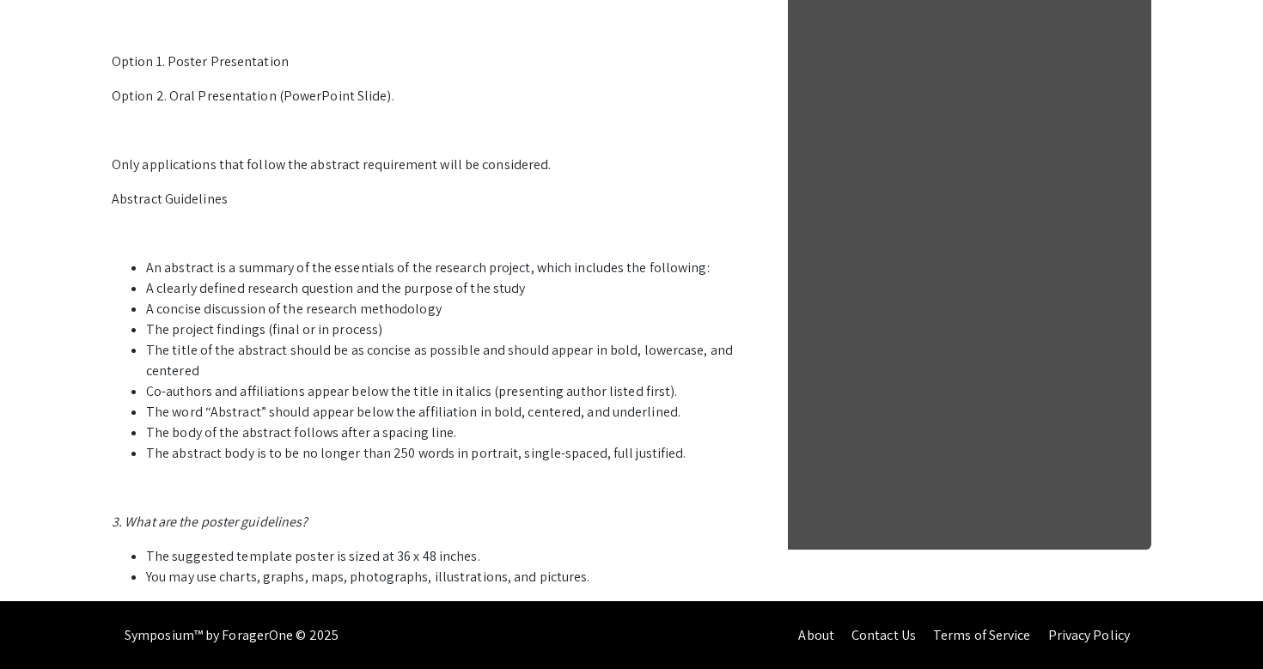
scroll to position [0, 0]
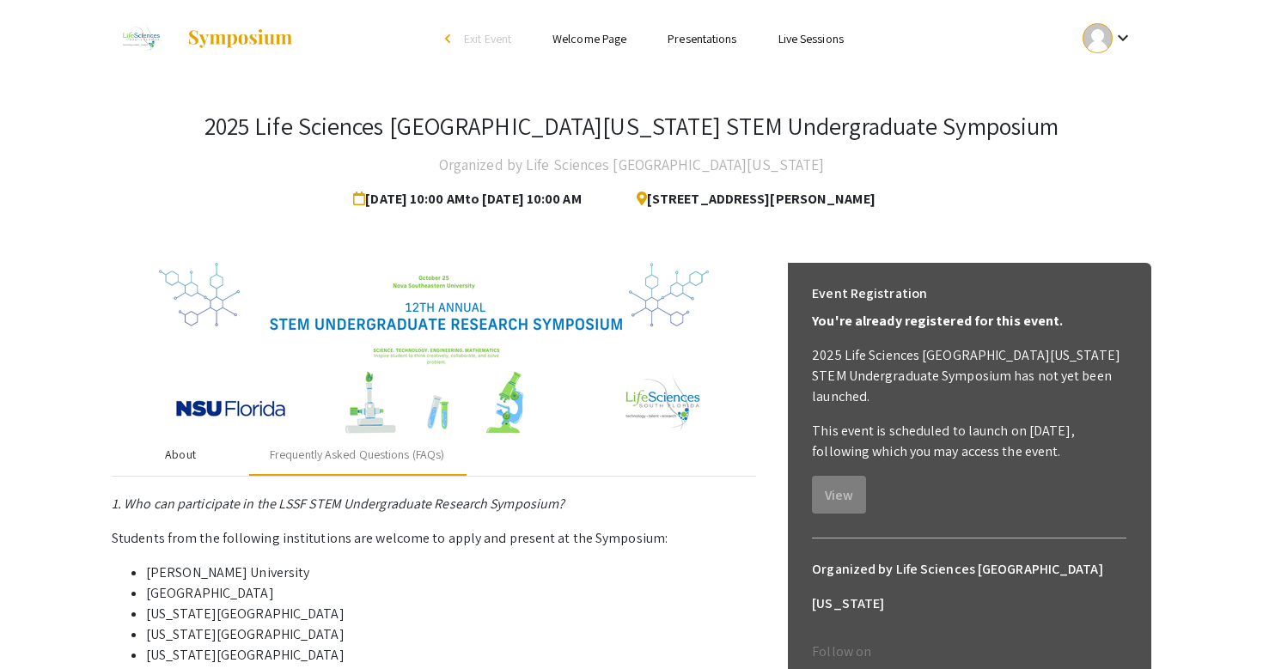
click at [189, 460] on div "About" at bounding box center [180, 455] width 31 height 18
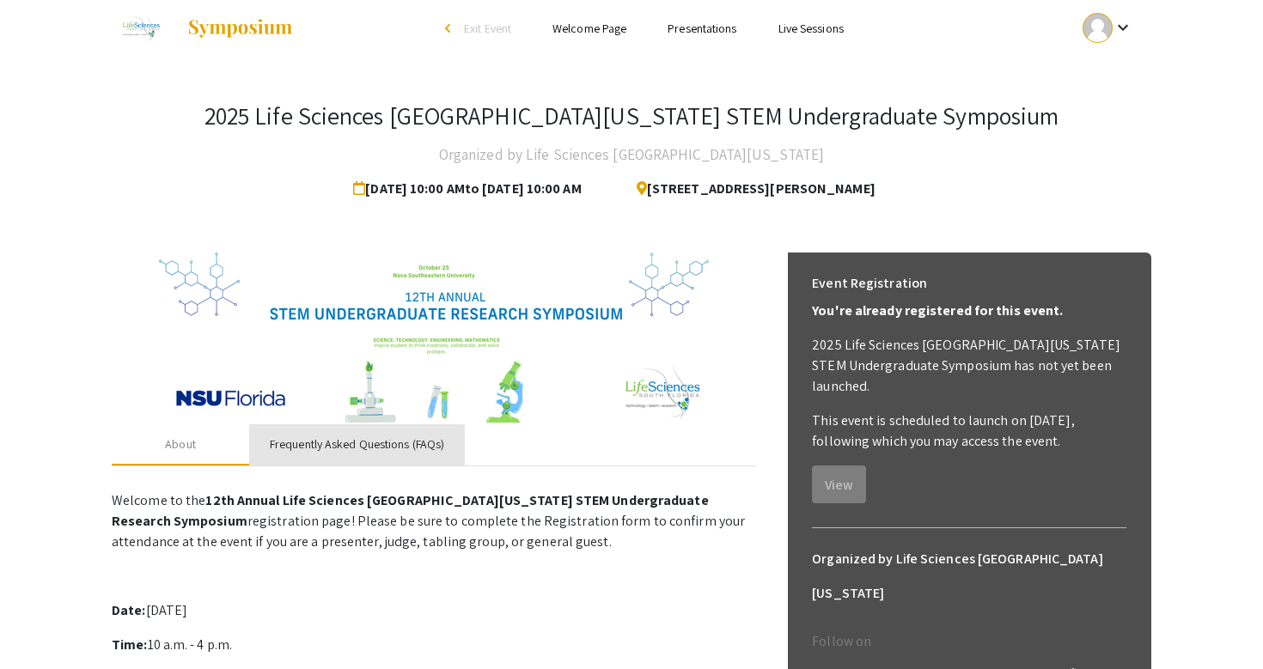
click at [326, 447] on div "Frequently Asked Questions (FAQs)" at bounding box center [357, 444] width 174 height 18
